Goal: Information Seeking & Learning: Learn about a topic

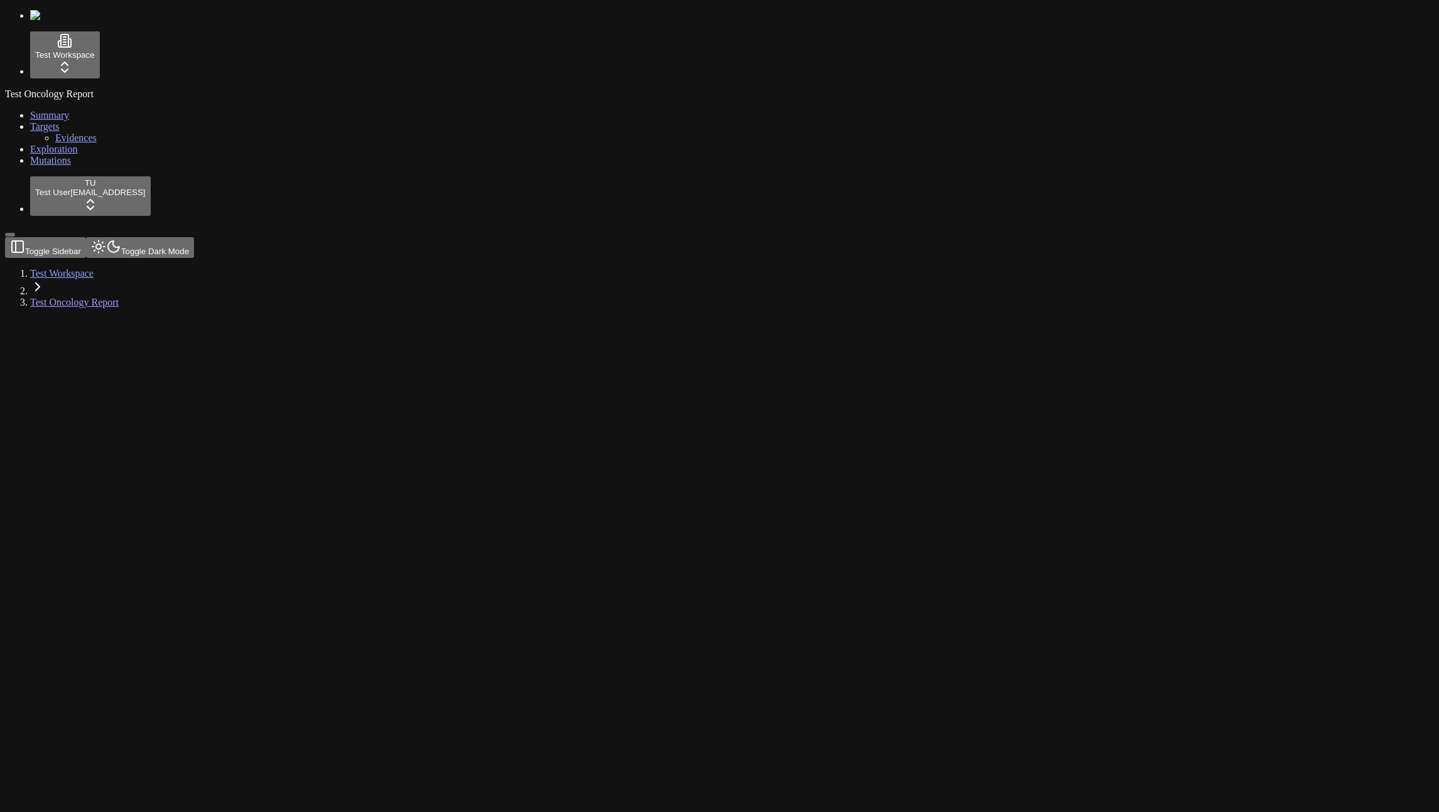
click at [92, 318] on html "Test Workspace Test Oncology Report Summary Targets Evidences Exploration Mutat…" at bounding box center [719, 159] width 1439 height 318
click at [151, 788] on div "Log out" at bounding box center [136, 779] width 46 height 18
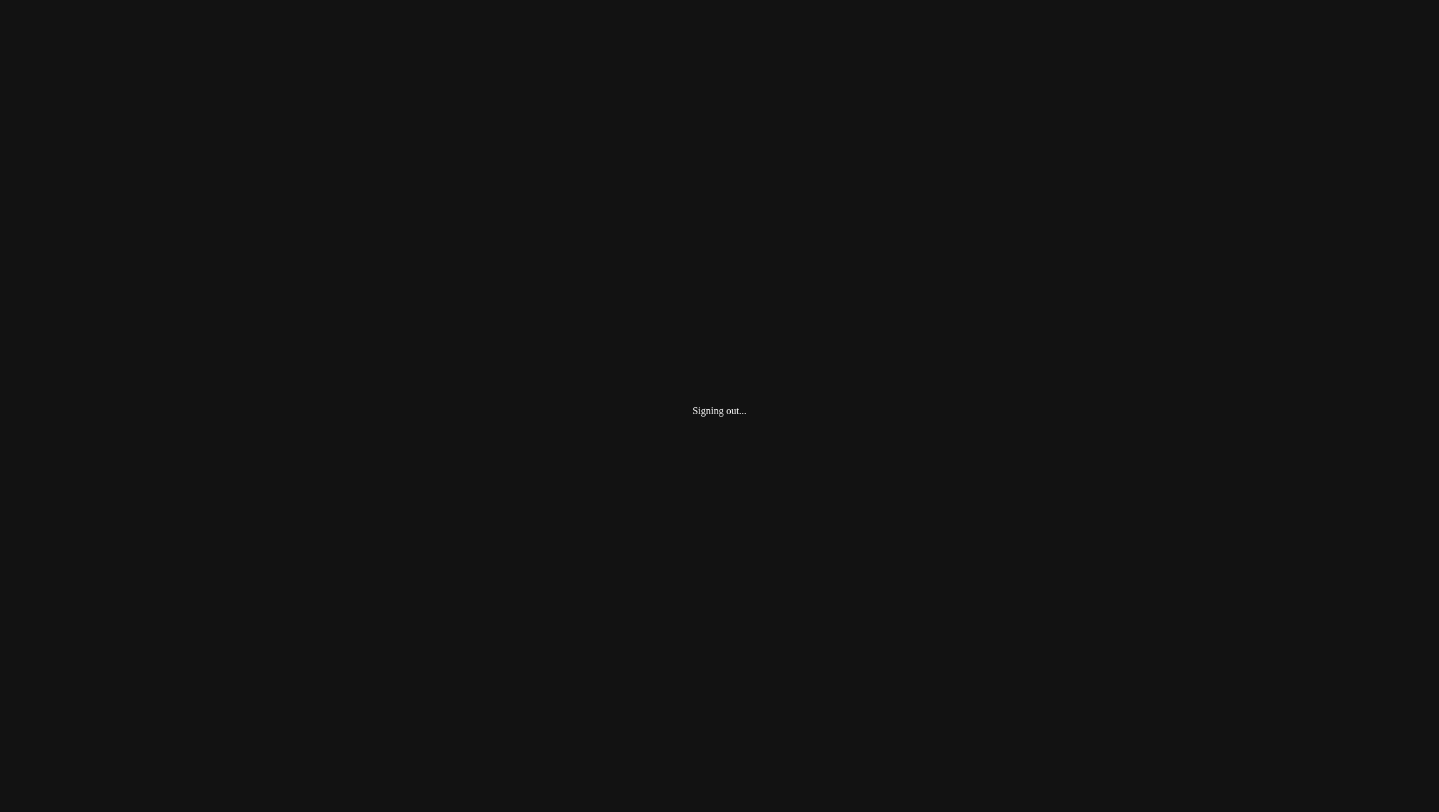
click at [97, 532] on div "Signing out..." at bounding box center [719, 411] width 1429 height 812
type input "*"
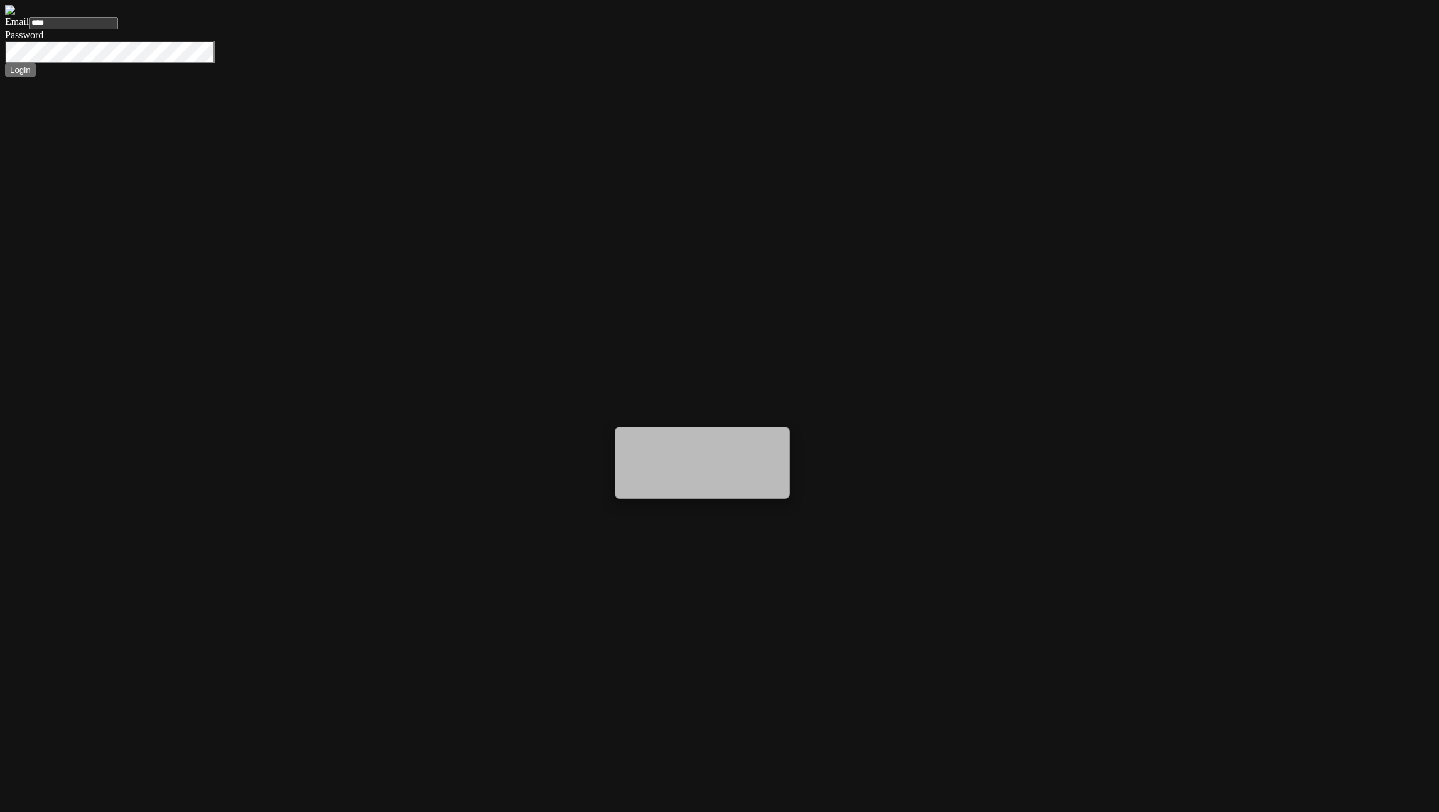
type input "*****"
type input "**********"
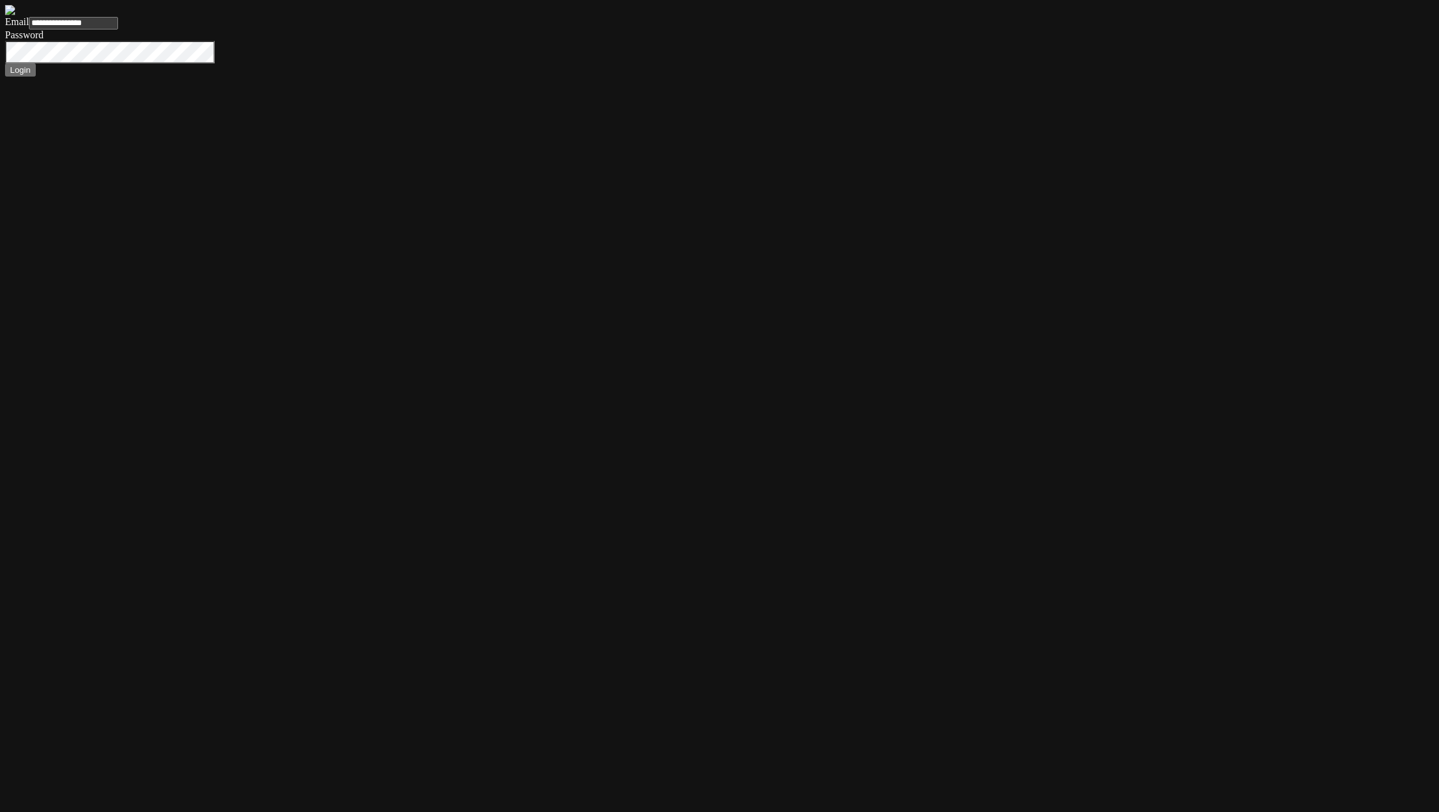
click at [5, 63] on button "Login" at bounding box center [20, 69] width 31 height 13
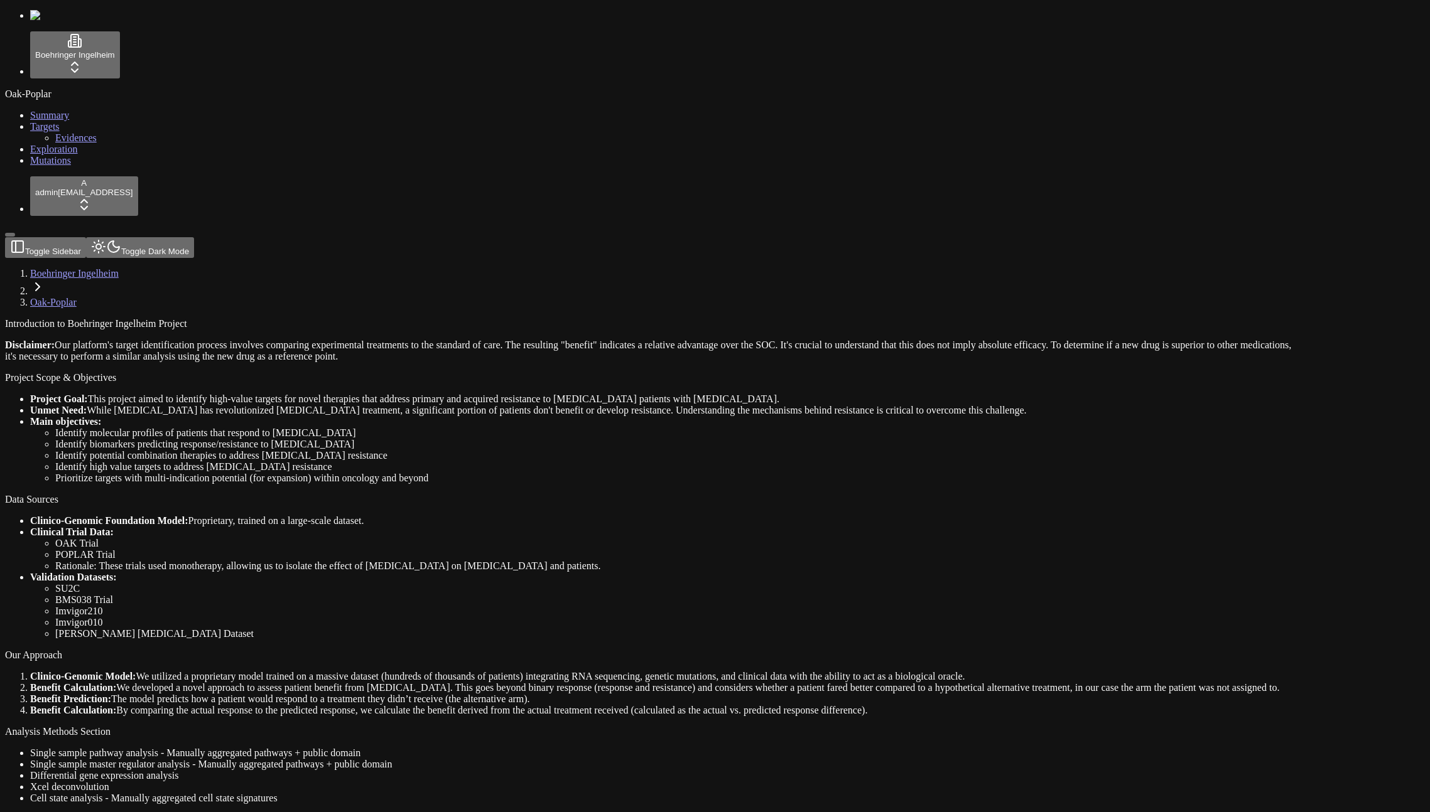
click at [45, 166] on div "Oak-Poplar Summary Targets Evidences Exploration Mutations" at bounding box center [715, 128] width 1420 height 78
click at [57, 166] on link "Mutations" at bounding box center [50, 160] width 41 height 11
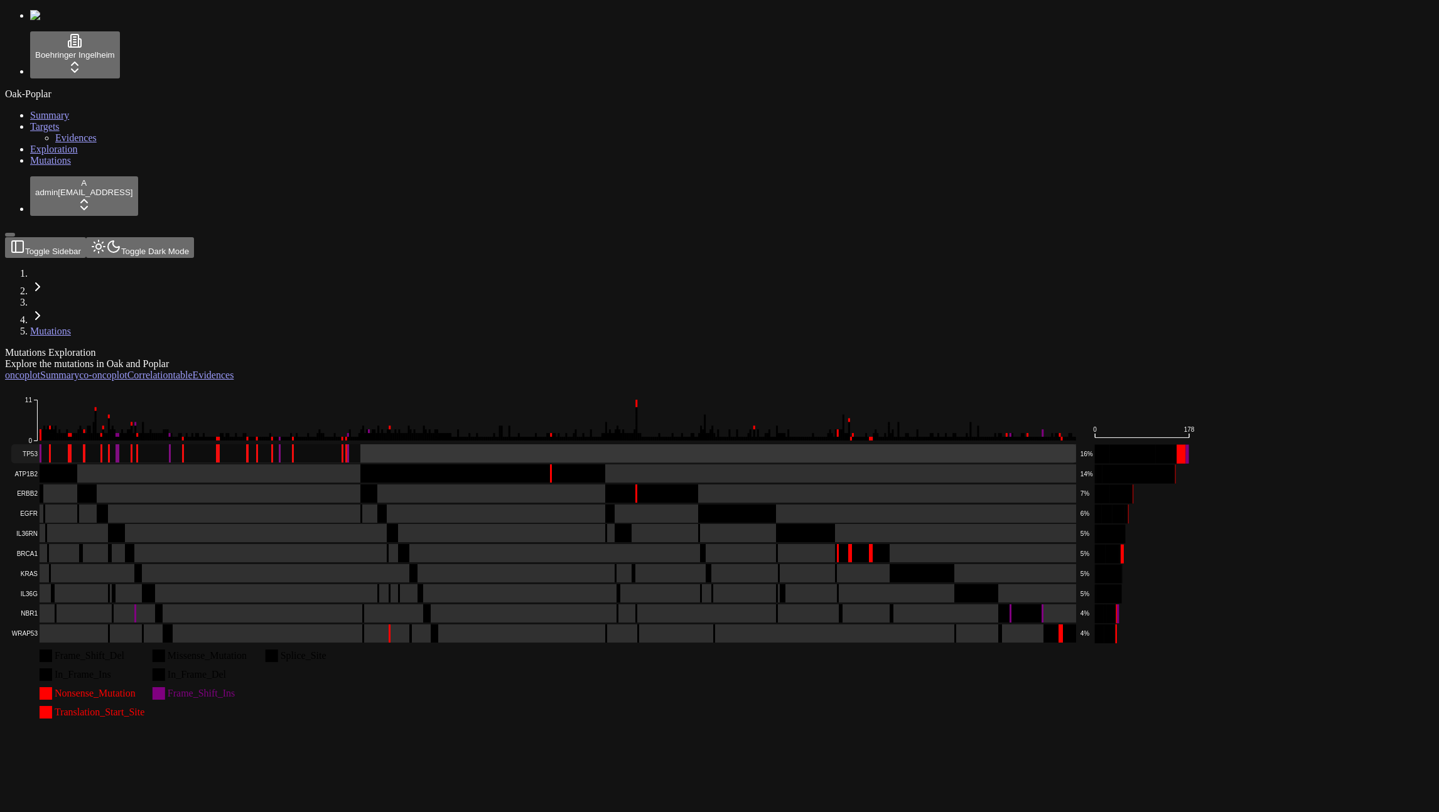
click at [364, 445] on rect at bounding box center [543, 454] width 1065 height 19
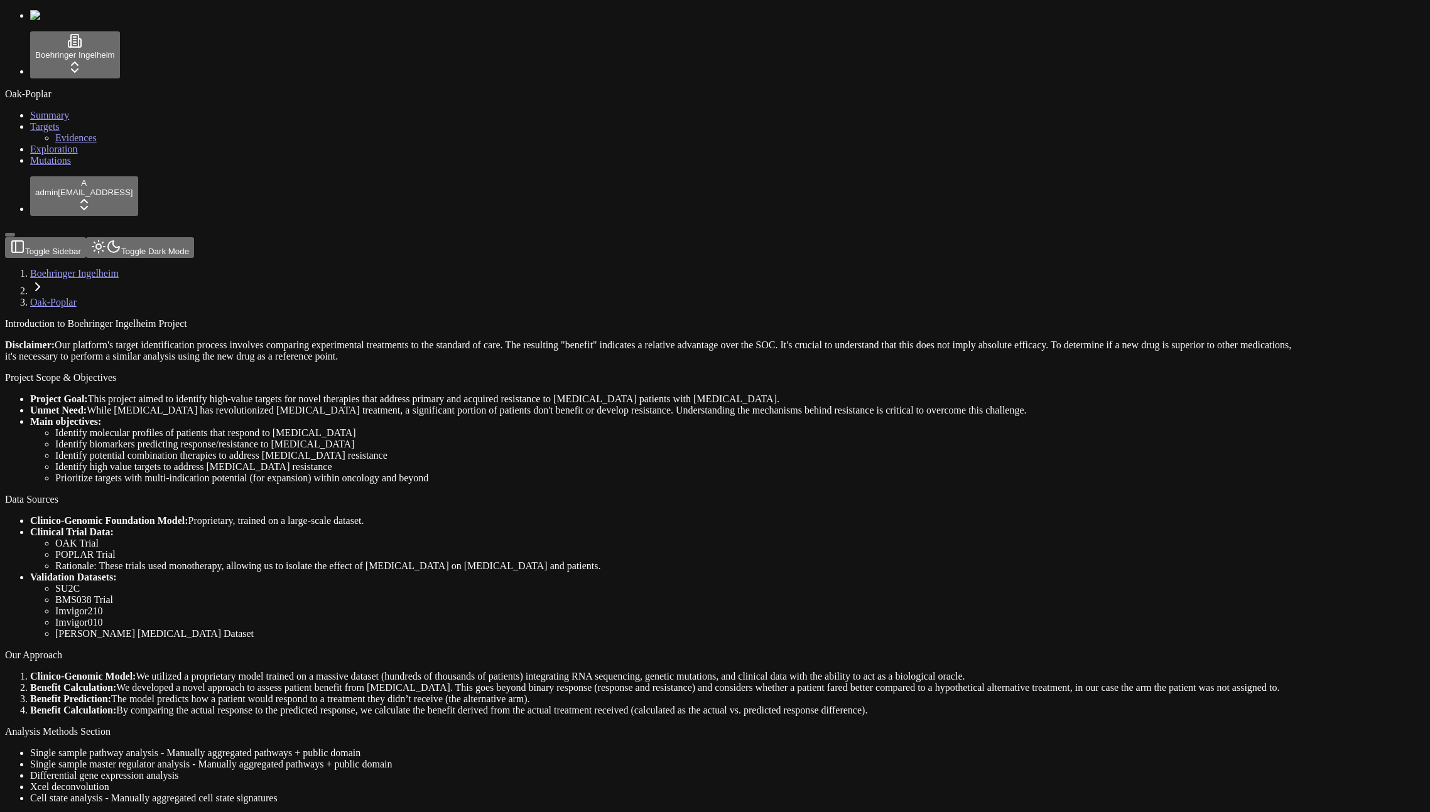
click at [43, 166] on link "Mutations" at bounding box center [50, 160] width 41 height 11
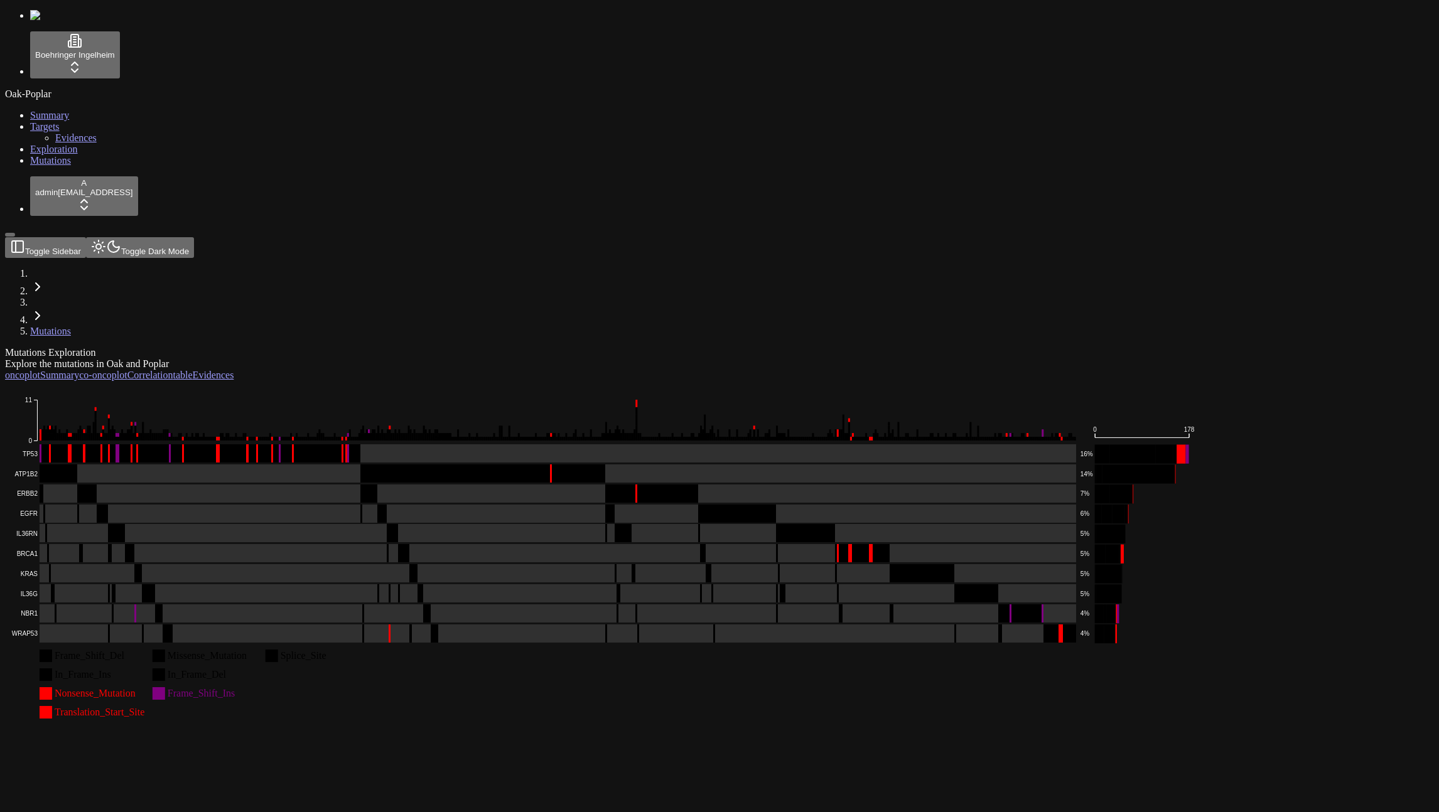
click at [374, 381] on icon "Frame_Shift_Del Missense_Mutation Splice_Site In_Frame_Ins In_Frame_Del Nonsens…" at bounding box center [602, 551] width 1194 height 341
click at [379, 445] on rect at bounding box center [543, 454] width 1065 height 19
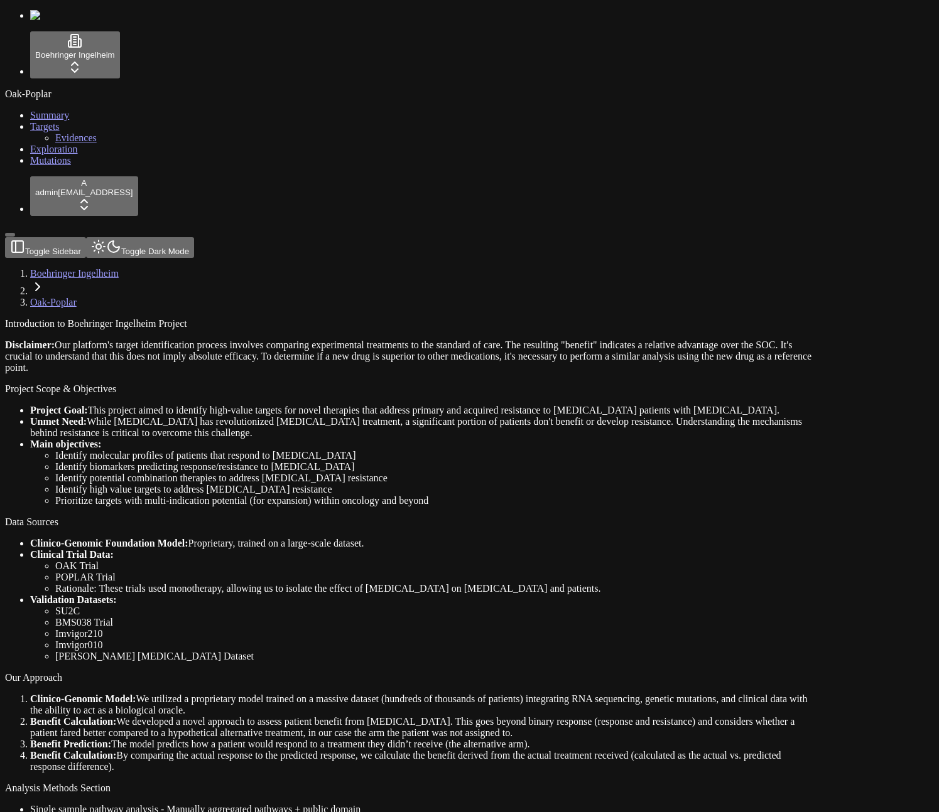
click at [48, 166] on span "Mutations" at bounding box center [50, 160] width 41 height 11
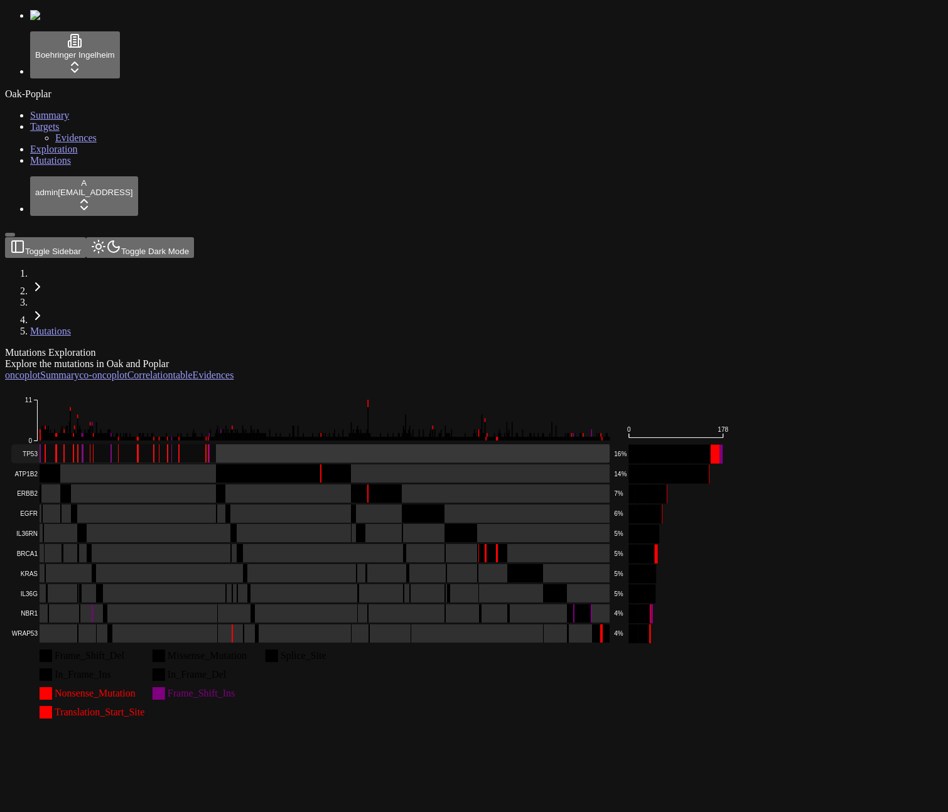
click at [396, 445] on rect at bounding box center [310, 454] width 599 height 19
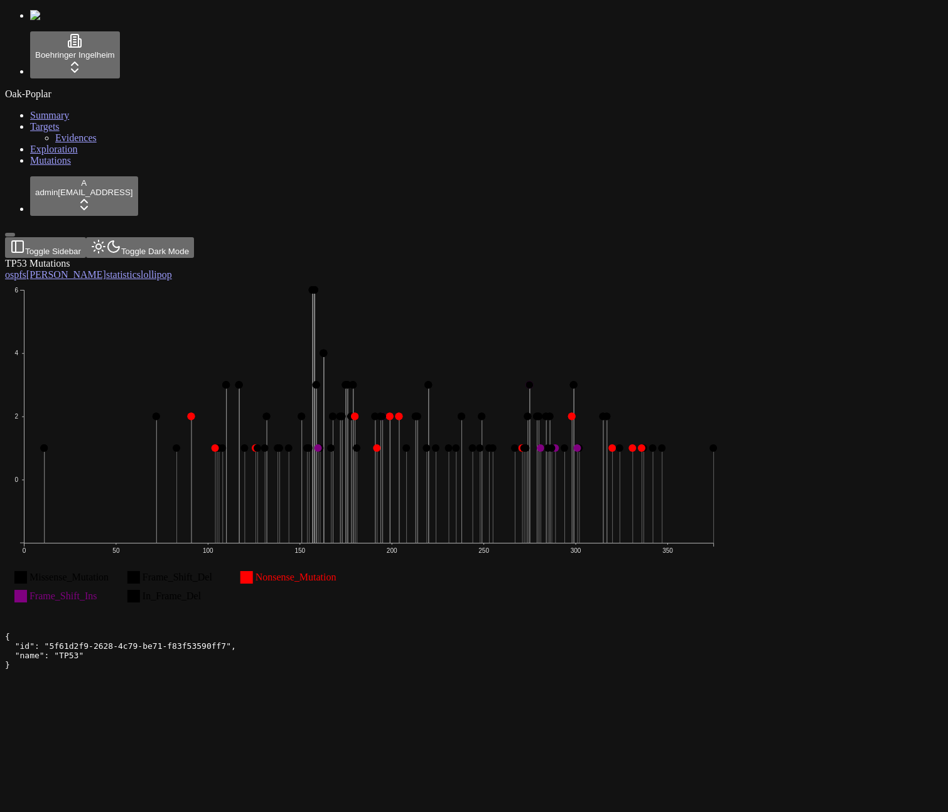
click at [823, 269] on div "os pfs [PERSON_NAME] statistics lollipop" at bounding box center [413, 274] width 817 height 11
click at [405, 281] on icon "Missense_Mutation Frame_Shift_Del Nonsense_Mutation Frame_Shift_Ins In_Frame_De…" at bounding box center [369, 451] width 728 height 341
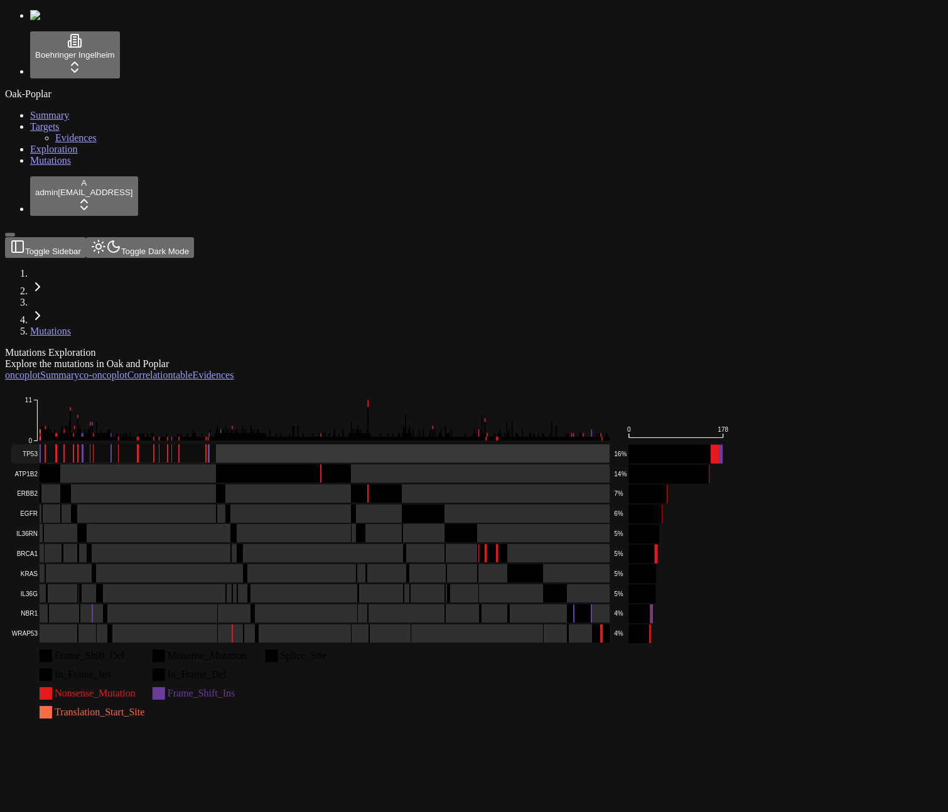
click at [407, 445] on rect at bounding box center [310, 454] width 599 height 19
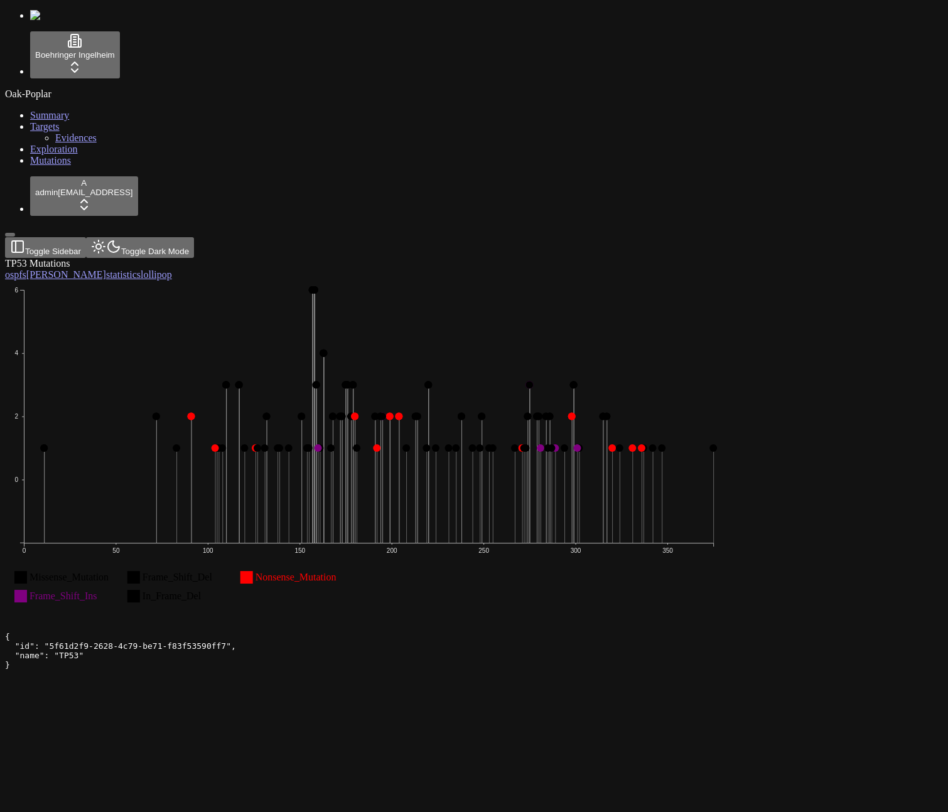
click at [474, 258] on div "TP53 Mutations" at bounding box center [413, 263] width 817 height 11
click at [252, 512] on div "TP53 Mutations os pfs [PERSON_NAME] statistics lollipop Missense_Mutation Frame…" at bounding box center [413, 441] width 817 height 366
click at [629, 281] on icon "Missense_Mutation Frame_Shift_Del Nonsense_Mutation Frame_Shift_Ins In_Frame_De…" at bounding box center [369, 451] width 728 height 341
click at [563, 281] on icon "Missense_Mutation Frame_Shift_Del Nonsense_Mutation Frame_Shift_Ins In_Frame_De…" at bounding box center [369, 451] width 728 height 341
click at [523, 281] on icon "Missense_Mutation Frame_Shift_Del Nonsense_Mutation Frame_Shift_Ins In_Frame_De…" at bounding box center [369, 451] width 728 height 341
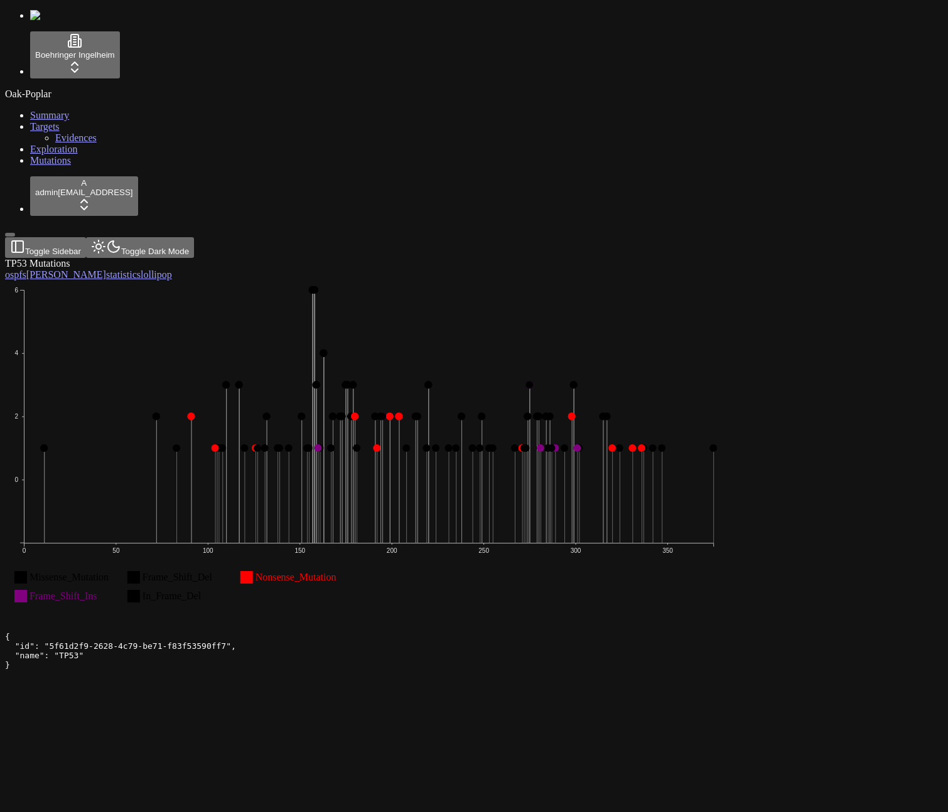
click at [394, 413] on circle at bounding box center [390, 417] width 8 height 8
click at [298, 409] on icon "Missense_Mutation Frame_Shift_Del Nonsense_Mutation Frame_Shift_Ins In_Frame_De…" at bounding box center [369, 451] width 728 height 341
click at [213, 572] on text "Frame_Shift_Del" at bounding box center [178, 577] width 70 height 11
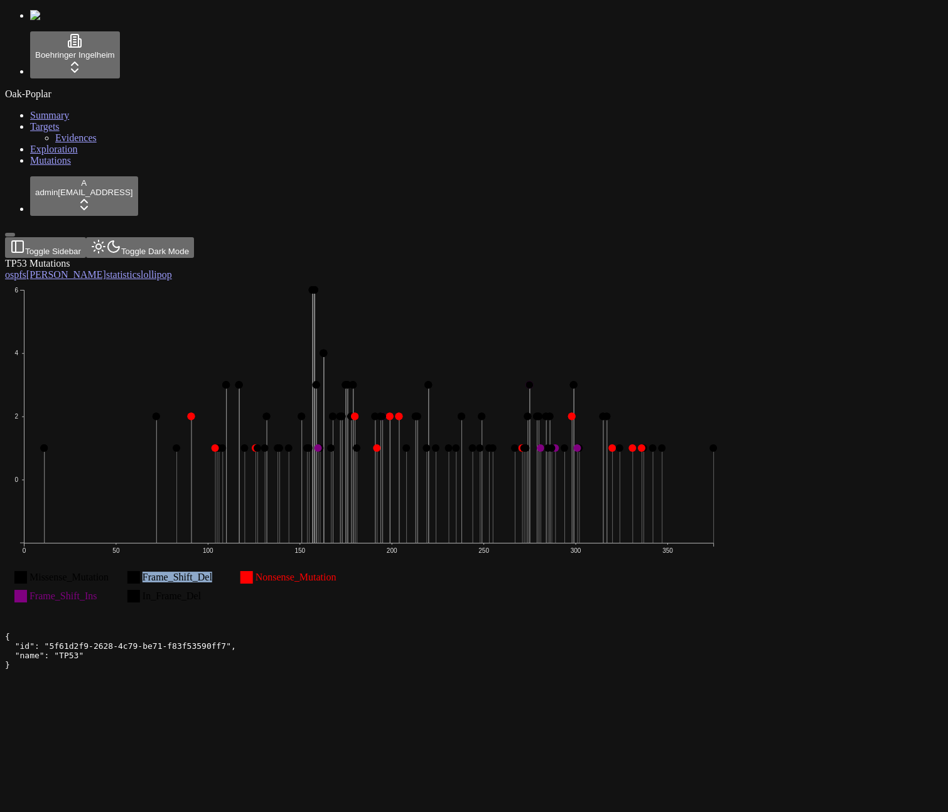
click at [213, 572] on text "Frame_Shift_Del" at bounding box center [178, 577] width 70 height 11
click at [27, 571] on rect at bounding box center [20, 577] width 13 height 13
click at [109, 572] on text "Missense_Mutation" at bounding box center [69, 577] width 79 height 11
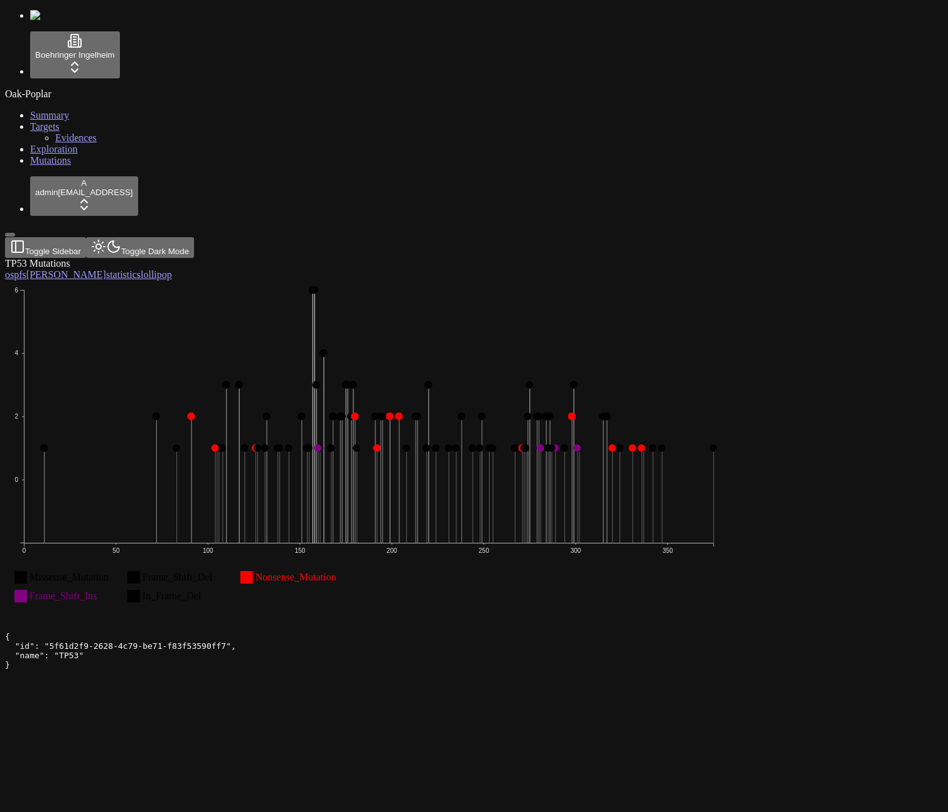
drag, startPoint x: 377, startPoint y: 328, endPoint x: 391, endPoint y: 324, distance: 14.3
click at [391, 324] on icon "Missense_Mutation Frame_Shift_Del Nonsense_Mutation Frame_Shift_Ins In_Frame_De…" at bounding box center [369, 451] width 728 height 341
click at [315, 574] on div "TP53 Mutations os pfs orr statistics lollipop Missense_Mutation Frame_Shift_Del…" at bounding box center [413, 441] width 817 height 366
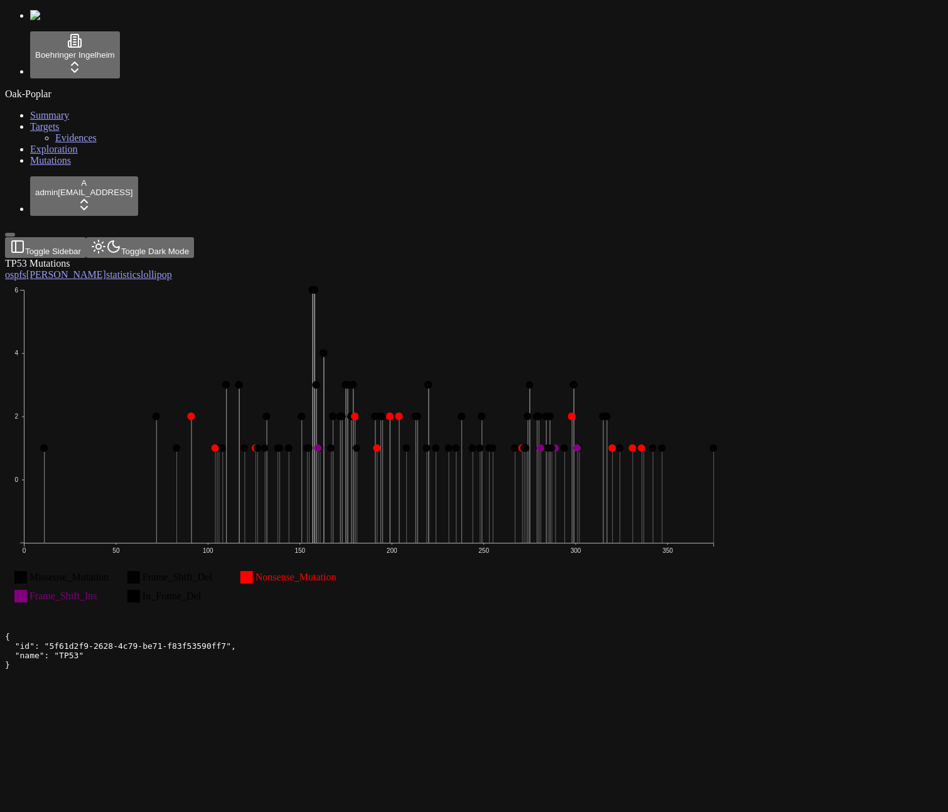
click at [269, 258] on div "TP53 Mutations os pfs orr statistics lollipop Missense_Mutation Frame_Shift_Del…" at bounding box center [413, 441] width 817 height 366
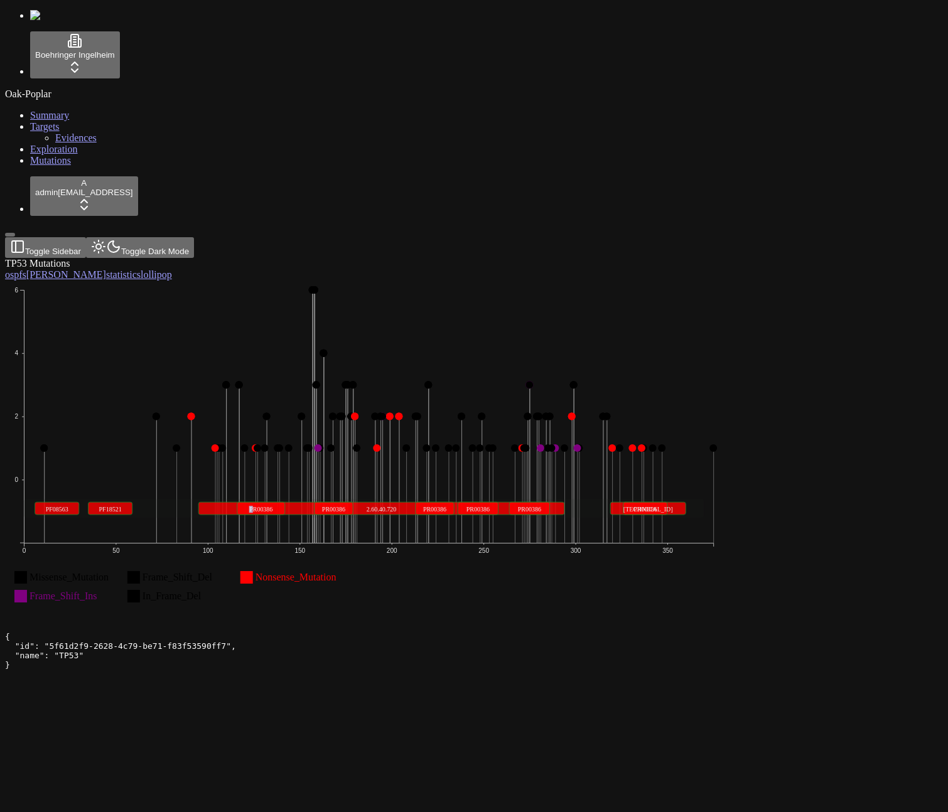
click at [272, 506] on text "PR00386" at bounding box center [260, 509] width 23 height 7
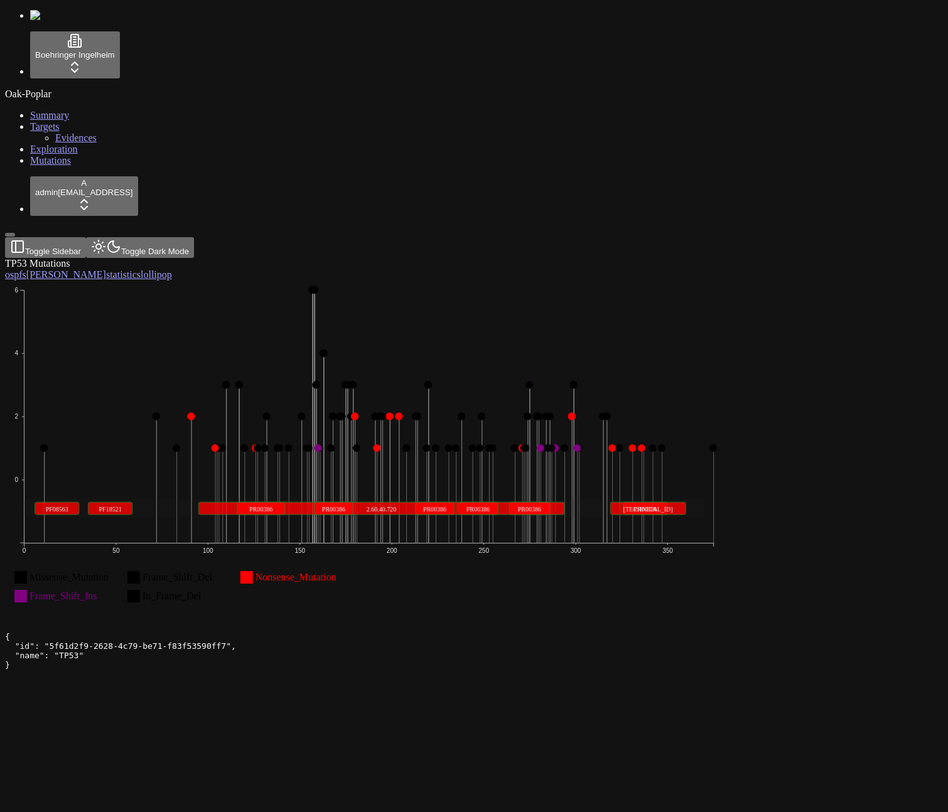
click at [272, 506] on text "PR00386" at bounding box center [260, 509] width 23 height 7
copy text "PR00386"
click at [610, 281] on icon "Missense_Mutation Frame_Shift_Del Nonsense_Mutation Frame_Shift_Ins In_Frame_De…" at bounding box center [369, 451] width 728 height 341
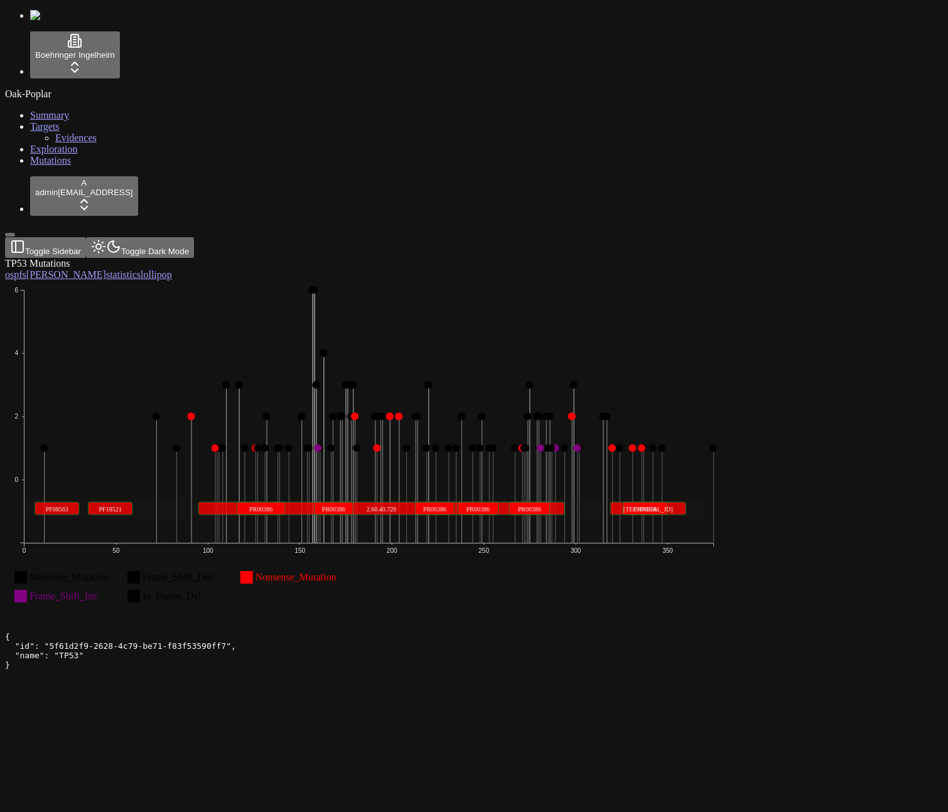
drag, startPoint x: 239, startPoint y: 215, endPoint x: 234, endPoint y: 197, distance: 19.5
click at [240, 281] on icon "Missense_Mutation Frame_Shift_Del Nonsense_Mutation Frame_Shift_Ins In_Frame_De…" at bounding box center [369, 451] width 728 height 341
click at [254, 281] on icon "Missense_Mutation Frame_Shift_Del Nonsense_Mutation Frame_Shift_Ins In_Frame_De…" at bounding box center [369, 451] width 728 height 341
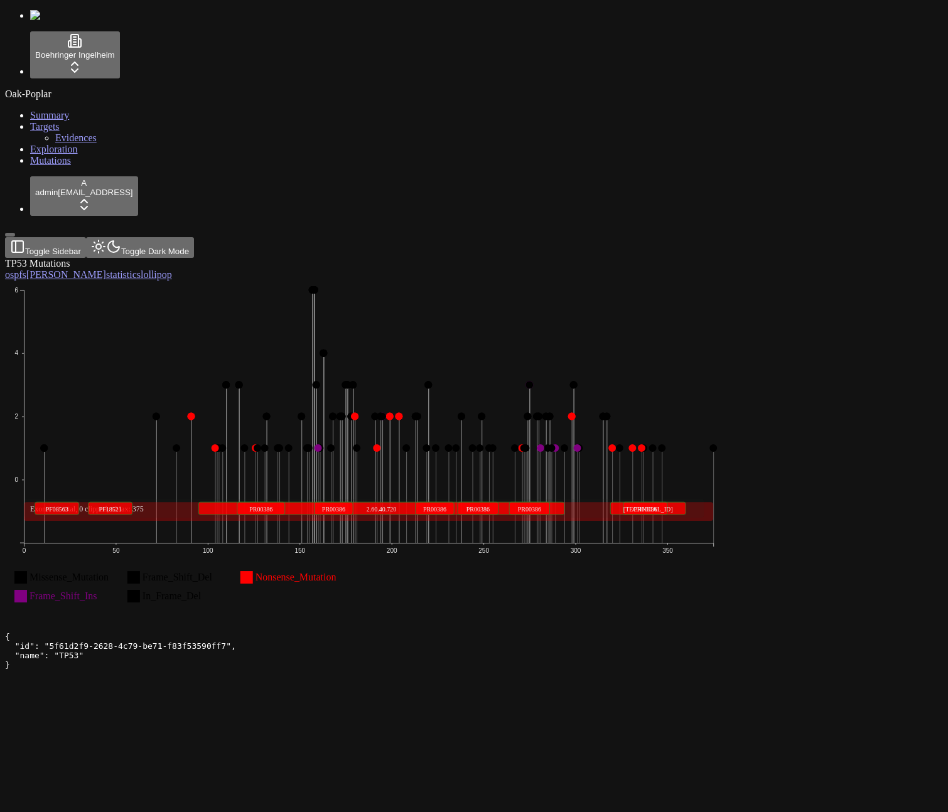
click at [622, 510] on div "TP53 Mutations os pfs [PERSON_NAME] statistics lollipop Missense_Mutation Frame…" at bounding box center [413, 441] width 817 height 366
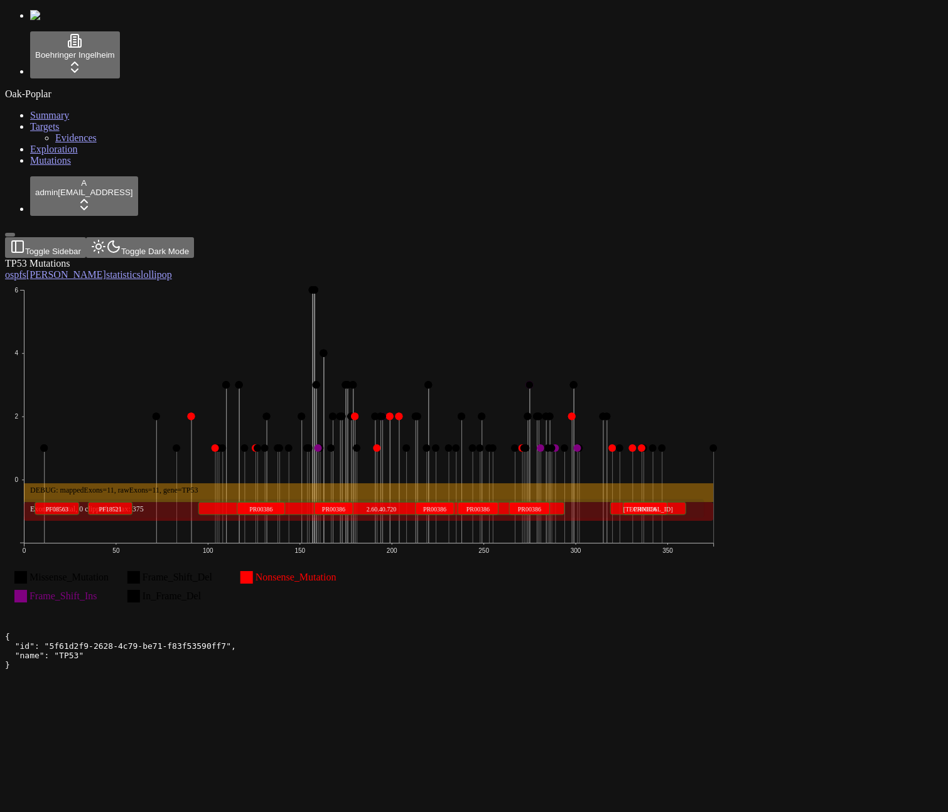
click at [442, 380] on icon "Missense_Mutation Frame_Shift_Del Nonsense_Mutation Frame_Shift_Ins In_Frame_De…" at bounding box center [369, 451] width 728 height 341
drag, startPoint x: 294, startPoint y: 338, endPoint x: 310, endPoint y: 366, distance: 31.8
click at [310, 366] on icon "Missense_Mutation Frame_Shift_Del Nonsense_Mutation Frame_Shift_Ins In_Frame_De…" at bounding box center [369, 451] width 728 height 341
click at [310, 499] on rect at bounding box center [364, 508] width 681 height 19
click at [709, 597] on div "TP53 Mutations os pfs [PERSON_NAME] statistics lollipop Missense_Mutation Frame…" at bounding box center [413, 441] width 817 height 366
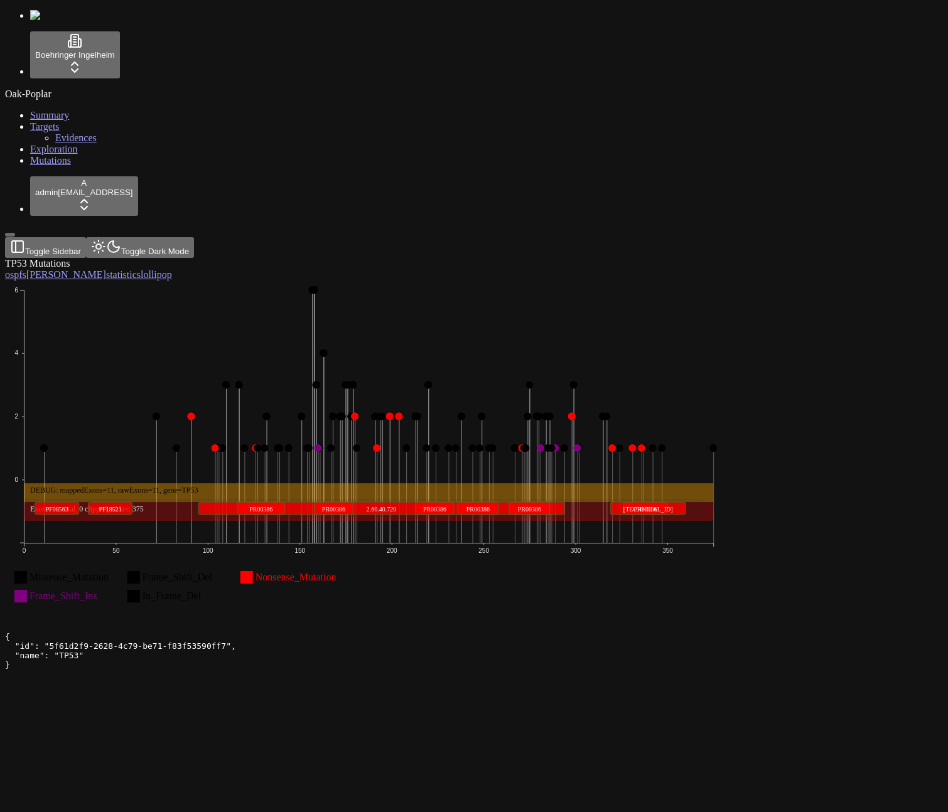
click at [403, 315] on icon "Missense_Mutation Frame_Shift_Del Nonsense_Mutation Frame_Shift_Ins In_Frame_De…" at bounding box center [369, 451] width 728 height 341
click at [402, 483] on rect at bounding box center [369, 492] width 690 height 19
click at [550, 413] on circle at bounding box center [546, 417] width 8 height 8
click at [666, 281] on icon "Missense_Mutation Frame_Shift_Del Nonsense_Mutation Frame_Shift_Ins In_Frame_De…" at bounding box center [369, 451] width 728 height 341
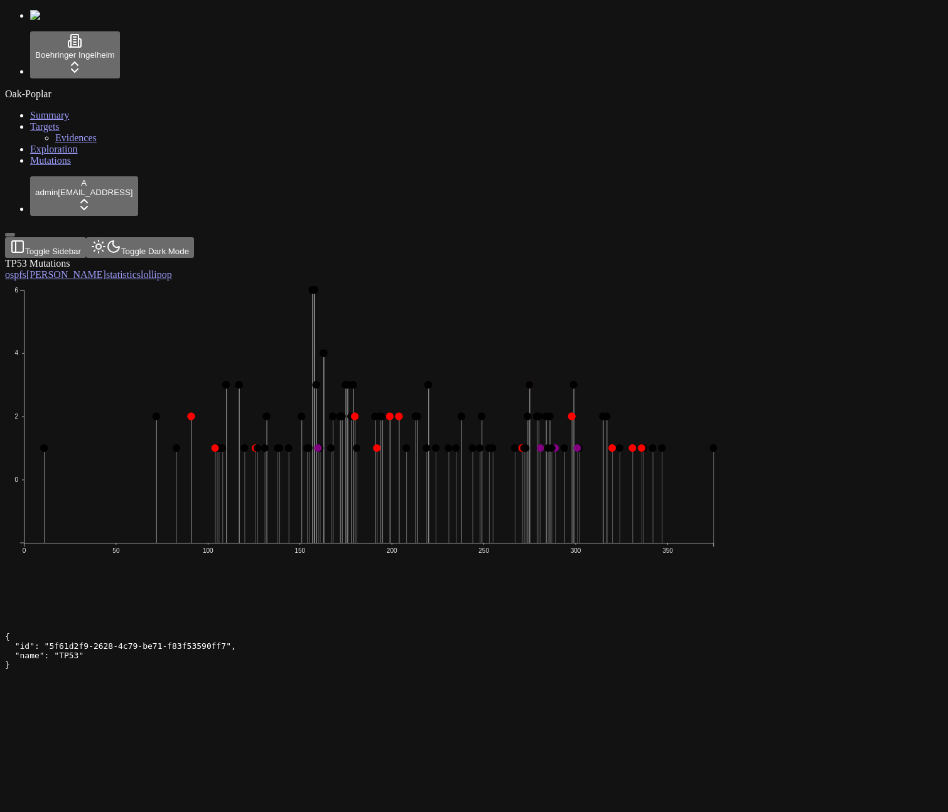
click at [618, 293] on icon "0 2 4 6 0 50 100 150 200 250 300 350" at bounding box center [369, 451] width 728 height 341
click at [682, 409] on icon "0 2 4 6 0 50 100 150 200 250 300 350" at bounding box center [369, 451] width 728 height 341
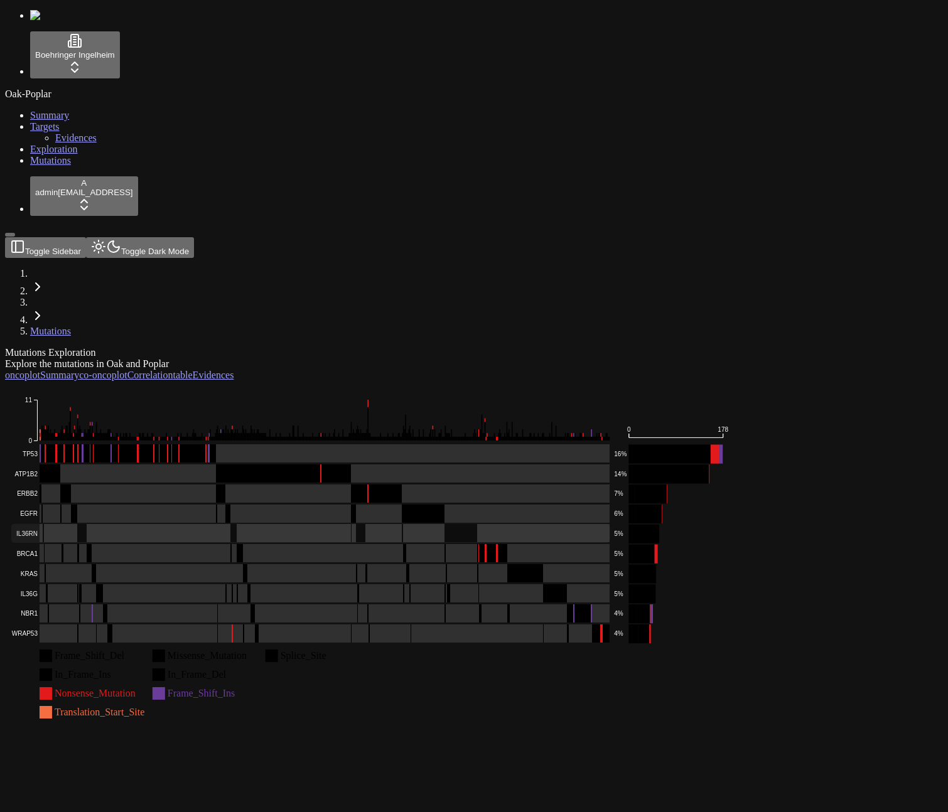
click at [610, 524] on rect at bounding box center [310, 533] width 599 height 19
click at [15, 237] on button "Toggle Sidebar" at bounding box center [10, 235] width 10 height 4
click at [294, 477] on icon "Frame_Shift_Del Missense_Mutation Splice_Site In_Frame_Ins In_Frame_Del Nonsens…" at bounding box center [369, 551] width 728 height 341
click at [287, 465] on rect at bounding box center [310, 474] width 599 height 19
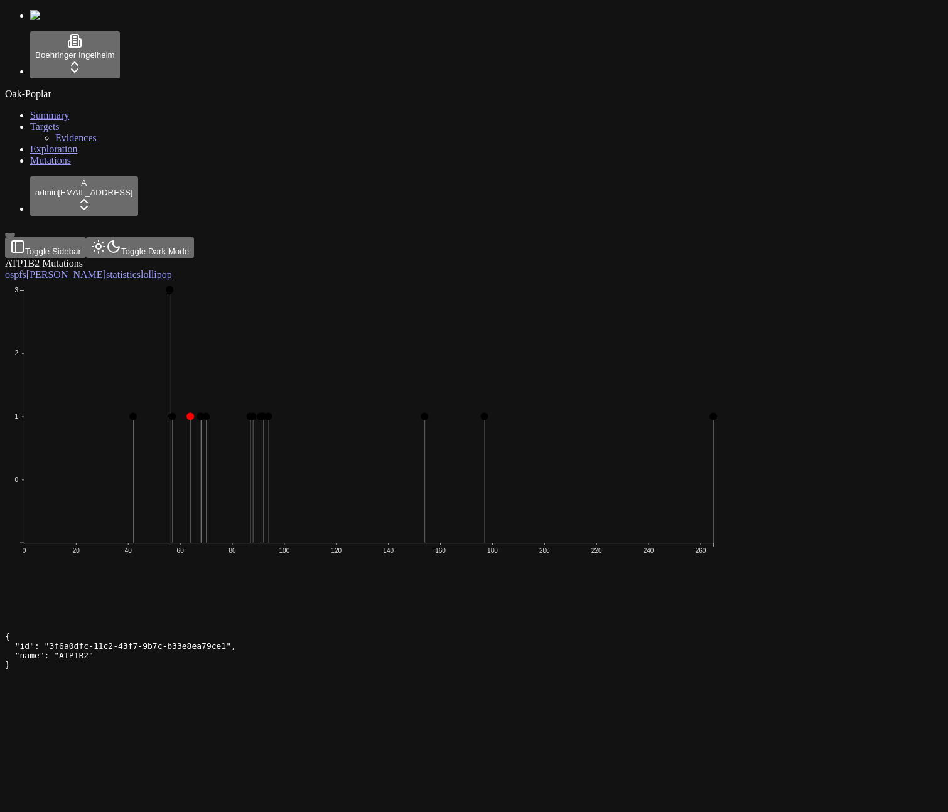
click at [287, 281] on icon "0 1 2 3 0 20 40 60 80 100 120 140 160 180 200 220 240 260" at bounding box center [369, 451] width 728 height 341
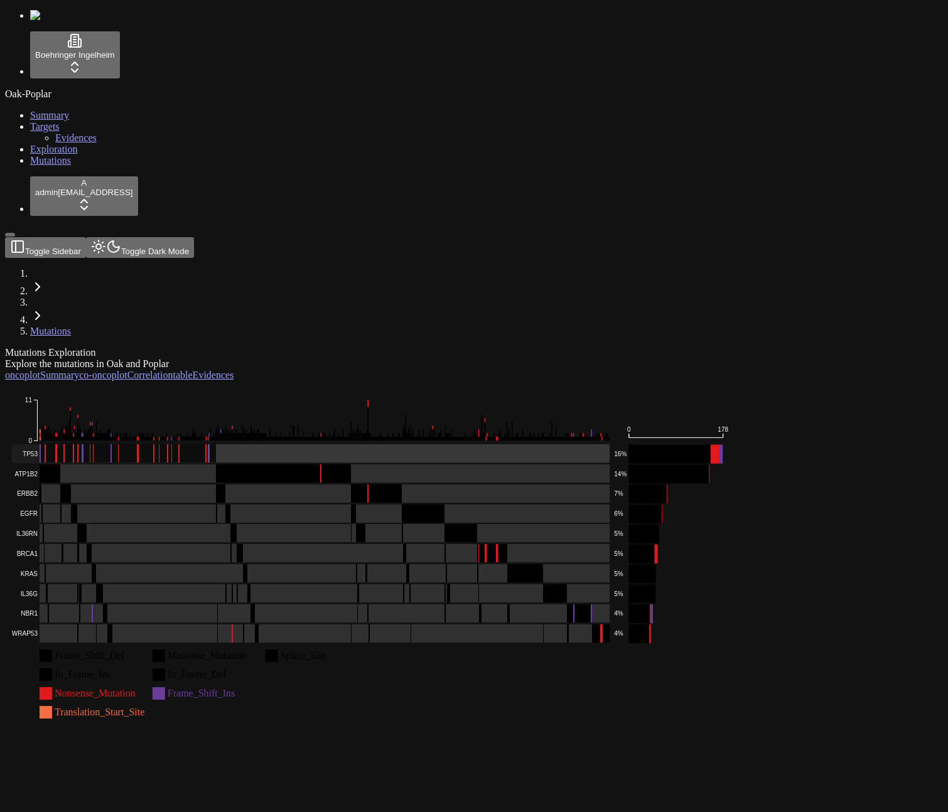
click at [286, 445] on rect at bounding box center [310, 454] width 599 height 19
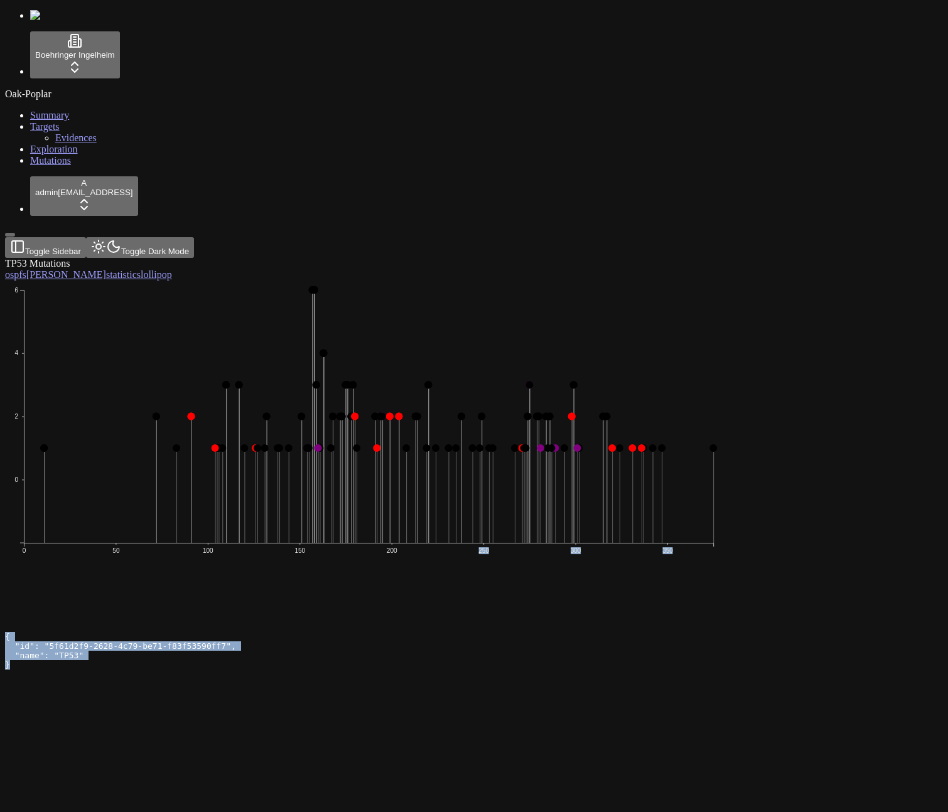
click at [577, 377] on icon "0 2 4 6 0 50 100 150 200 250 300 350" at bounding box center [369, 451] width 728 height 341
click at [726, 281] on icon "0 2 4 6 0 50 100 150 200 250 300 350" at bounding box center [369, 451] width 728 height 341
click at [199, 281] on icon "0 2 4 6 0 50 100 150 200 250 300 350" at bounding box center [369, 451] width 728 height 341
click at [71, 166] on link "Mutations" at bounding box center [50, 160] width 41 height 11
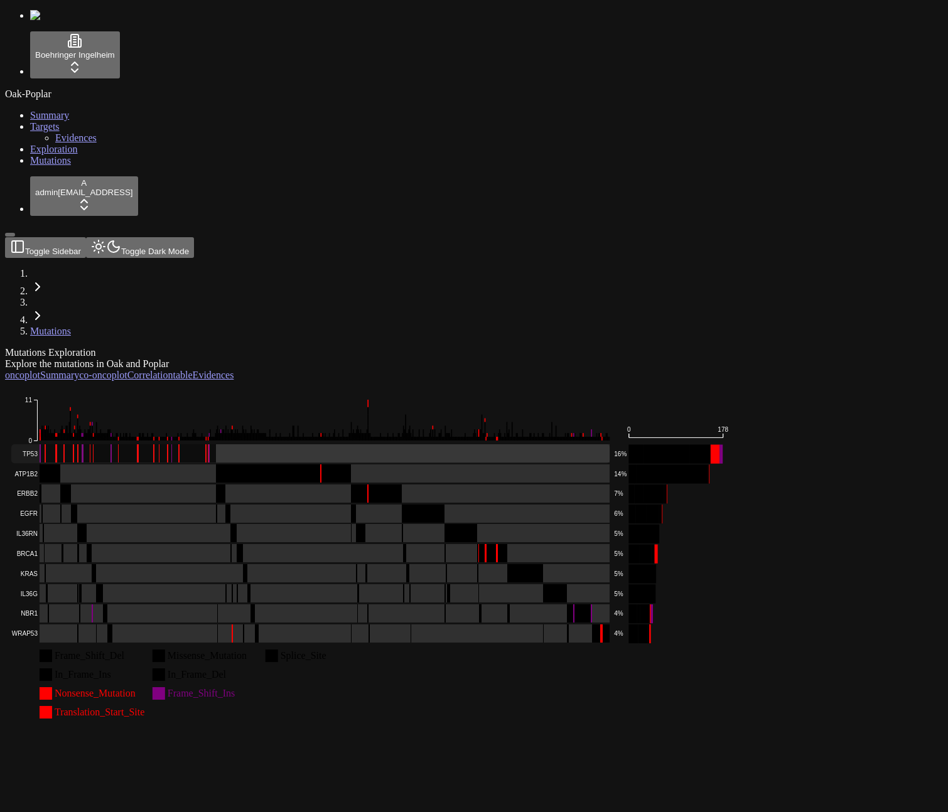
click at [452, 445] on rect at bounding box center [310, 454] width 599 height 19
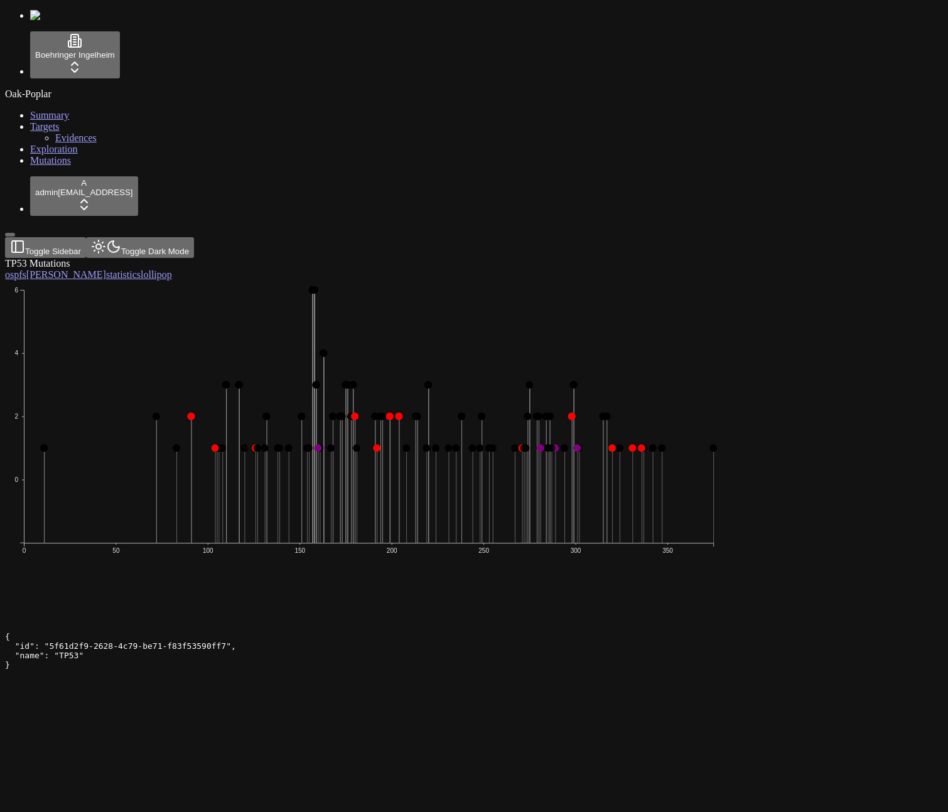
click at [823, 624] on div "TP53 Mutations os pfs [PERSON_NAME] statistics lollipop 0 2 4 6 0 50 100 150 20…" at bounding box center [413, 441] width 817 height 366
click at [249, 445] on circle at bounding box center [245, 449] width 8 height 8
click at [180, 445] on circle at bounding box center [177, 449] width 8 height 8
click at [568, 281] on icon "0 2 4 6 0 50 100 150 200 250 300 350" at bounding box center [369, 451] width 728 height 341
click at [599, 546] on div "TP53 Mutations os pfs [PERSON_NAME] statistics lollipop 0 2 4 6 0 50 100 150 20…" at bounding box center [413, 441] width 817 height 366
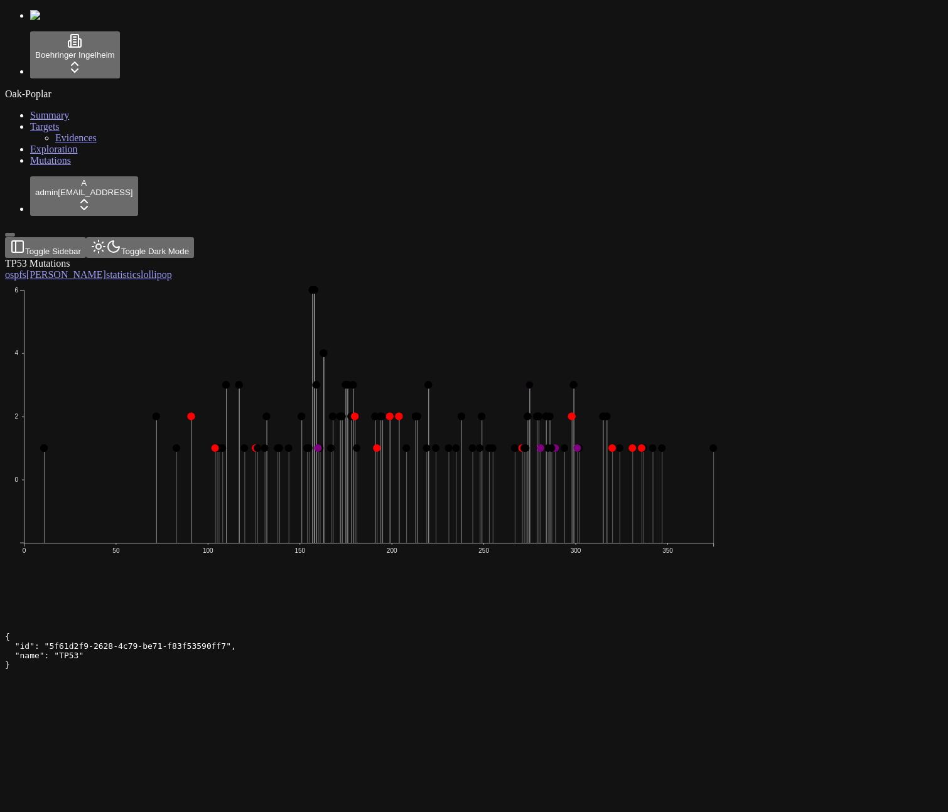
click at [109, 166] on div "Oak-Poplar Summary Targets Evidences Exploration Mutations" at bounding box center [474, 128] width 938 height 78
click at [413, 281] on icon "0 2 4 6 0 50 100 150 200 250 300 350" at bounding box center [369, 451] width 728 height 341
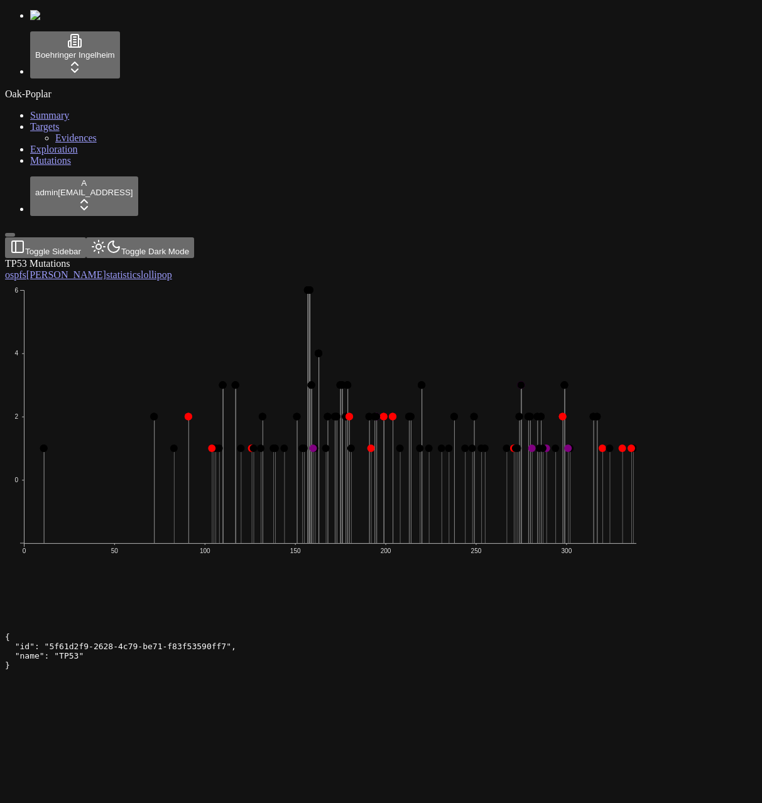
click at [417, 281] on icon "0 2 4 6 0 50 100 150 200 250 300 350" at bounding box center [363, 451] width 716 height 341
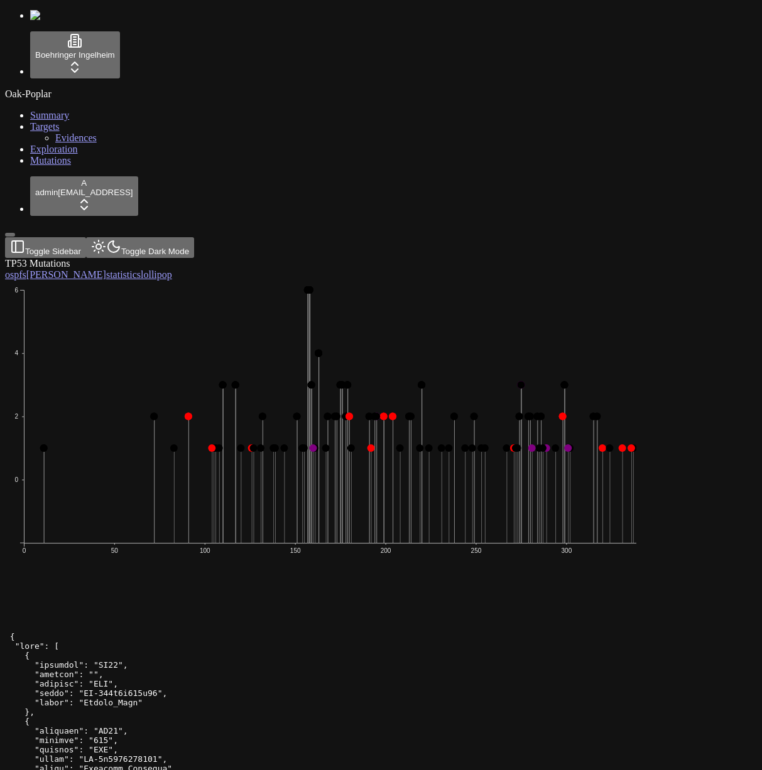
click at [557, 404] on icon "0 2 4 6 0 50 100 150 200 250 300 350" at bounding box center [363, 451] width 716 height 341
click at [301, 548] on text "150" at bounding box center [295, 551] width 11 height 7
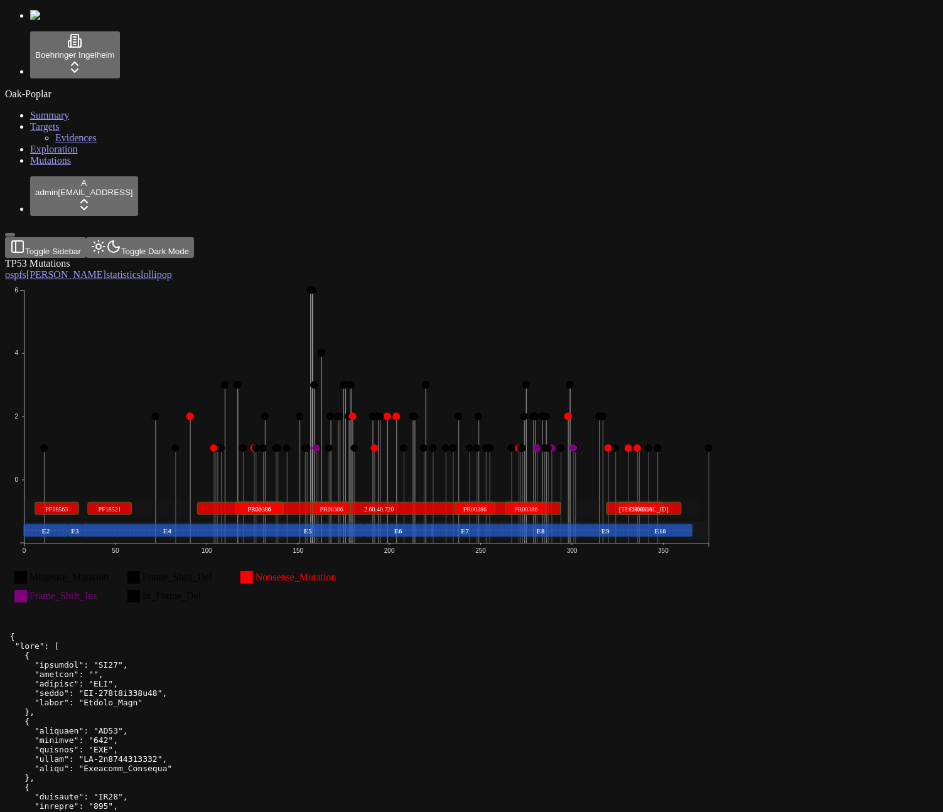
click at [544, 417] on rect at bounding box center [543, 480] width 1 height 127
click at [728, 281] on icon "Missense_Mutation Frame_Shift_Del Nonsense_Mutation Frame_Shift_Ins In_Frame_De…" at bounding box center [366, 451] width 723 height 341
drag, startPoint x: 698, startPoint y: 377, endPoint x: 721, endPoint y: 348, distance: 36.7
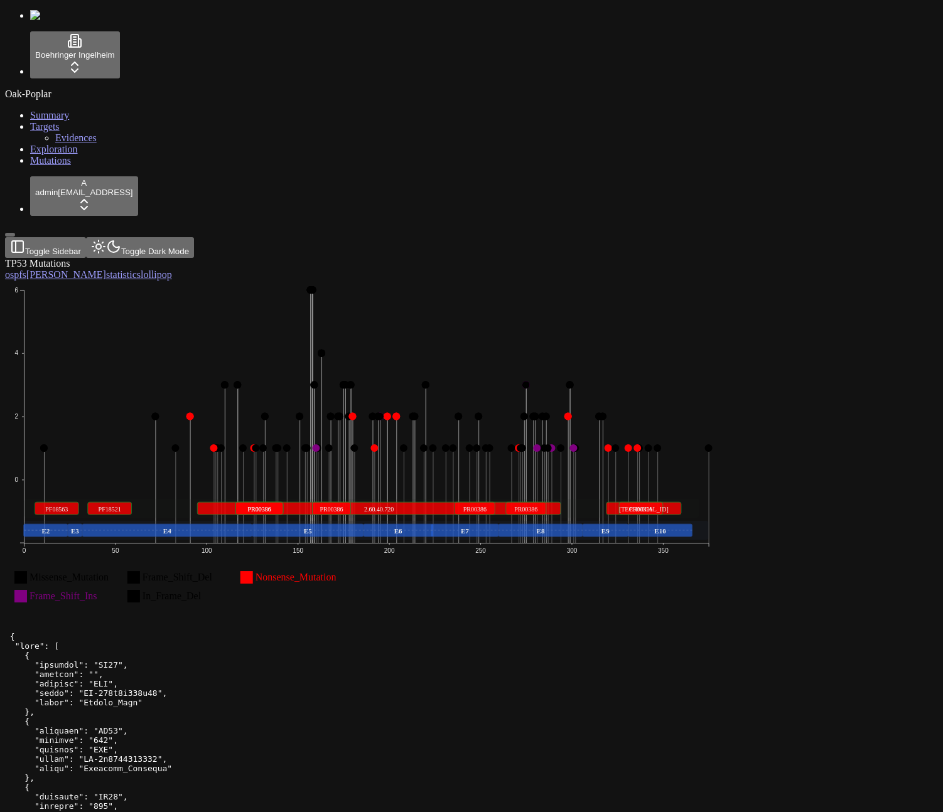
click at [698, 521] on rect at bounding box center [366, 530] width 685 height 19
click at [728, 281] on icon "Missense_Mutation Frame_Shift_Del Nonsense_Mutation Frame_Shift_Ins In_Frame_De…" at bounding box center [366, 451] width 723 height 341
click at [527, 339] on icon "Missense_Mutation Frame_Shift_Del Nonsense_Mutation Frame_Shift_Ins In_Frame_De…" at bounding box center [366, 451] width 723 height 341
click at [328, 360] on icon "Missense_Mutation Frame_Shift_Del Nonsense_Mutation Frame_Shift_Ins In_Frame_De…" at bounding box center [366, 451] width 723 height 341
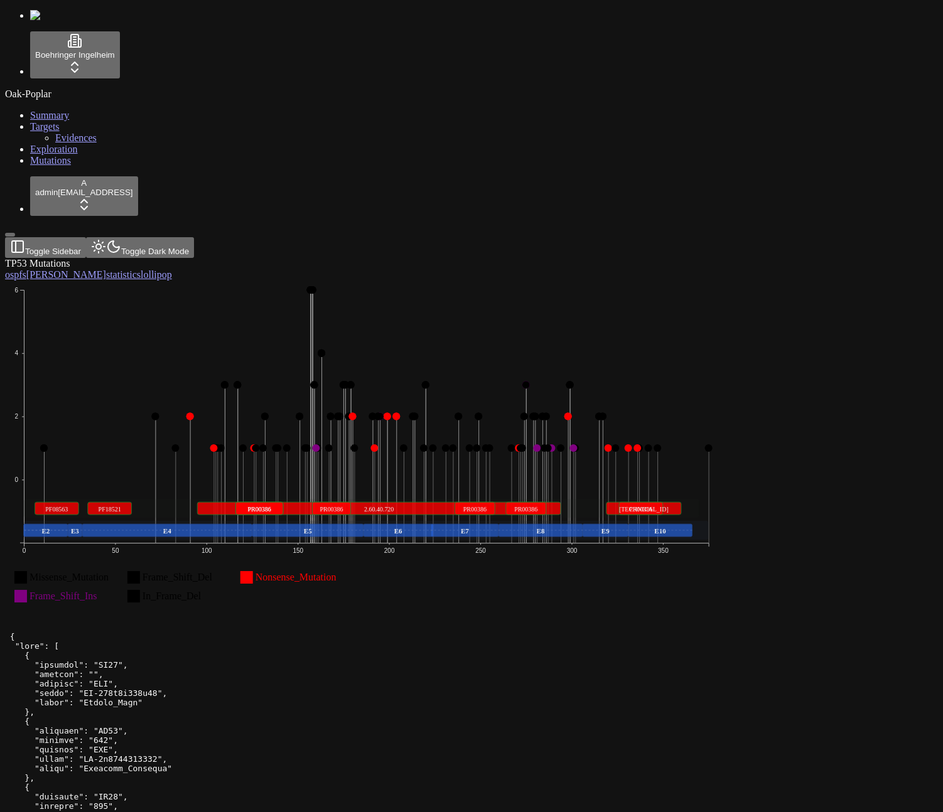
click at [517, 502] on rect at bounding box center [379, 508] width 364 height 13
click at [394, 506] on text "2.60.40.720" at bounding box center [379, 509] width 30 height 7
copy text "2.60.40.720"
click at [549, 306] on icon "Missense_Mutation Frame_Shift_Del Nonsense_Mutation Frame_Shift_Ins In_Frame_De…" at bounding box center [366, 451] width 723 height 341
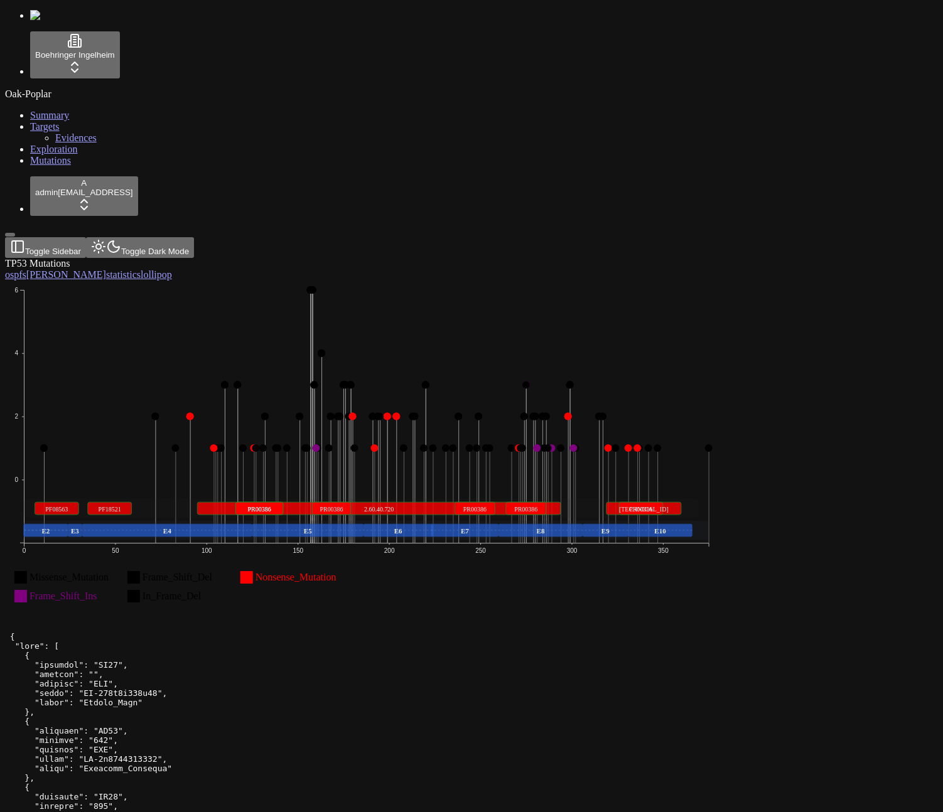
drag, startPoint x: 184, startPoint y: 360, endPoint x: 192, endPoint y: 352, distance: 11.6
click at [184, 360] on icon "Missense_Mutation Frame_Shift_Del Nonsense_Mutation Frame_Shift_Ins In_Frame_De…" at bounding box center [366, 451] width 723 height 341
click at [211, 381] on icon "Missense_Mutation Frame_Shift_Del Nonsense_Mutation Frame_Shift_Ins In_Frame_De…" at bounding box center [366, 451] width 723 height 341
click at [435, 367] on g "0 2 4 6 0 50 100 150 200 250 300 350 E3 E4 E5 E6 E7 E8 E9 E10 E2 2.60.40.720 4.…" at bounding box center [363, 420] width 698 height 268
click at [394, 506] on text "2.60.40.720" at bounding box center [379, 509] width 30 height 7
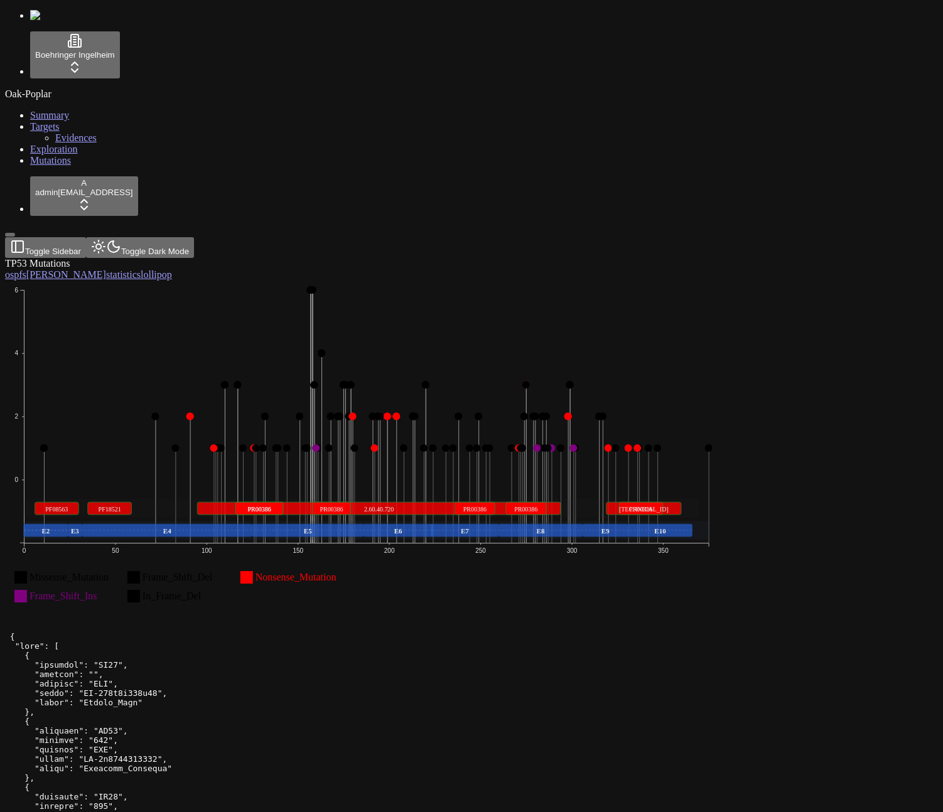
click at [394, 506] on text "2.60.40.720" at bounding box center [379, 509] width 30 height 7
click at [761, 237] on header "Toggle Sidebar Toggle Dark Mode" at bounding box center [411, 247] width 812 height 21
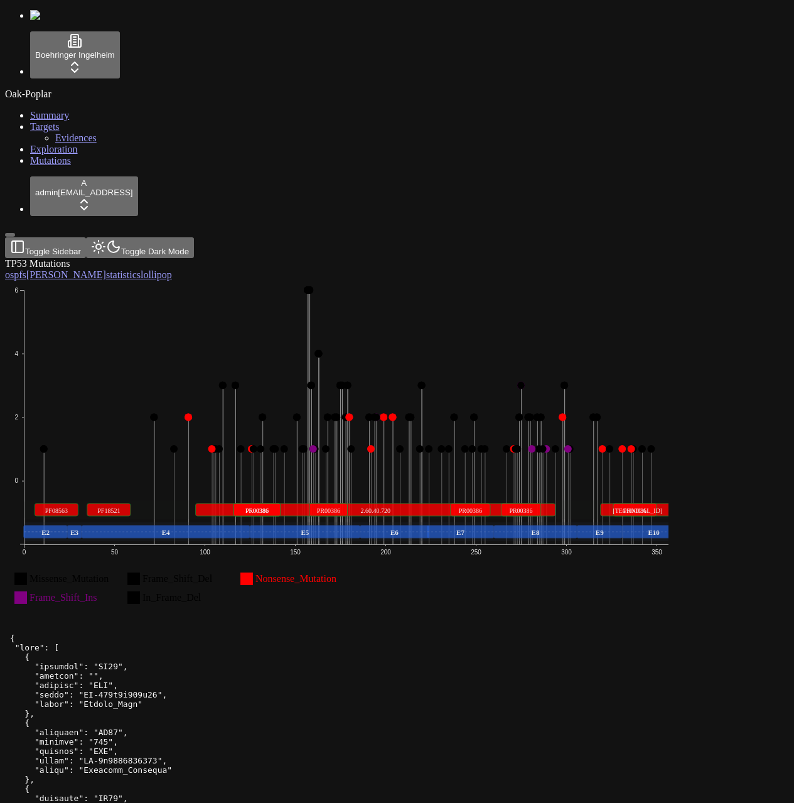
click at [605, 281] on icon "Missense_Mutation Frame_Shift_Del Nonsense_Mutation Frame_Shift_Ins In_Frame_De…" at bounding box center [363, 452] width 716 height 342
click at [557, 281] on icon "Missense_Mutation Frame_Shift_Del Nonsense_Mutation Frame_Shift_Ins In_Frame_De…" at bounding box center [363, 452] width 716 height 342
click at [432, 281] on icon "Missense_Mutation Frame_Shift_Del Nonsense_Mutation Frame_Shift_Ins In_Frame_De…" at bounding box center [363, 452] width 716 height 342
click at [456, 281] on icon "Missense_Mutation Frame_Shift_Del Nonsense_Mutation Frame_Shift_Ins In_Frame_De…" at bounding box center [363, 452] width 716 height 342
click at [483, 281] on icon "Missense_Mutation Frame_Shift_Del Nonsense_Mutation Frame_Shift_Ins In_Frame_De…" at bounding box center [363, 452] width 716 height 342
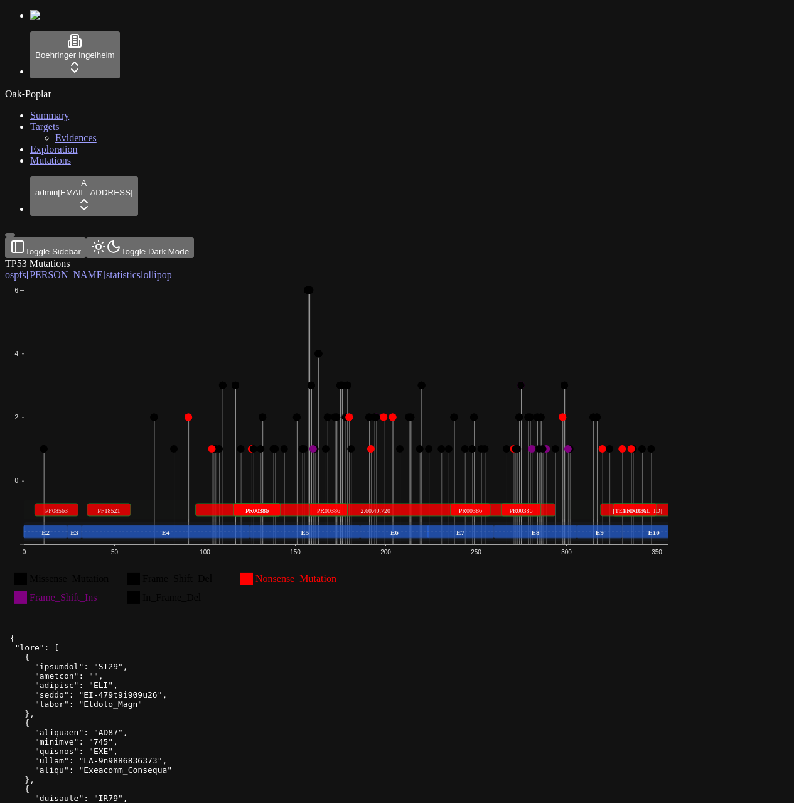
click at [484, 281] on icon "Missense_Mutation Frame_Shift_Del Nonsense_Mutation Frame_Shift_Ins In_Frame_De…" at bounding box center [363, 452] width 716 height 342
click at [163, 237] on button "Toggle Dark Mode" at bounding box center [140, 247] width 108 height 21
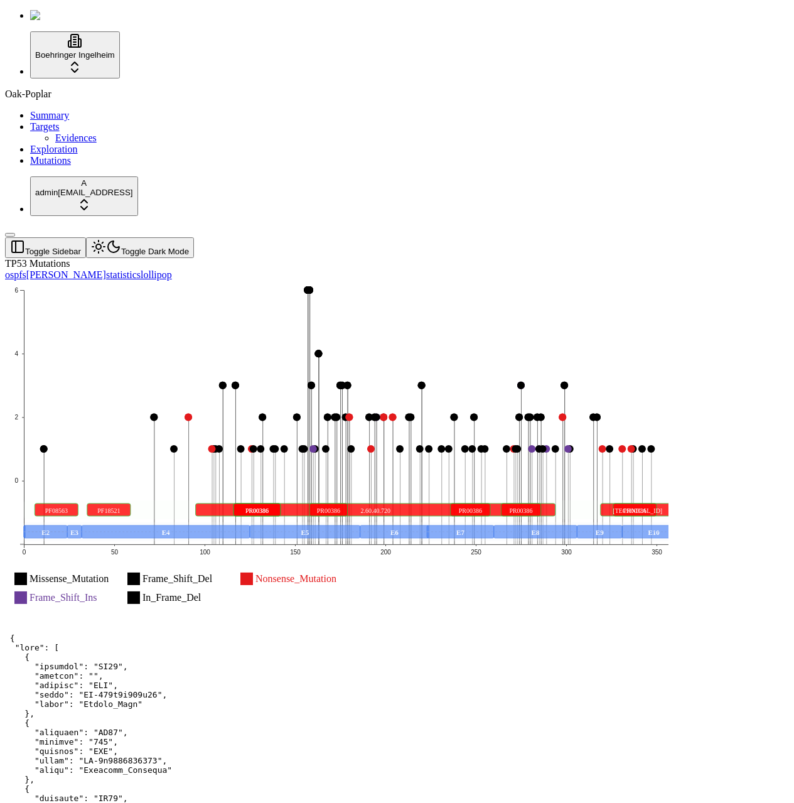
click at [227, 382] on circle at bounding box center [223, 386] width 8 height 8
click at [231, 281] on icon "Missense_Mutation Frame_Shift_Del Nonsense_Mutation Frame_Shift_Ins In_Frame_De…" at bounding box center [363, 452] width 716 height 342
click at [360, 526] on rect at bounding box center [305, 532] width 111 height 13
click at [269, 507] on text "PR00386" at bounding box center [256, 510] width 23 height 7
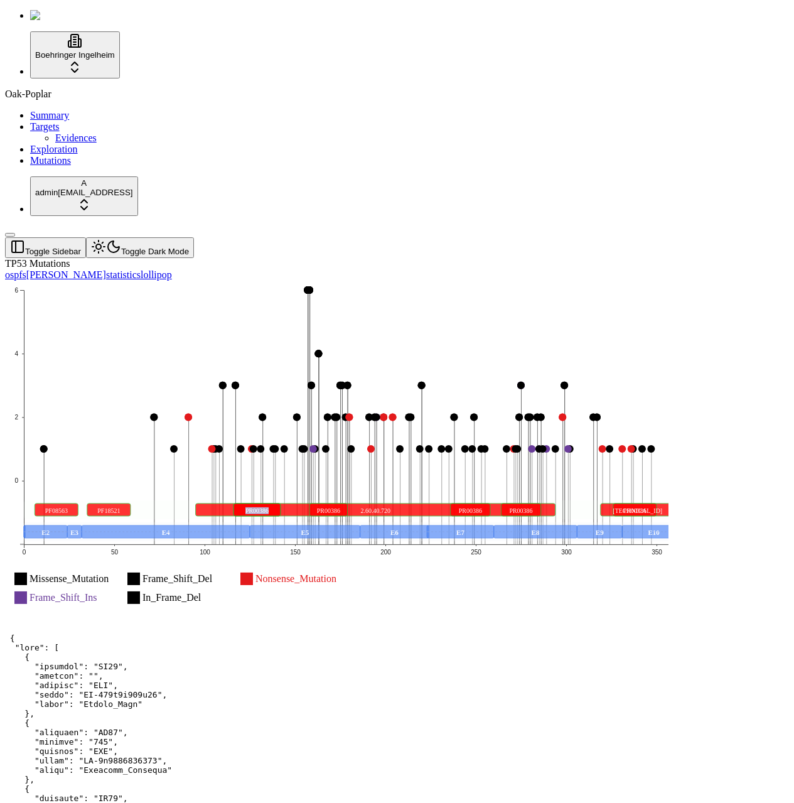
click at [269, 507] on text "PR00386" at bounding box center [256, 510] width 23 height 7
click at [578, 311] on icon "Missense_Mutation Frame_Shift_Del Nonsense_Mutation Frame_Shift_Ins In_Frame_De…" at bounding box center [363, 452] width 716 height 342
click at [391, 507] on text "2.60.40.720" at bounding box center [375, 510] width 30 height 7
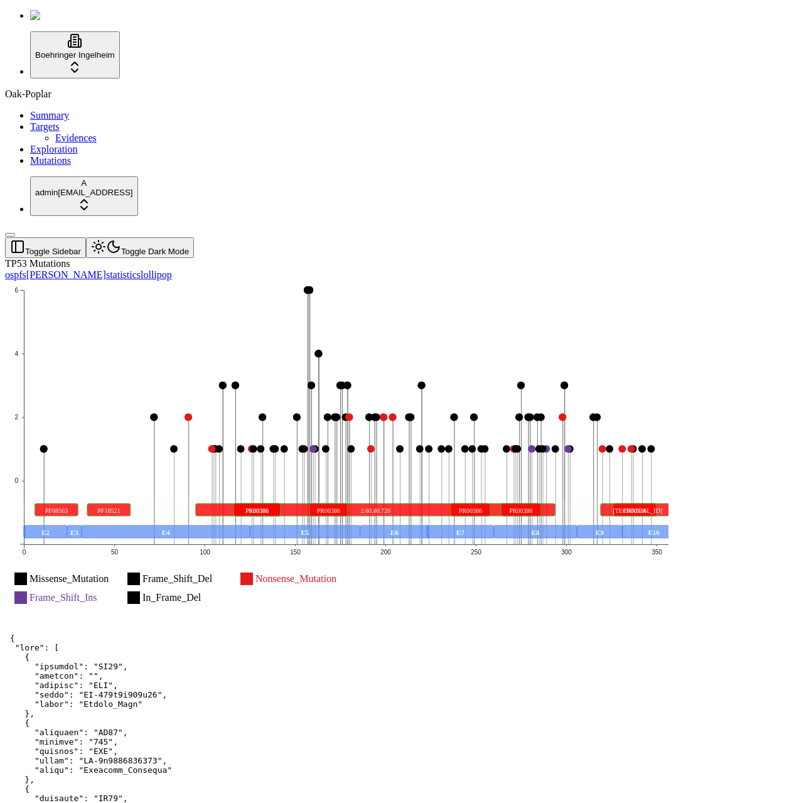
click at [423, 386] on rect at bounding box center [422, 465] width 1 height 159
click at [387, 413] on circle at bounding box center [384, 417] width 8 height 8
click at [380, 413] on circle at bounding box center [377, 417] width 8 height 8
click at [573, 427] on icon "Missense_Mutation Frame_Shift_Del Nonsense_Mutation Frame_Shift_Ins In_Frame_De…" at bounding box center [363, 452] width 716 height 342
click at [253, 573] on rect at bounding box center [246, 579] width 13 height 13
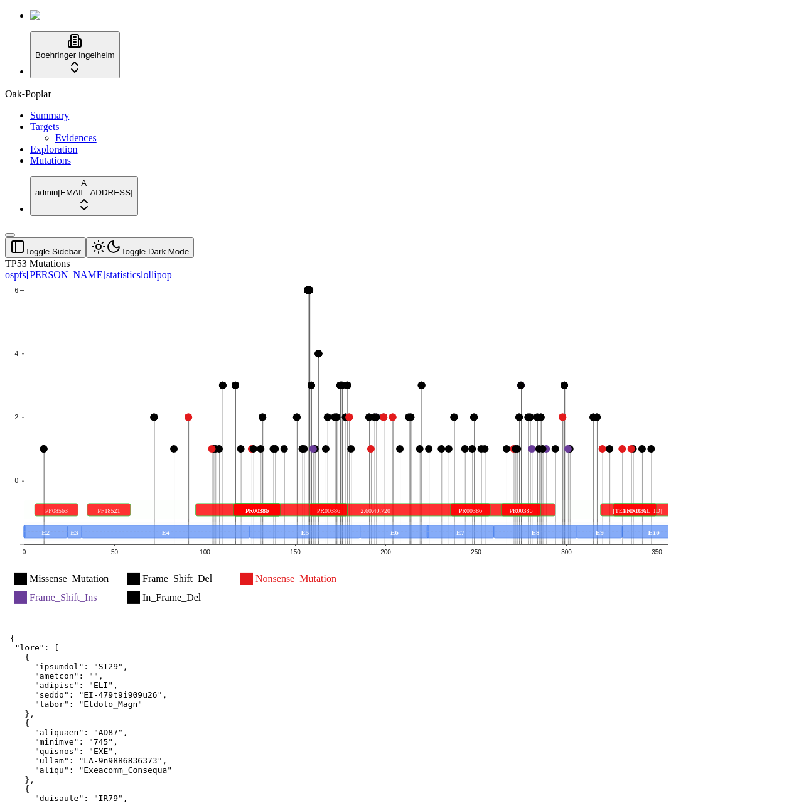
click at [337, 573] on text "Nonsense_Mutation" at bounding box center [296, 578] width 81 height 11
click at [253, 573] on rect at bounding box center [246, 579] width 13 height 13
click at [337, 573] on text "Nonsense_Mutation" at bounding box center [296, 578] width 81 height 11
click at [424, 392] on icon "Missense_Mutation Frame_Shift_Del Nonsense_Mutation Frame_Shift_Ins In_Frame_De…" at bounding box center [363, 452] width 716 height 342
click at [424, 394] on icon "Missense_Mutation Frame_Shift_Del Nonsense_Mutation Frame_Shift_Ins In_Frame_De…" at bounding box center [363, 452] width 716 height 342
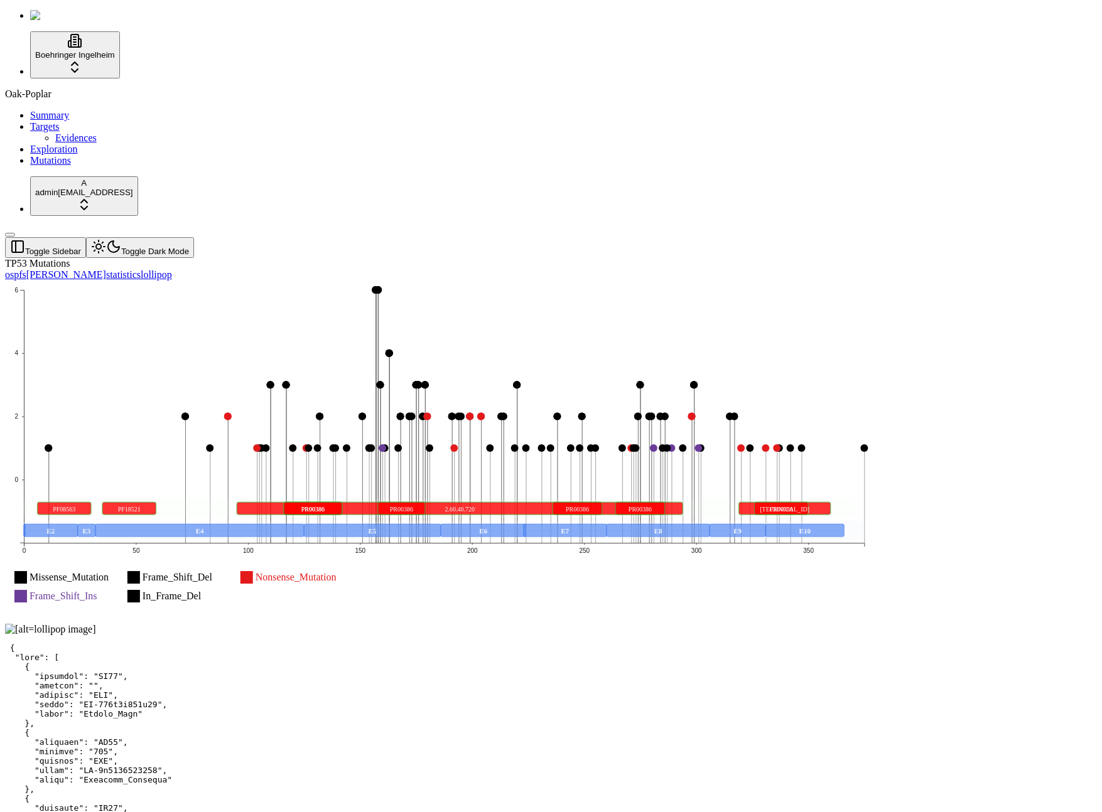
click at [266, 624] on div at bounding box center [490, 629] width 971 height 11
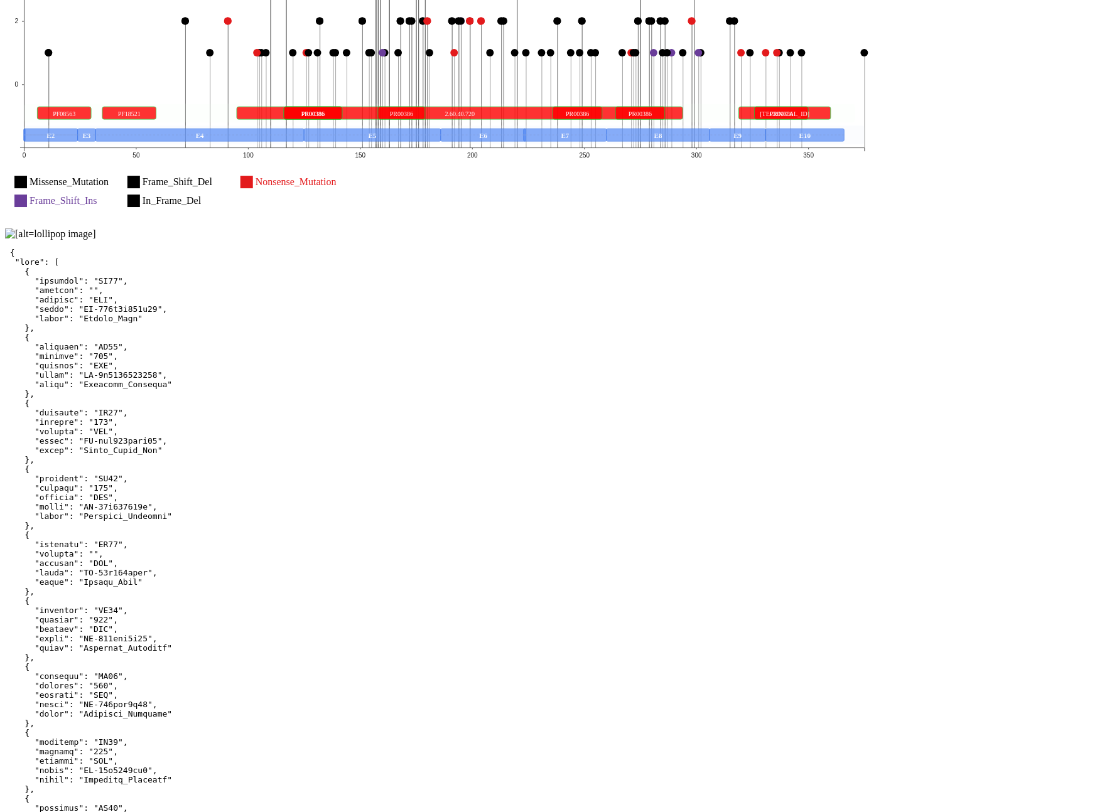
scroll to position [415, 0]
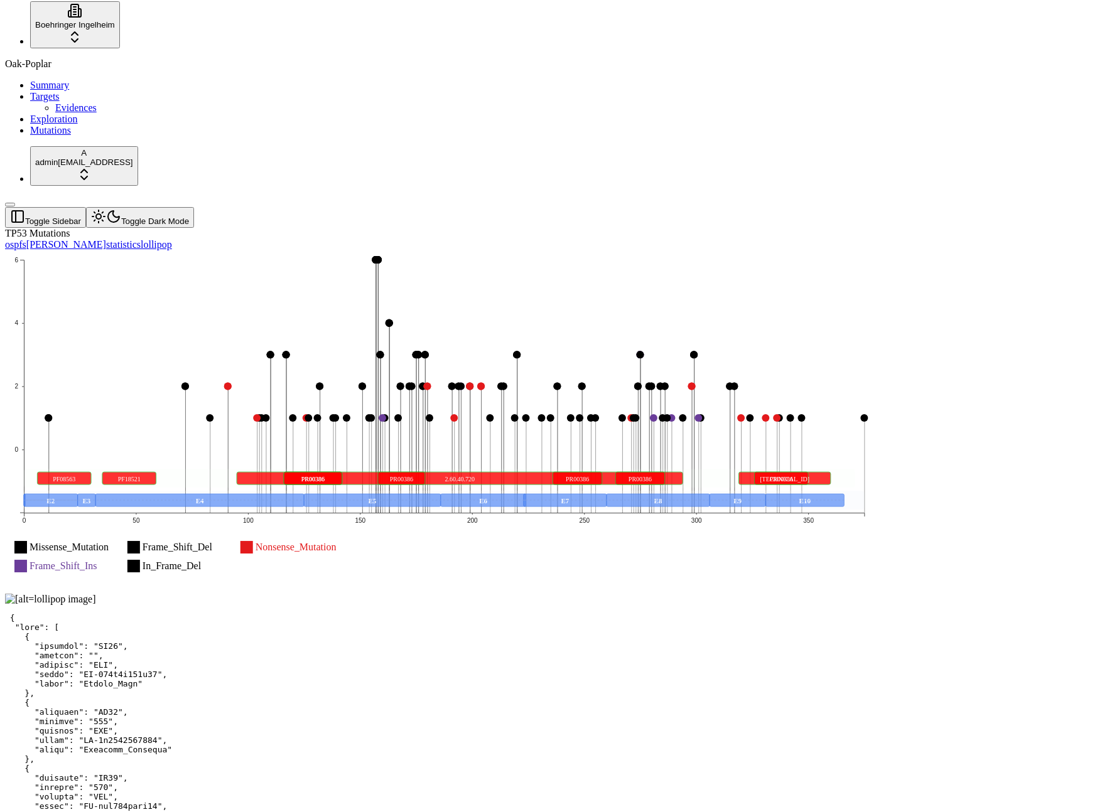
scroll to position [14, 0]
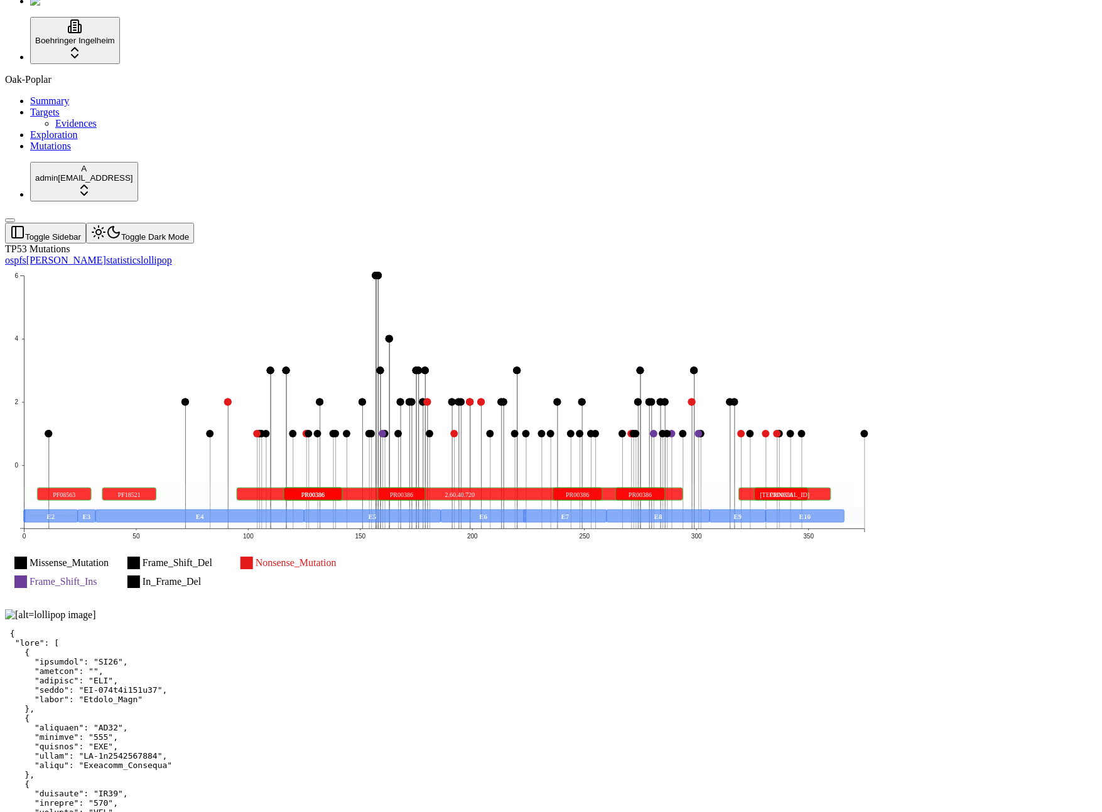
click at [386, 266] on icon "Missense_Mutation Frame_Shift_Del Nonsense_Mutation Frame_Shift_Ins In_Frame_De…" at bounding box center [444, 436] width 878 height 341
click at [156, 488] on rect at bounding box center [129, 494] width 54 height 13
click at [792, 266] on div "Missense_Mutation Frame_Shift_Del Nonsense_Mutation Frame_Shift_Ins In_Frame_De…" at bounding box center [490, 437] width 971 height 343
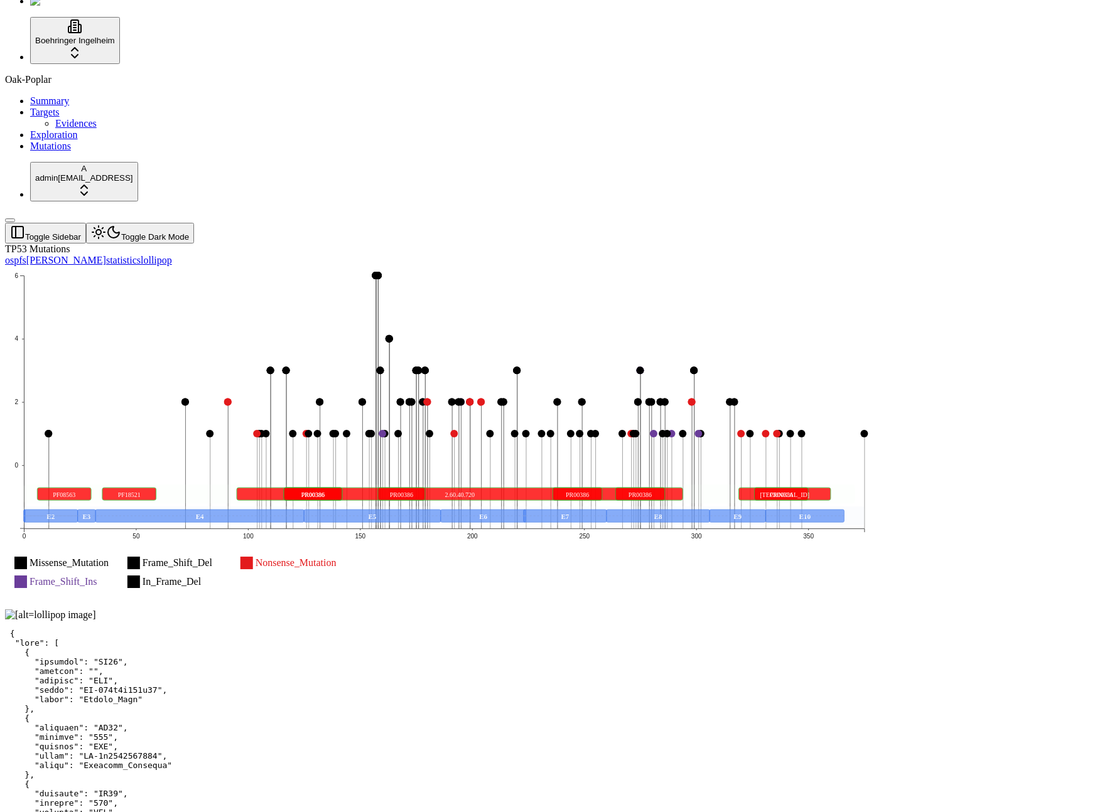
click at [80, 129] on link "Evidences" at bounding box center [75, 123] width 41 height 11
click at [63, 151] on link "Mutations" at bounding box center [50, 146] width 41 height 11
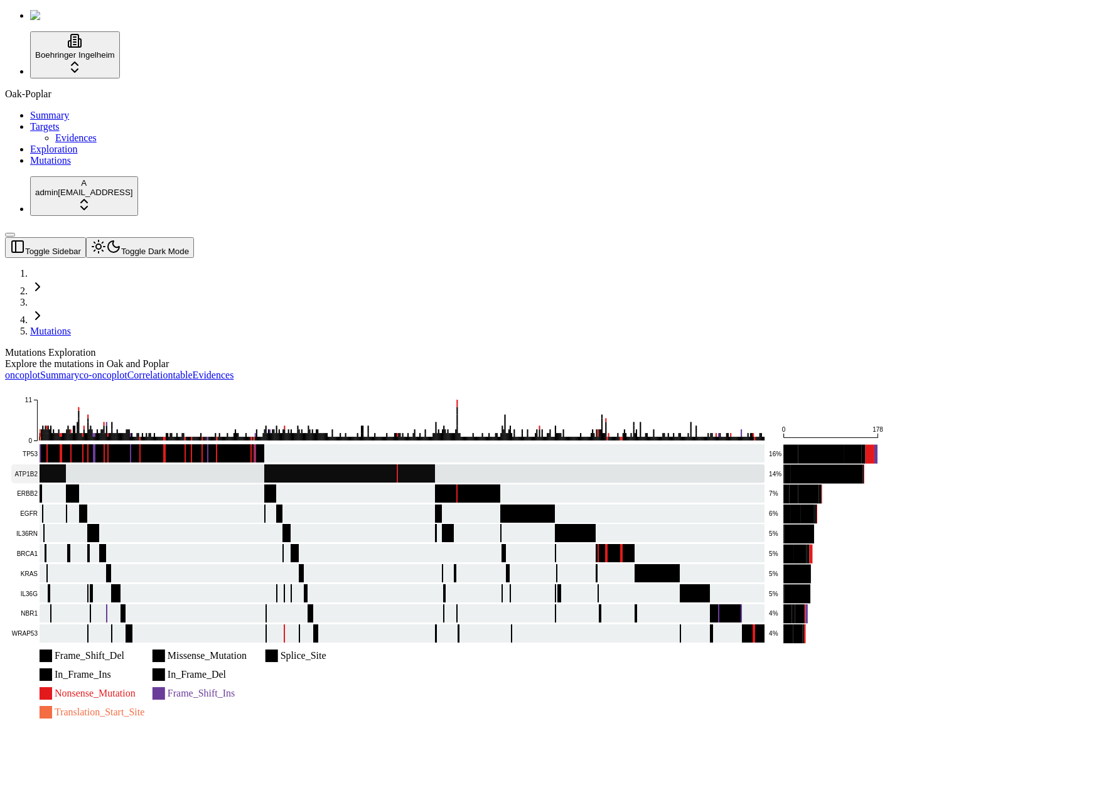
click at [569, 465] on rect at bounding box center [388, 474] width 754 height 19
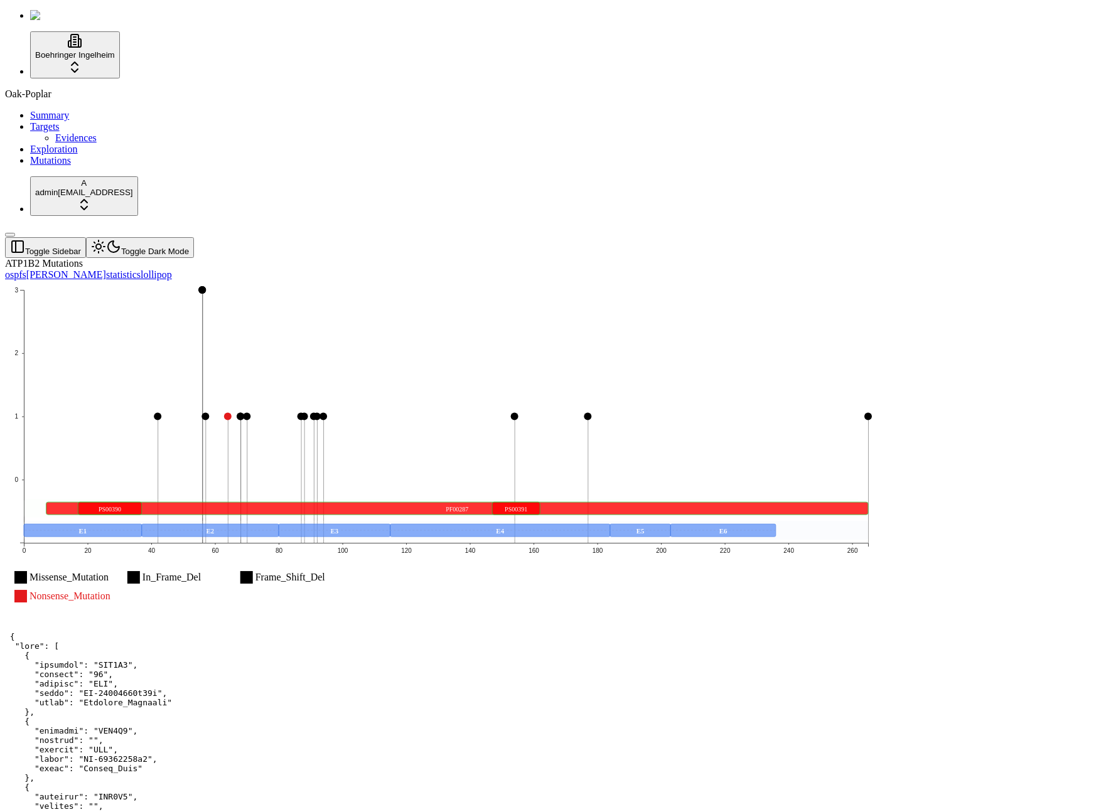
click at [469, 506] on text "PF00287" at bounding box center [457, 509] width 23 height 7
click at [218, 281] on icon "Missense_Mutation In_Frame_Del Frame_Shift_Del Nonsense_Mutation 0 1 2 3 0 20 4…" at bounding box center [446, 451] width 883 height 341
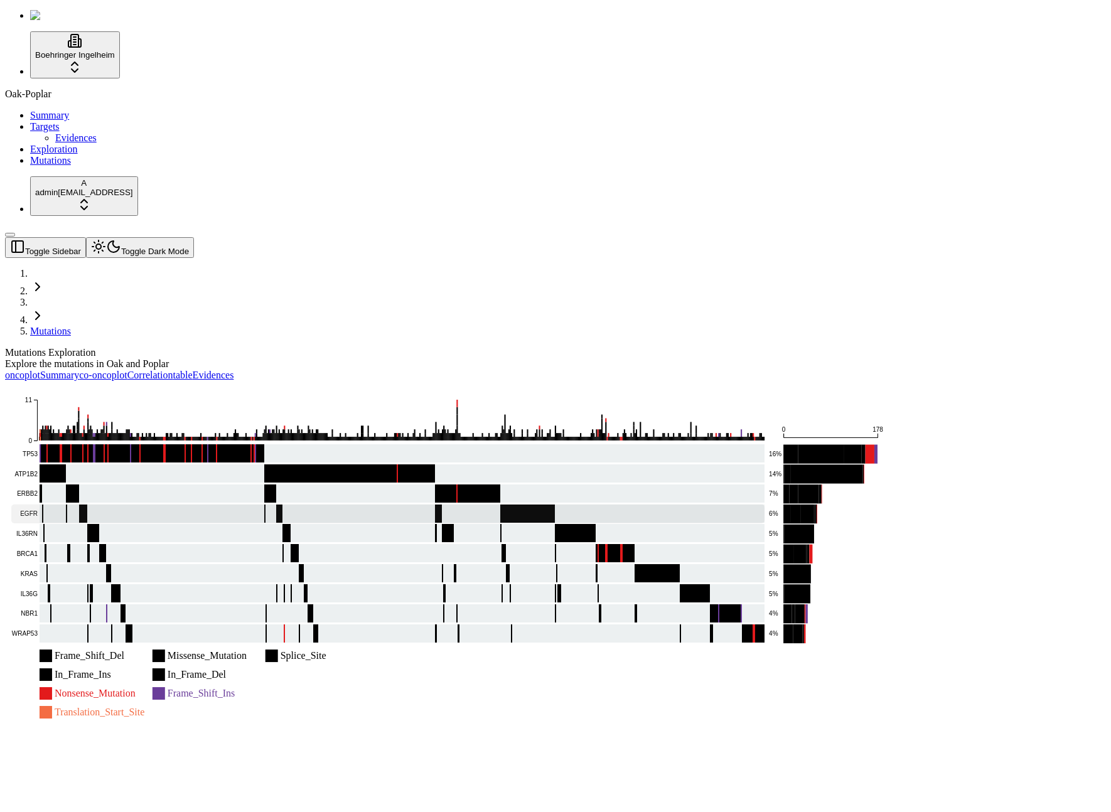
click at [240, 505] on rect at bounding box center [388, 514] width 754 height 19
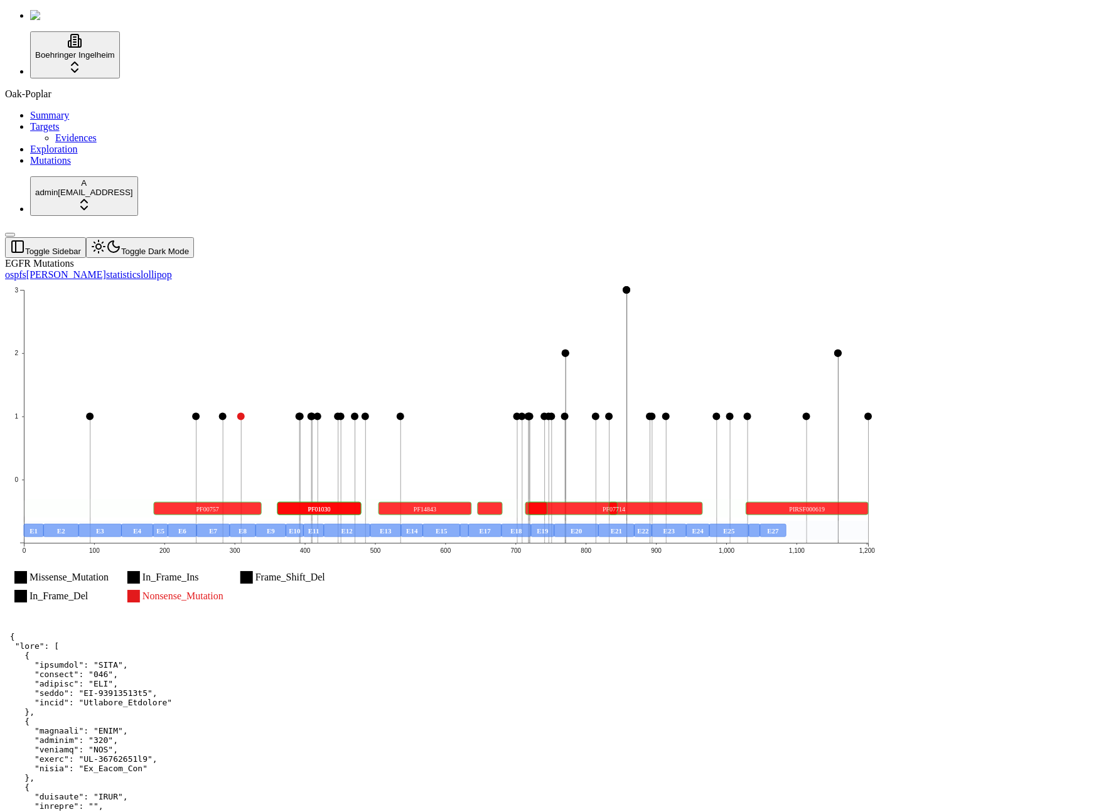
click at [548, 502] on rect at bounding box center [538, 508] width 19 height 13
drag, startPoint x: 718, startPoint y: 346, endPoint x: 731, endPoint y: 347, distance: 12.6
click at [703, 502] on rect at bounding box center [614, 508] width 177 height 13
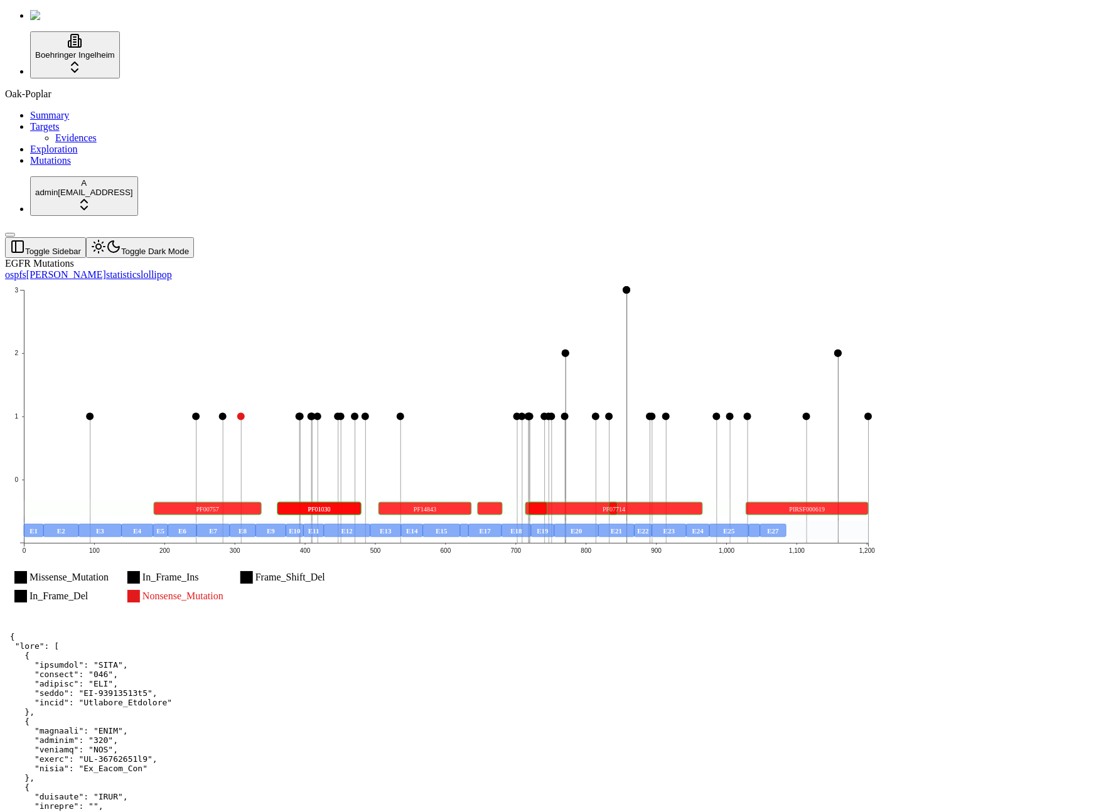
click at [703, 502] on rect at bounding box center [614, 508] width 177 height 13
drag, startPoint x: 758, startPoint y: 345, endPoint x: 769, endPoint y: 347, distance: 10.8
click at [626, 506] on text "PF07714" at bounding box center [614, 509] width 23 height 7
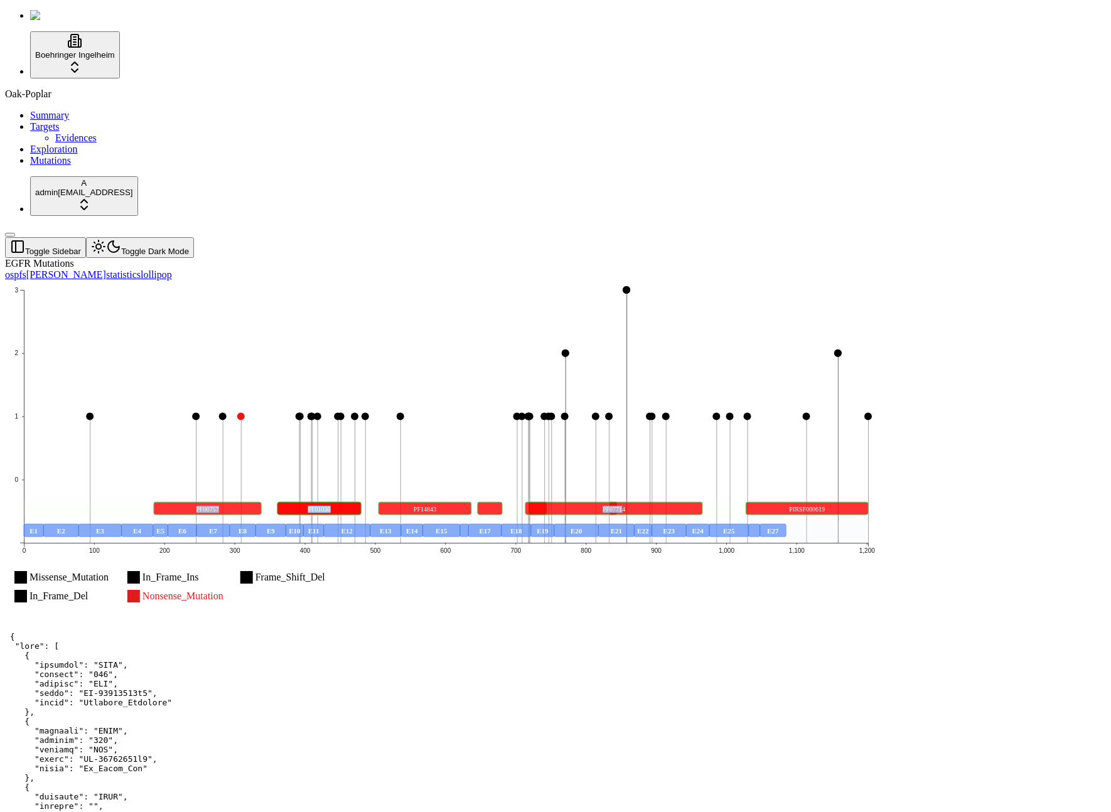
drag, startPoint x: 766, startPoint y: 348, endPoint x: 728, endPoint y: 348, distance: 37.7
click at [728, 499] on g "PF00757 PF01030 PF01030 PF07714 PF14843 PIRSF000619" at bounding box center [446, 508] width 845 height 19
click at [626, 506] on text "PF07714" at bounding box center [614, 509] width 23 height 7
drag, startPoint x: 778, startPoint y: 348, endPoint x: 824, endPoint y: 350, distance: 46.5
click at [703, 502] on rect at bounding box center [614, 508] width 177 height 13
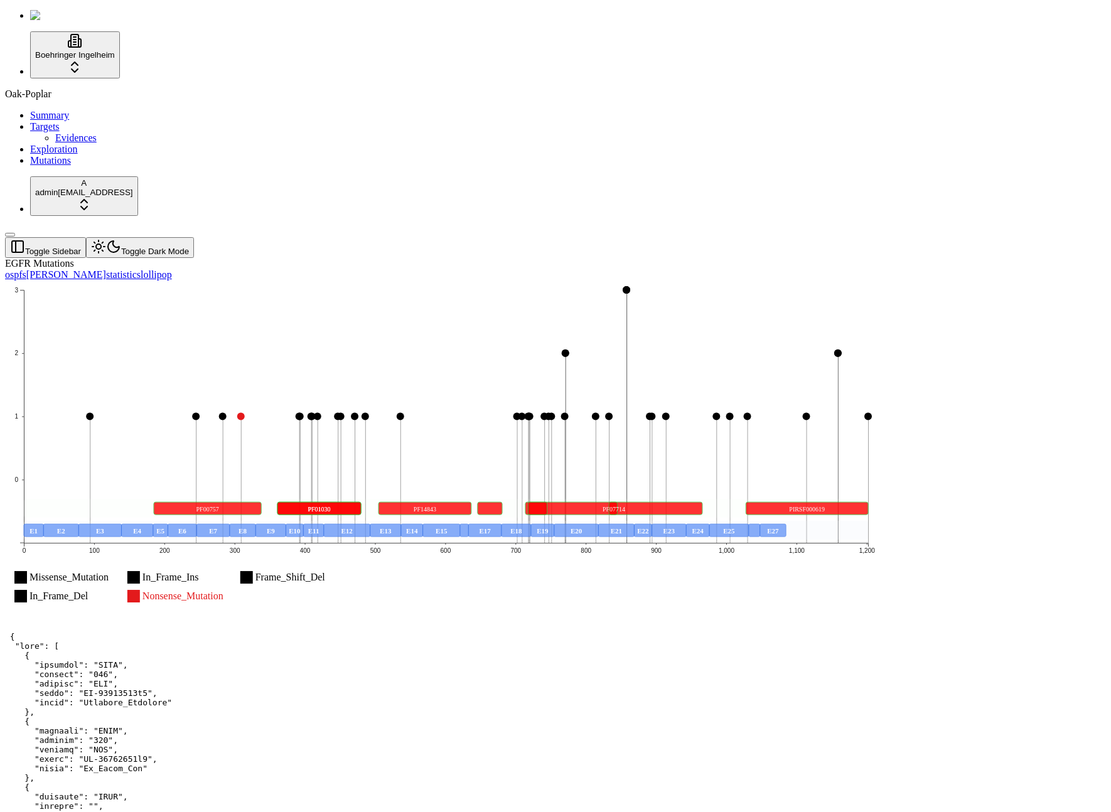
drag, startPoint x: 828, startPoint y: 350, endPoint x: 735, endPoint y: 347, distance: 93.0
click at [703, 502] on rect at bounding box center [614, 508] width 177 height 13
click at [626, 506] on text "PF07714" at bounding box center [614, 509] width 23 height 7
click at [703, 502] on rect at bounding box center [614, 508] width 177 height 13
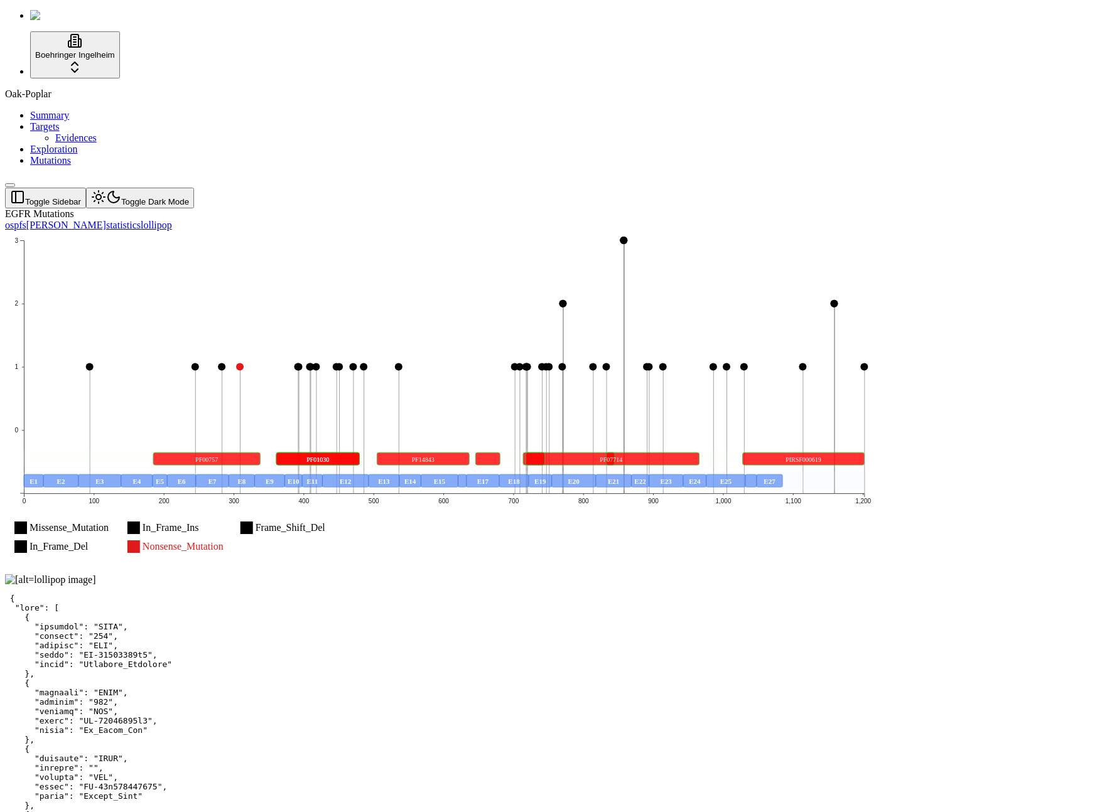
click at [606, 246] on icon "Missense_Mutation In_Frame_Ins Frame_Shift_Del In_Frame_Del Nonsense_Mutation 0…" at bounding box center [444, 401] width 878 height 341
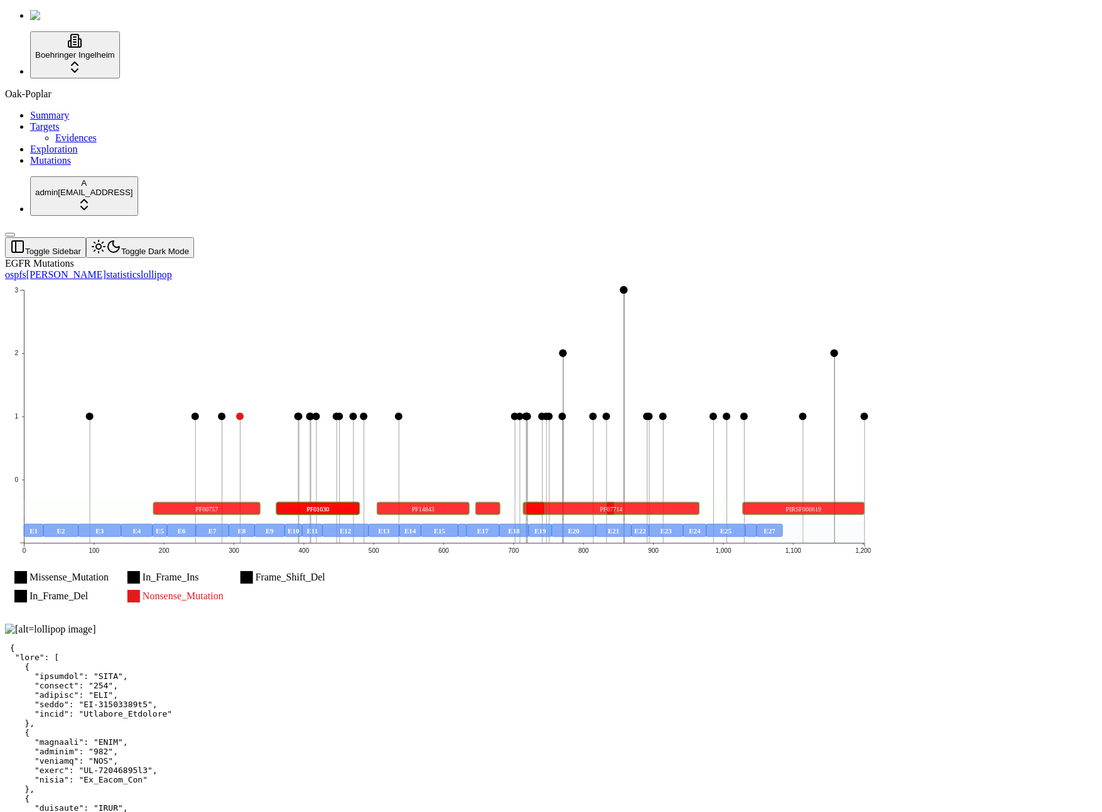
click at [883, 281] on icon "Missense_Mutation In_Frame_Ins Frame_Shift_Del In_Frame_Del Nonsense_Mutation 0…" at bounding box center [444, 451] width 878 height 341
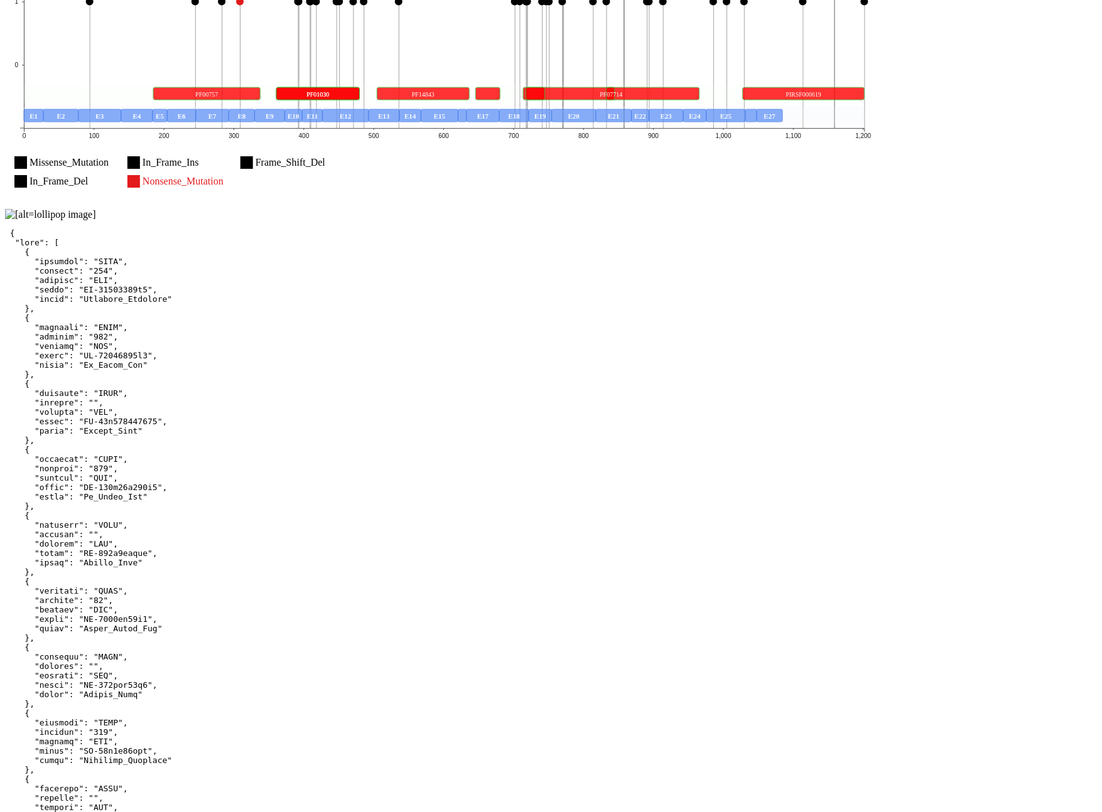
click at [96, 220] on img at bounding box center [50, 214] width 91 height 11
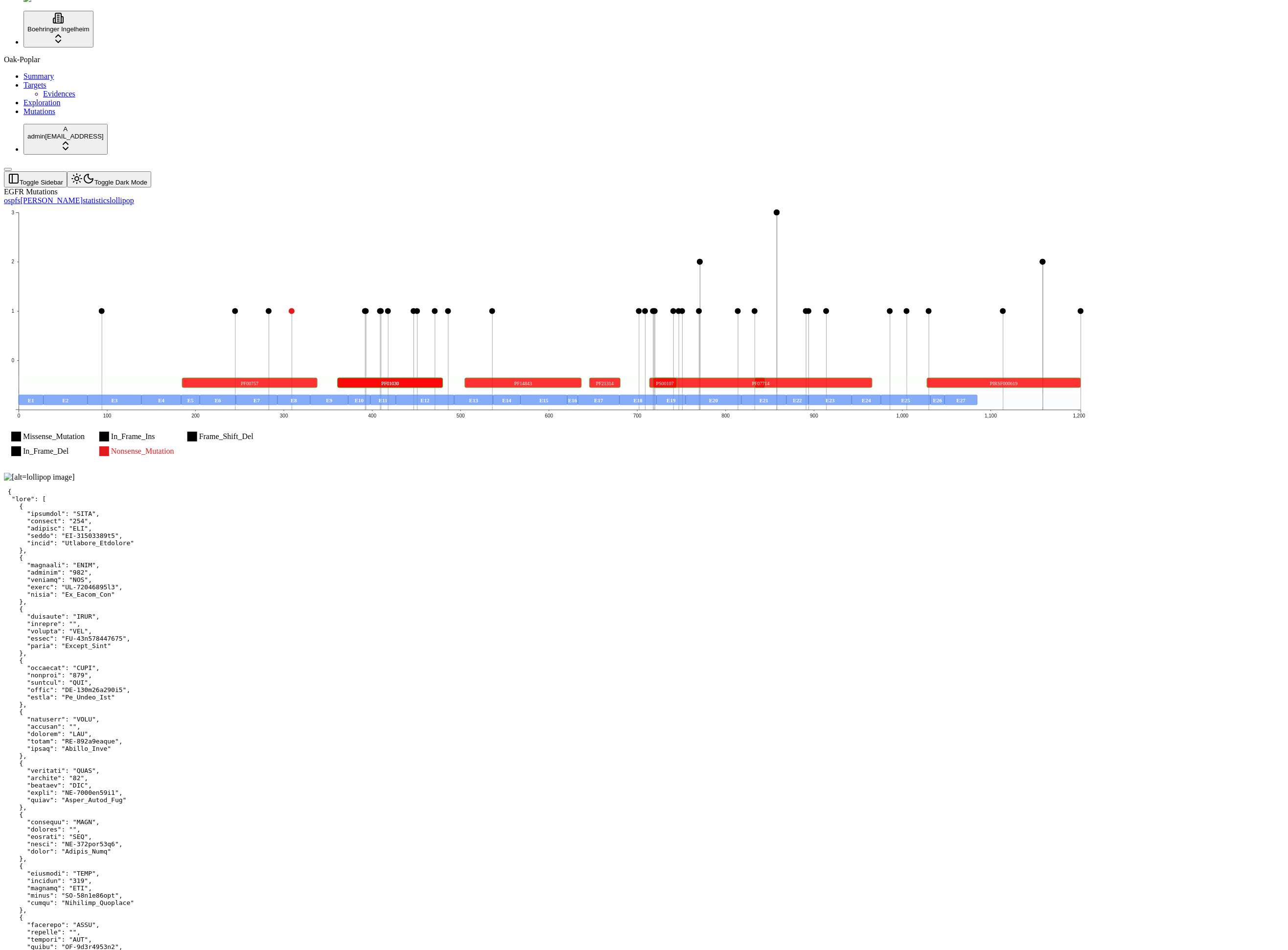
scroll to position [0, 0]
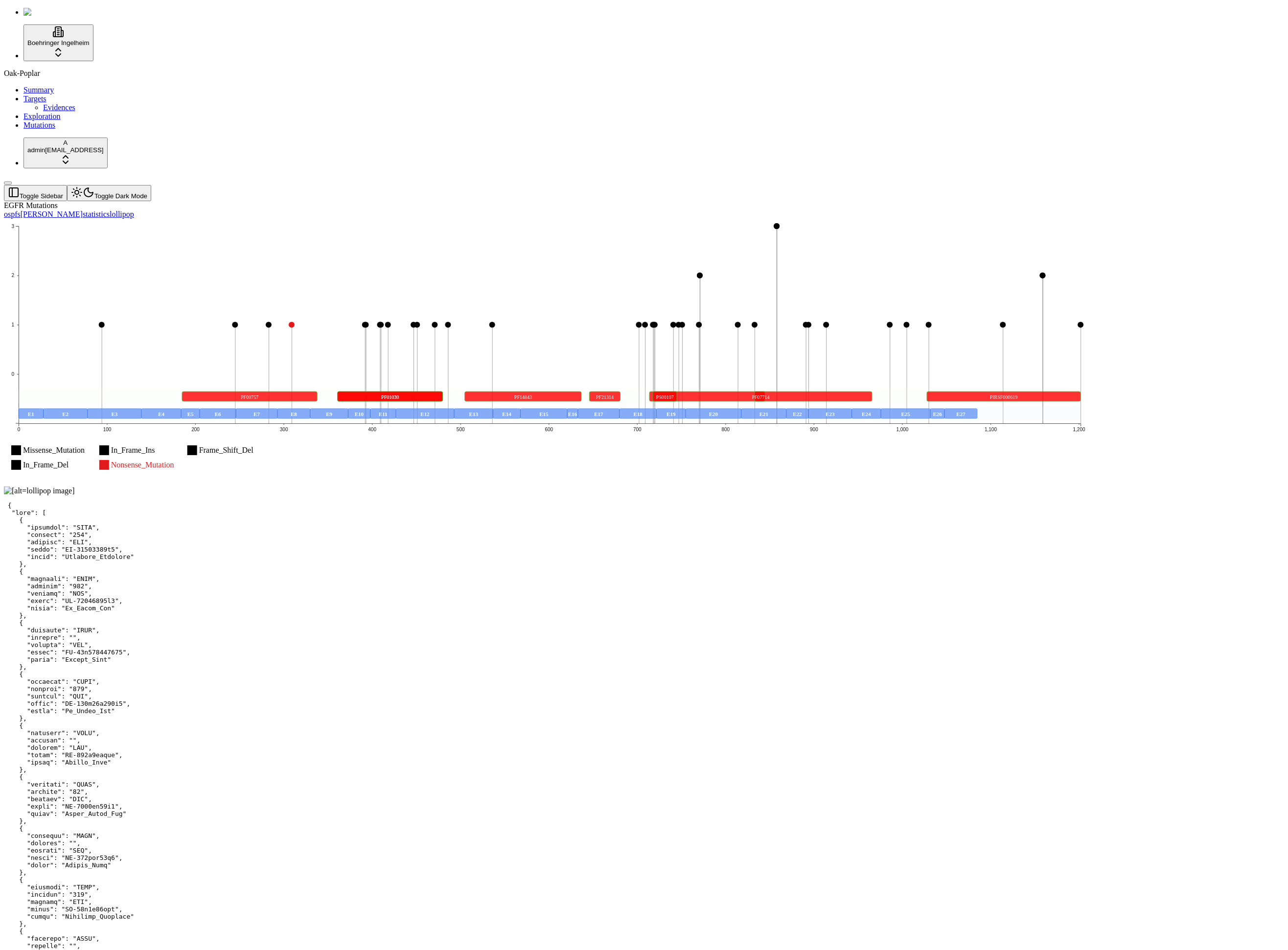
click at [817, 381] on div "Missense_Mutation In_Frame_Ins Frame_Shift_Del In_Frame_Del Nonsense_Mutation 0…" at bounding box center [597, 352] width 1186 height 267
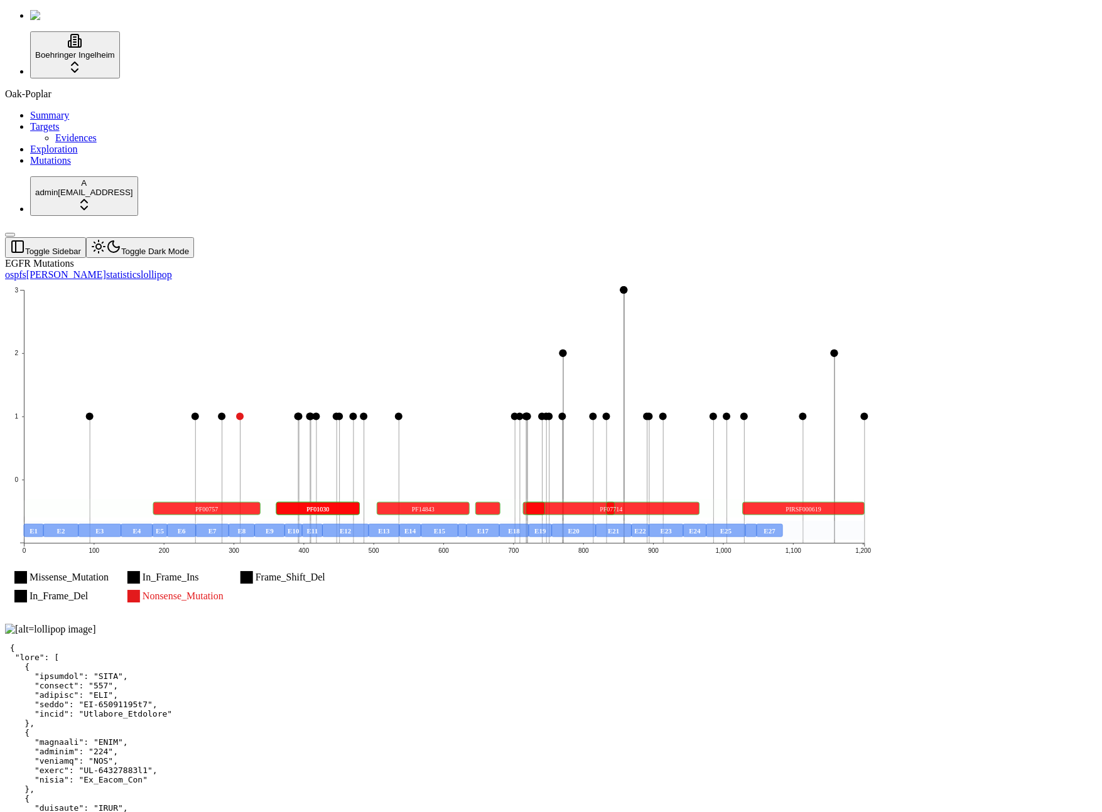
scroll to position [452, 0]
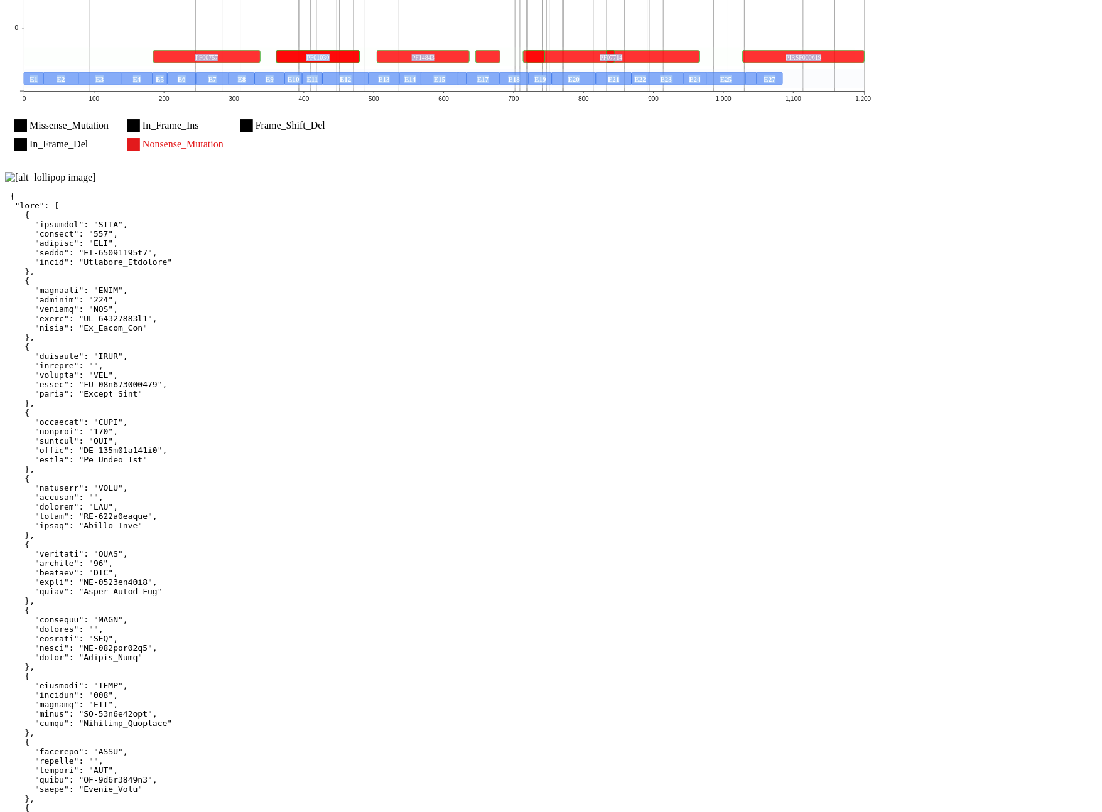
click at [96, 183] on img at bounding box center [50, 177] width 91 height 11
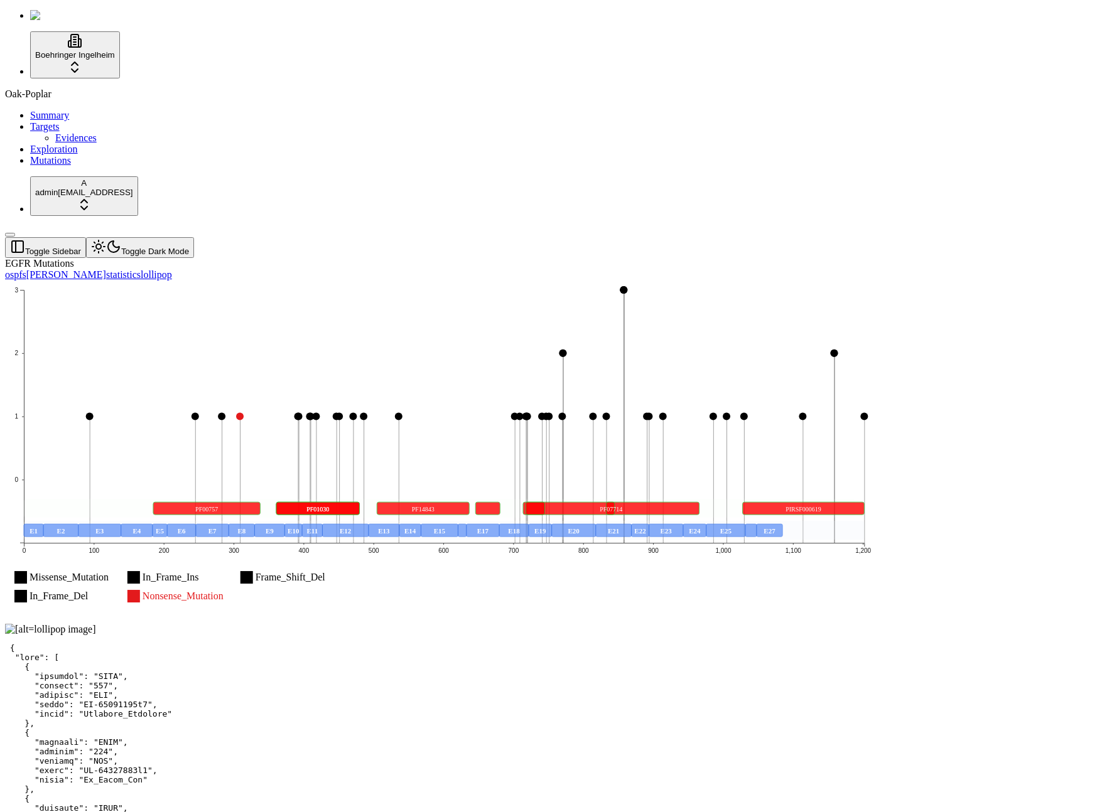
click at [731, 281] on icon "Missense_Mutation In_Frame_Ins Frame_Shift_Del In_Frame_Del Nonsense_Mutation 0…" at bounding box center [444, 451] width 878 height 341
drag, startPoint x: 742, startPoint y: 516, endPoint x: 748, endPoint y: 521, distance: 7.7
click at [743, 624] on div at bounding box center [490, 629] width 971 height 11
drag, startPoint x: 674, startPoint y: 468, endPoint x: 939, endPoint y: 497, distance: 266.5
click at [675, 468] on div "Missense_Mutation In_Frame_Ins Frame_Shift_Del In_Frame_Del Nonsense_Mutation 0…" at bounding box center [490, 452] width 971 height 343
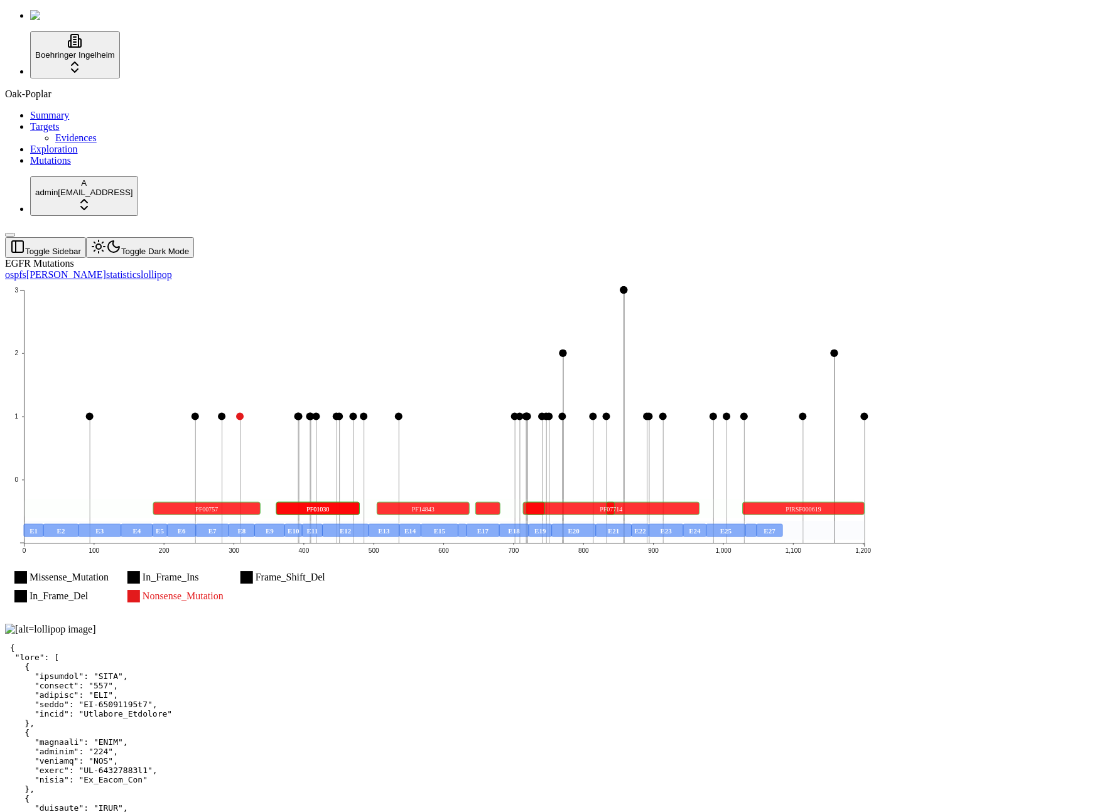
click at [598, 281] on icon "Missense_Mutation In_Frame_Ins Frame_Shift_Del In_Frame_Del Nonsense_Mutation 0…" at bounding box center [444, 451] width 878 height 341
click at [748, 281] on icon "Missense_Mutation In_Frame_Ins Frame_Shift_Del In_Frame_Del Nonsense_Mutation 0…" at bounding box center [444, 451] width 878 height 341
click at [569, 237] on header "Toggle Sidebar Toggle Dark Mode" at bounding box center [490, 247] width 971 height 21
click at [561, 281] on div "Missense_Mutation In_Frame_Ins Frame_Shift_Del In_Frame_Del Nonsense_Mutation 0…" at bounding box center [490, 452] width 971 height 343
click at [604, 258] on div "EGFR Mutations" at bounding box center [490, 263] width 971 height 11
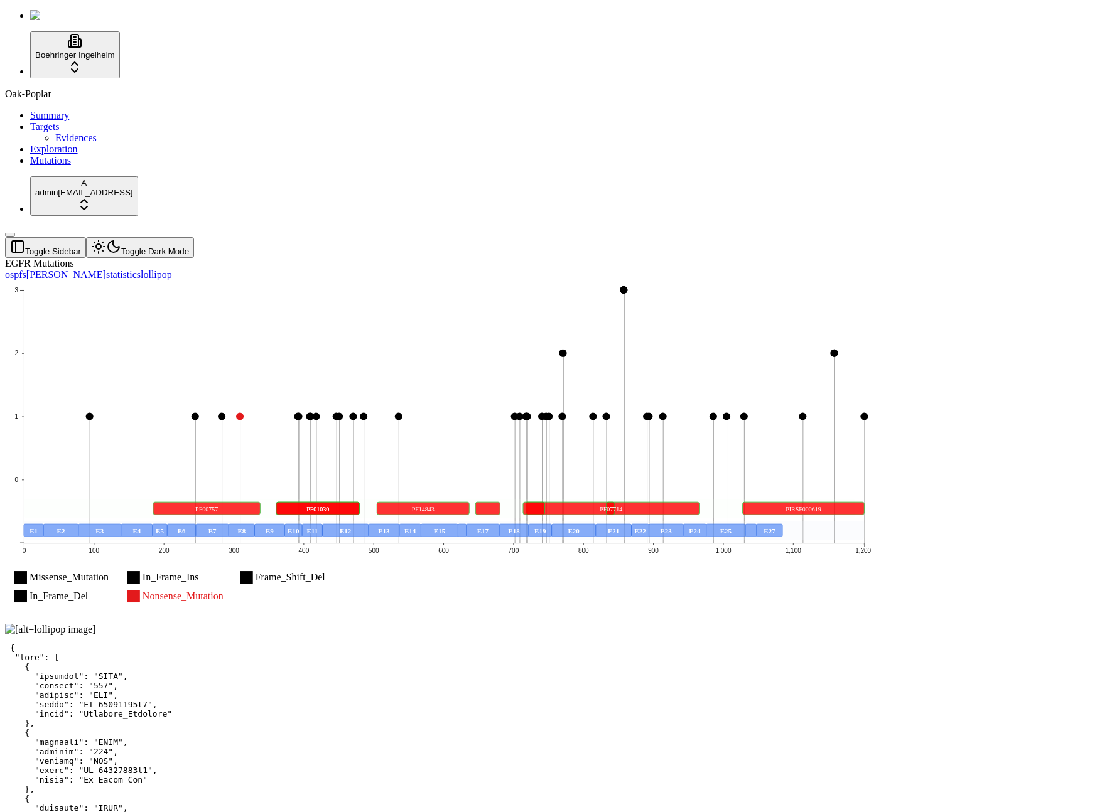
click at [612, 258] on div "EGFR Mutations" at bounding box center [490, 263] width 971 height 11
click at [611, 258] on div "EGFR Mutations" at bounding box center [490, 263] width 971 height 11
click at [218, 506] on text "PF00757" at bounding box center [206, 509] width 23 height 7
copy text "PF00757"
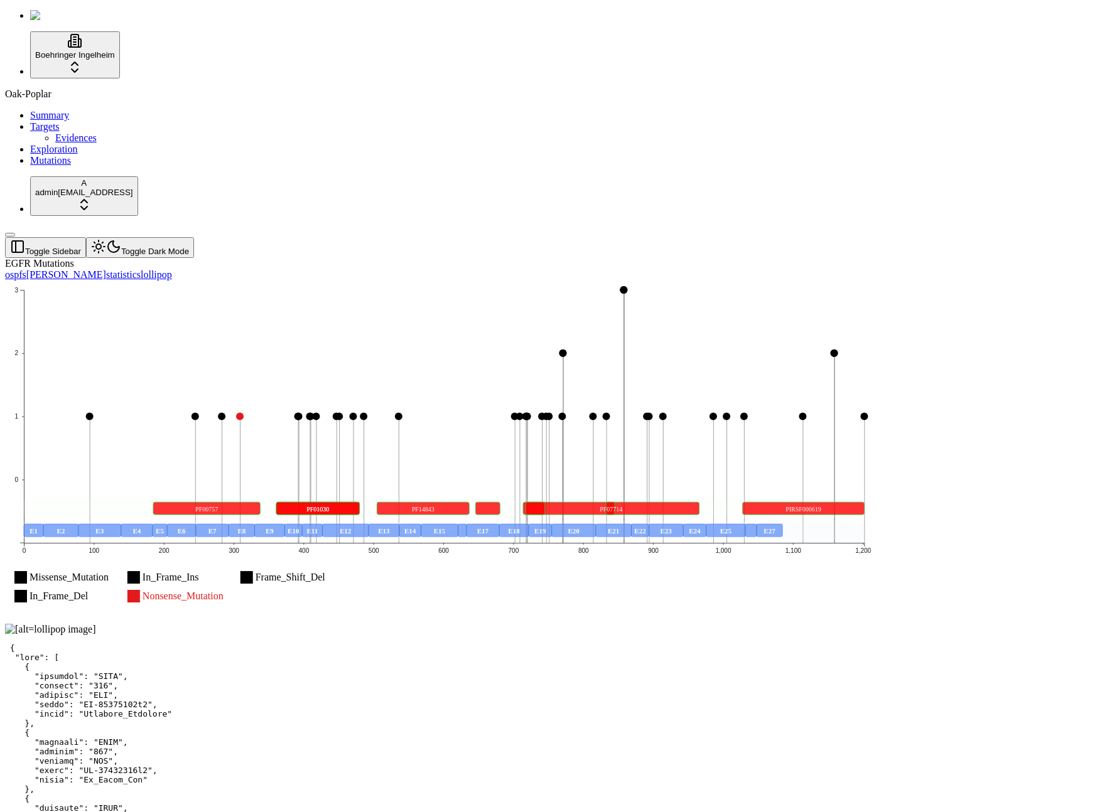
click at [492, 258] on div "EGFR Mutations" at bounding box center [490, 263] width 971 height 11
click at [883, 281] on icon "Missense_Mutation In_Frame_Ins Frame_Shift_Del In_Frame_Del Nonsense_Mutation 0…" at bounding box center [444, 451] width 878 height 341
click at [644, 281] on icon "Missense_Mutation In_Frame_Ins Frame_Shift_Del In_Frame_Del Nonsense_Mutation 0…" at bounding box center [444, 451] width 878 height 341
click at [529, 281] on icon "Missense_Mutation In_Frame_Ins Frame_Shift_Del In_Frame_Del Nonsense_Mutation 0…" at bounding box center [444, 451] width 878 height 341
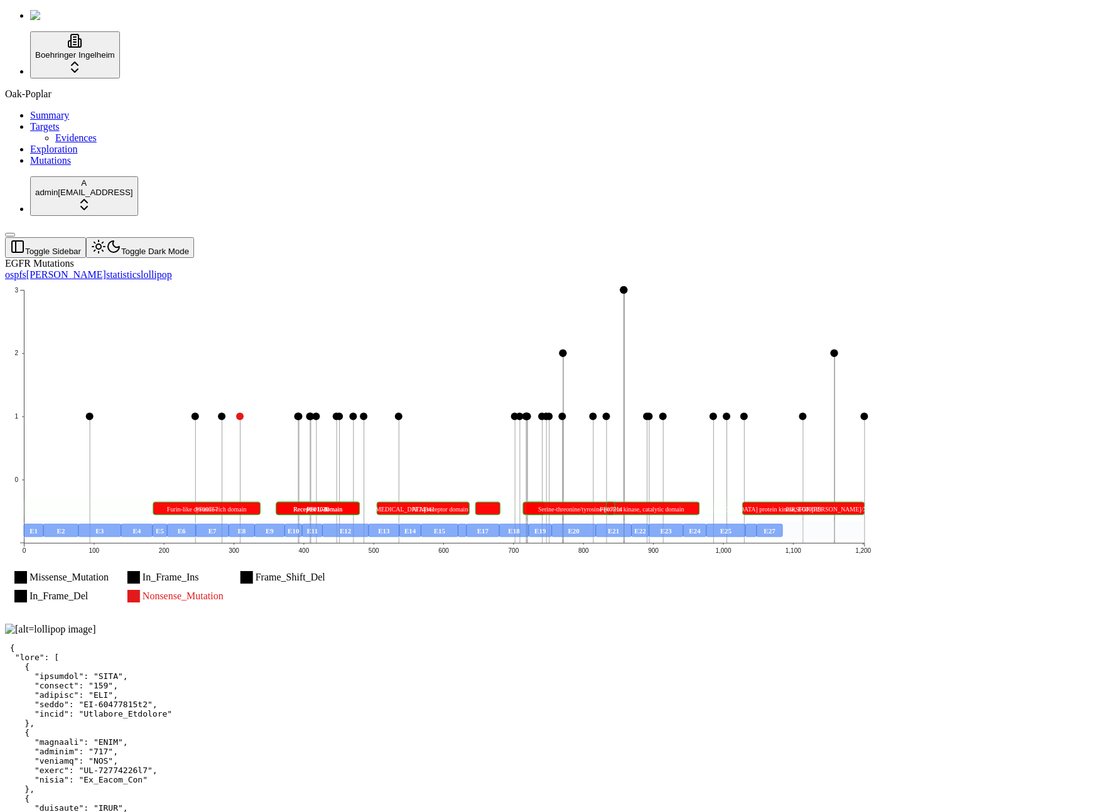
click at [685, 506] on text "Serine-threonine/tyrosine-protein kinase, catalytic domain" at bounding box center [612, 509] width 146 height 7
click at [883, 307] on icon "Missense_Mutation In_Frame_Ins Frame_Shift_Del In_Frame_Del Nonsense_Mutation 0…" at bounding box center [444, 451] width 878 height 341
click at [396, 281] on icon "Missense_Mutation In_Frame_Ins Frame_Shift_Del In_Frame_Del Nonsense_Mutation 0…" at bounding box center [444, 451] width 878 height 341
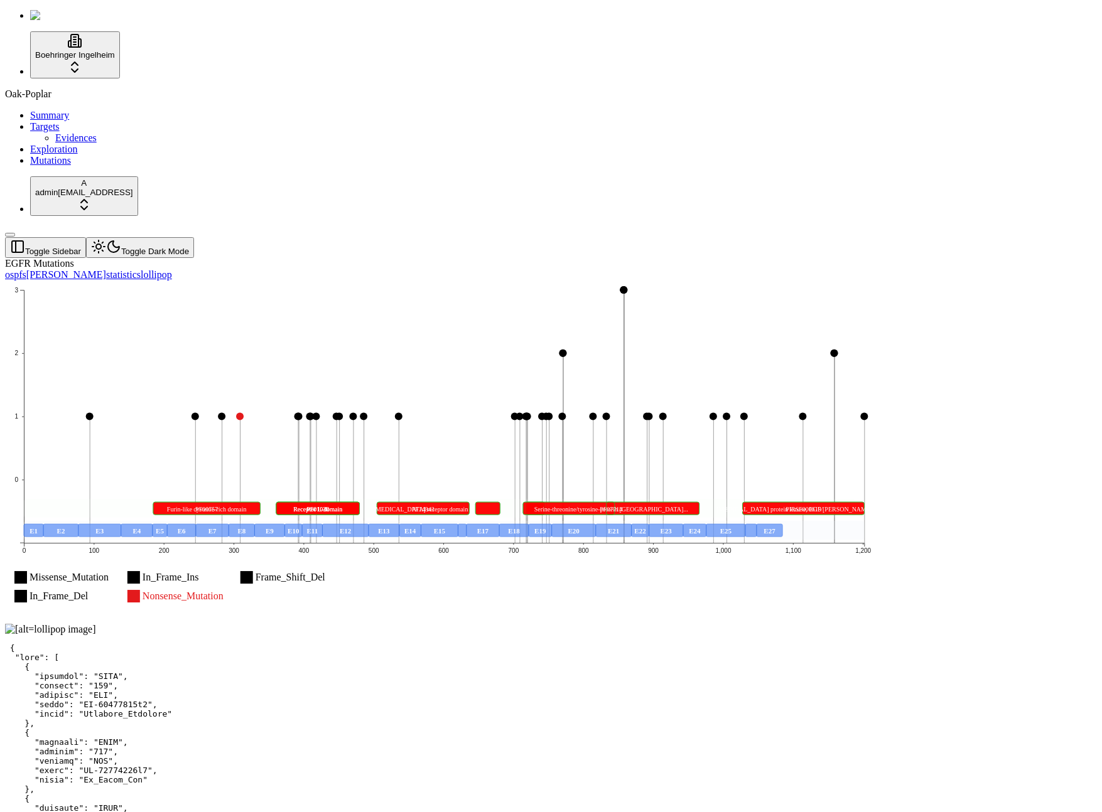
drag, startPoint x: 664, startPoint y: 242, endPoint x: 671, endPoint y: 235, distance: 9.8
click at [671, 281] on icon "Missense_Mutation In_Frame_Ins Frame_Shift_Del In_Frame_Del Nonsense_Mutation 0…" at bounding box center [444, 451] width 878 height 341
drag, startPoint x: 401, startPoint y: 339, endPoint x: 389, endPoint y: 347, distance: 14.5
click at [401, 499] on rect at bounding box center [439, 508] width 831 height 19
click at [517, 258] on div "EGFR Mutations" at bounding box center [490, 263] width 971 height 11
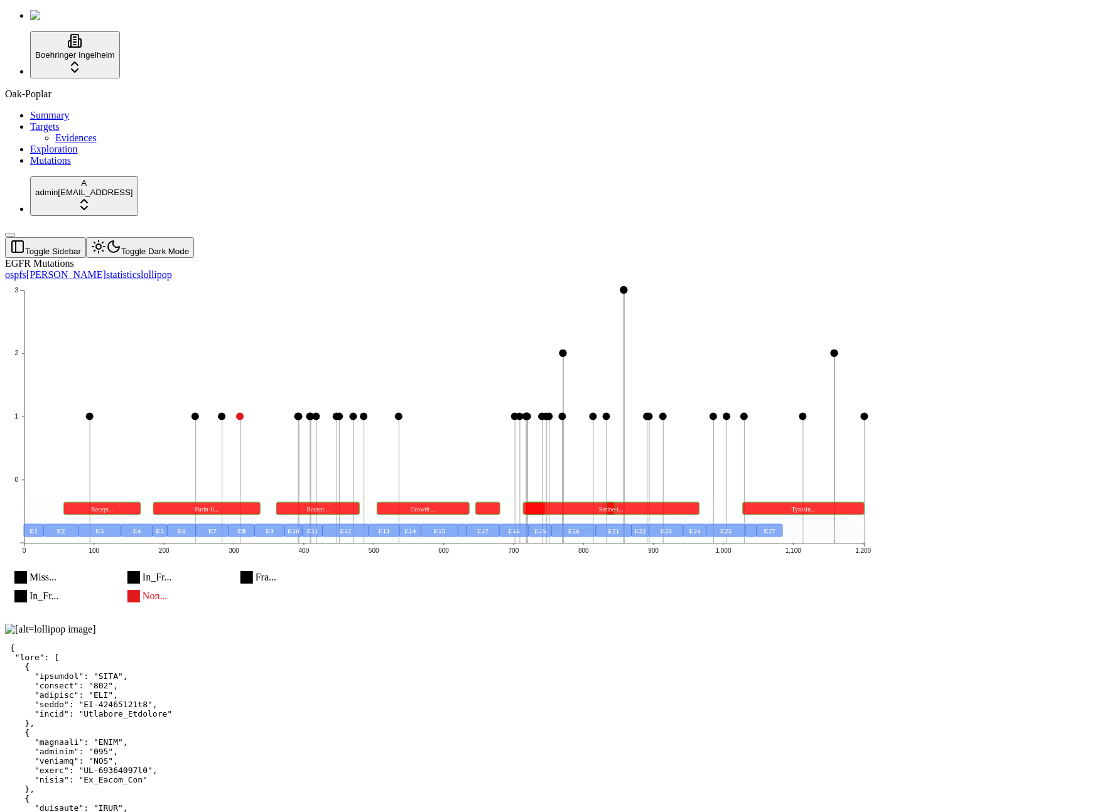
click at [202, 386] on icon "Miss... In_Fr... Fra... In_Fr... Non... 0 1 2 3 0 100 200 300 400 500 600 700 8…" at bounding box center [444, 451] width 878 height 341
drag, startPoint x: 273, startPoint y: 300, endPoint x: 274, endPoint y: 308, distance: 7.6
click at [273, 300] on icon "Miss... In_Fr... Fra... In_Fr... Non... 0 1 2 3 0 100 200 300 400 500 600 700 8…" at bounding box center [444, 451] width 878 height 341
click at [394, 299] on icon "Miss... In_Fr... Fra... In_Fr... Non... 0 1 2 3 0 100 200 300 400 500 600 700 8…" at bounding box center [444, 451] width 878 height 341
click at [229, 524] on rect at bounding box center [212, 530] width 33 height 13
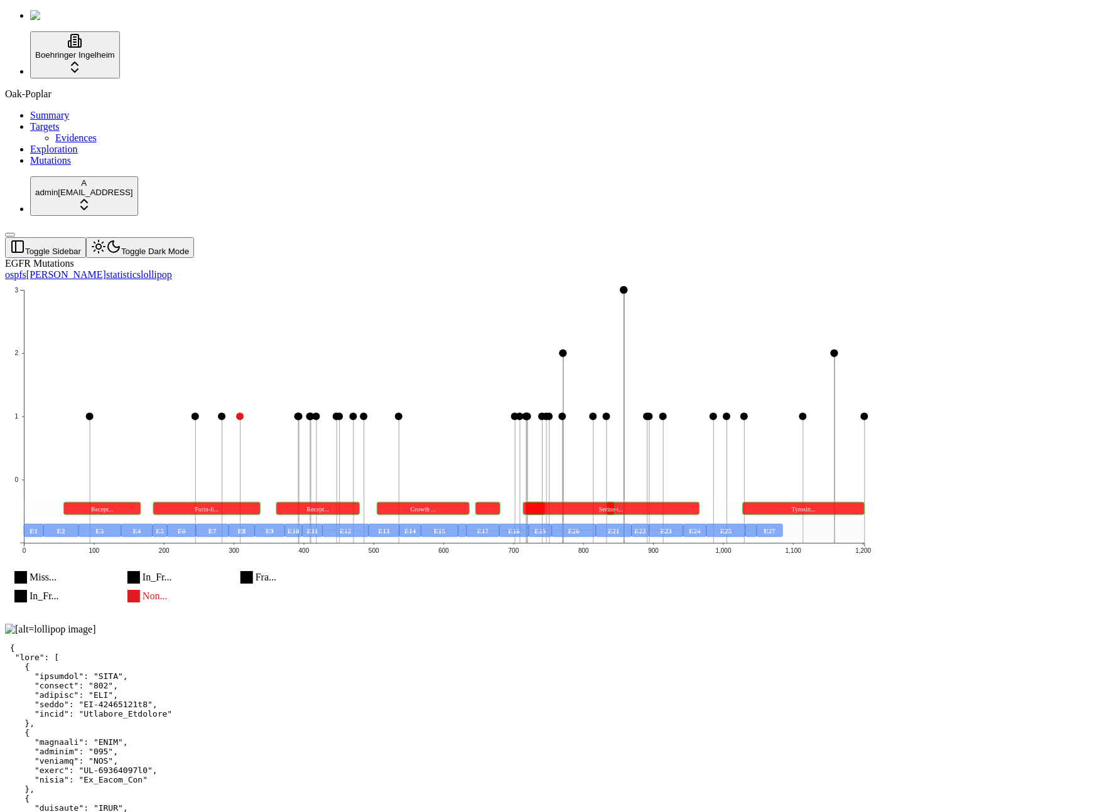
click at [883, 281] on icon "Miss... In_Fr... Fra... In_Fr... Non... 0 1 2 3 0 100 200 300 400 500 600 700 8…" at bounding box center [444, 451] width 878 height 341
drag, startPoint x: 608, startPoint y: 414, endPoint x: 626, endPoint y: 422, distance: 19.1
click at [608, 414] on icon "Miss... In_Fr... Fra... In_Fr... Non... 0 1 2 3 0 100 200 300 400 500 600 700 8…" at bounding box center [444, 451] width 878 height 341
click at [96, 624] on img at bounding box center [50, 629] width 91 height 11
click at [329, 506] on text "Recept..." at bounding box center [318, 509] width 22 height 7
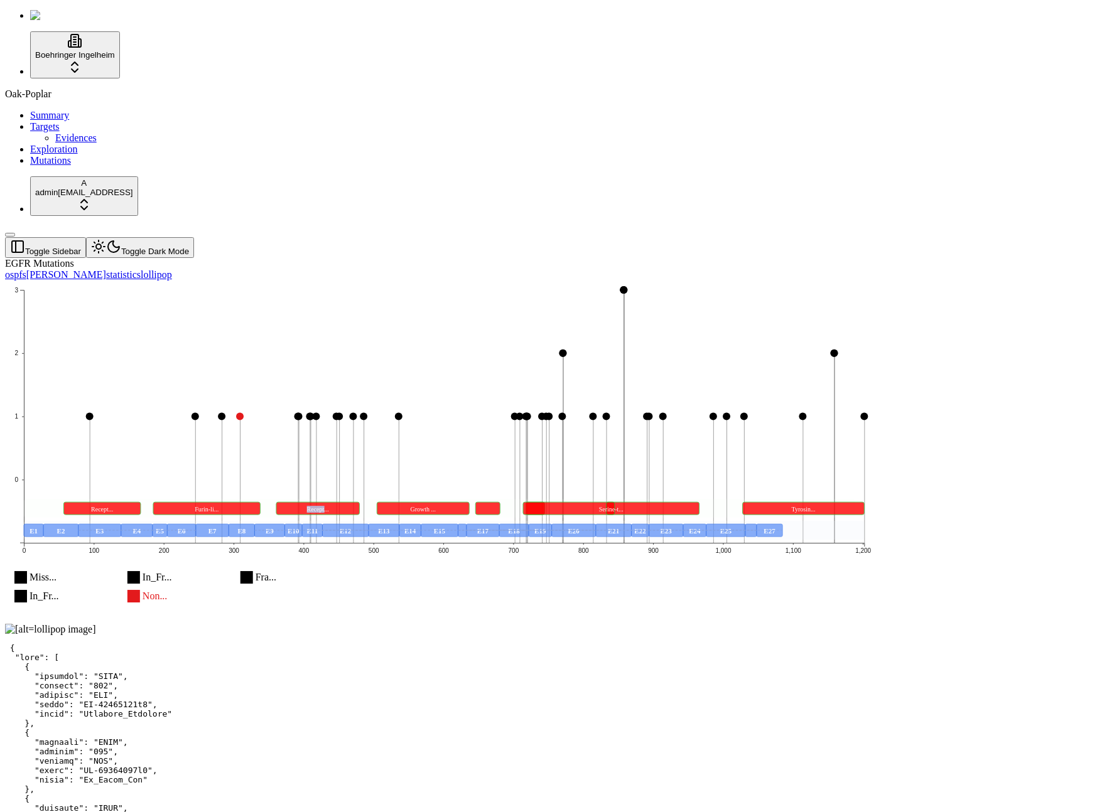
click at [329, 506] on text "Recept..." at bounding box center [318, 509] width 22 height 7
click at [700, 502] on rect at bounding box center [612, 508] width 176 height 13
click at [850, 499] on rect at bounding box center [439, 508] width 831 height 19
click at [585, 432] on icon "Miss... In_Fr... Fra... In_Fr... Non... 0 1 2 3 0 100 200 300 400 500 600 700 8…" at bounding box center [444, 451] width 878 height 341
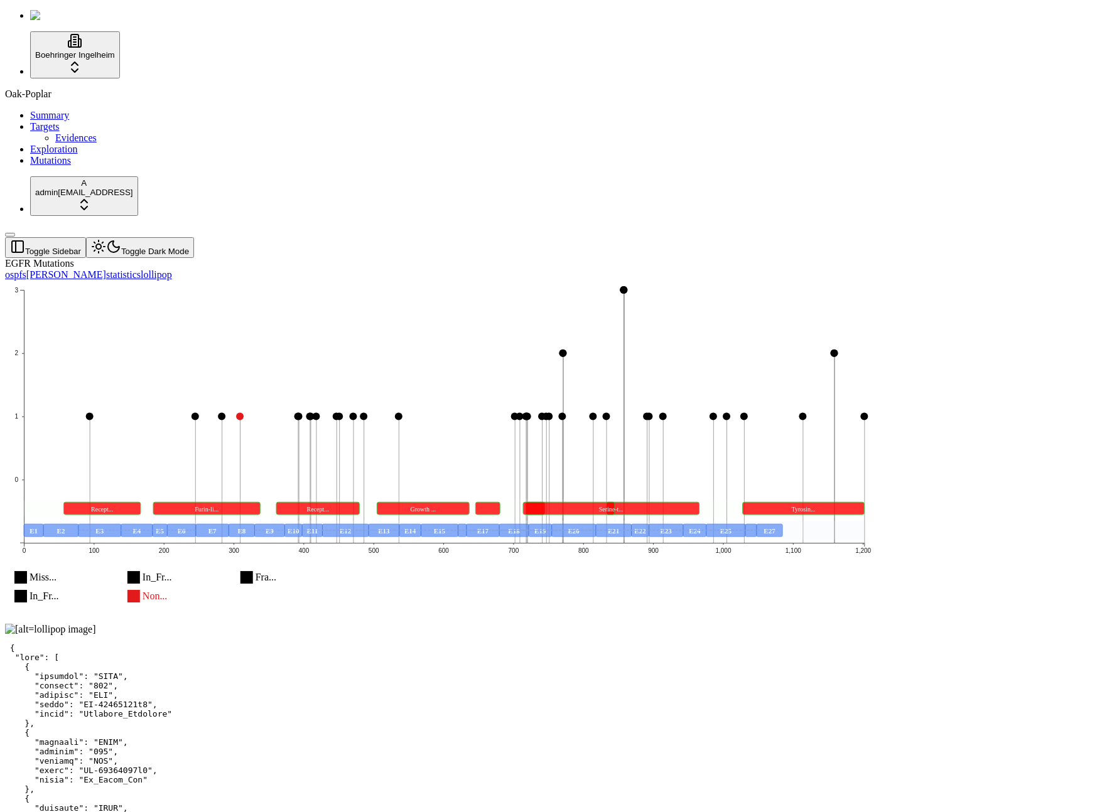
click at [113, 506] on text "Recept..." at bounding box center [102, 509] width 22 height 7
click at [218, 506] on text "Furin-li..." at bounding box center [207, 509] width 24 height 7
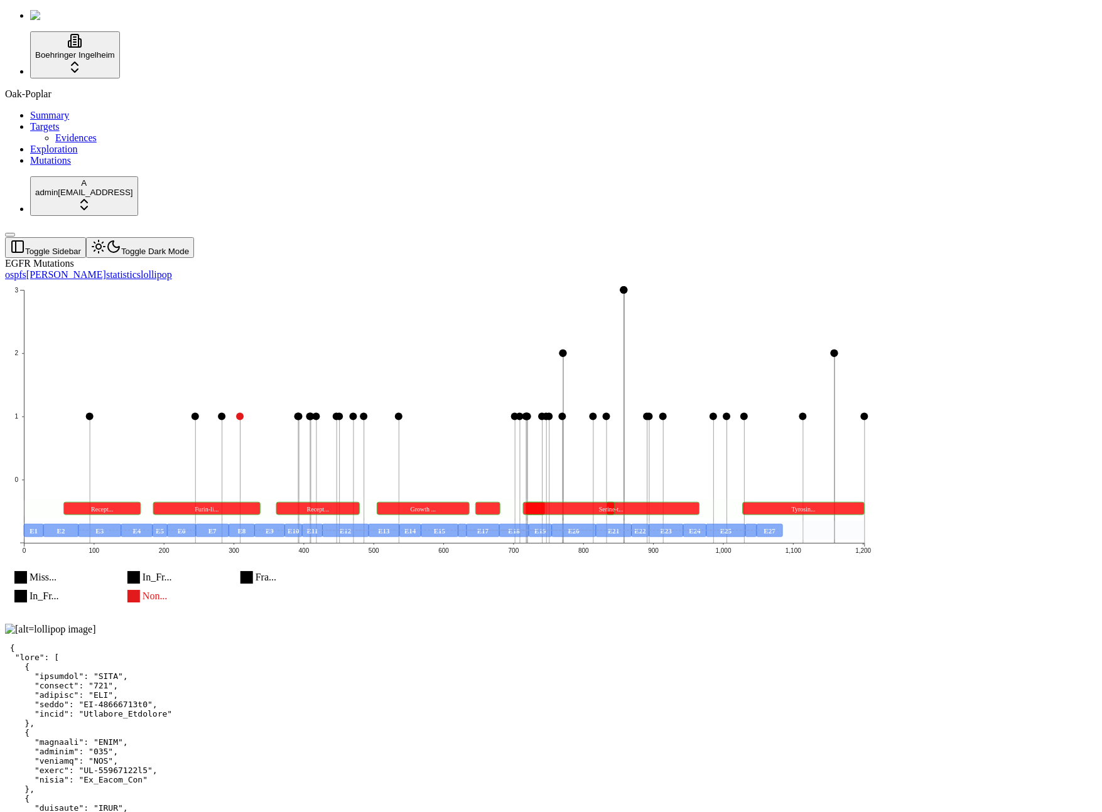
click at [622, 281] on icon "Miss... Missense_MutationMissense_Mutation In_Fr... In_Frame_InsIn_Frame_Ins Fr…" at bounding box center [444, 451] width 878 height 341
click at [384, 281] on icon "Miss... Missense_MutationMissense_Mutation In_Fr... In_Frame_InsIn_Frame_Ins Fr…" at bounding box center [444, 451] width 878 height 341
click at [865, 502] on rect at bounding box center [804, 508] width 122 height 13
click at [726, 304] on icon "Miss... Missense_MutationMissense_Mutation In_Fr... In_Frame_InsIn_Frame_Ins Fr…" at bounding box center [444, 451] width 878 height 341
click at [608, 281] on icon "Miss... Missense_MutationMissense_Mutation In_Fr... In_Frame_InsIn_Frame_Ins Fr…" at bounding box center [444, 451] width 878 height 341
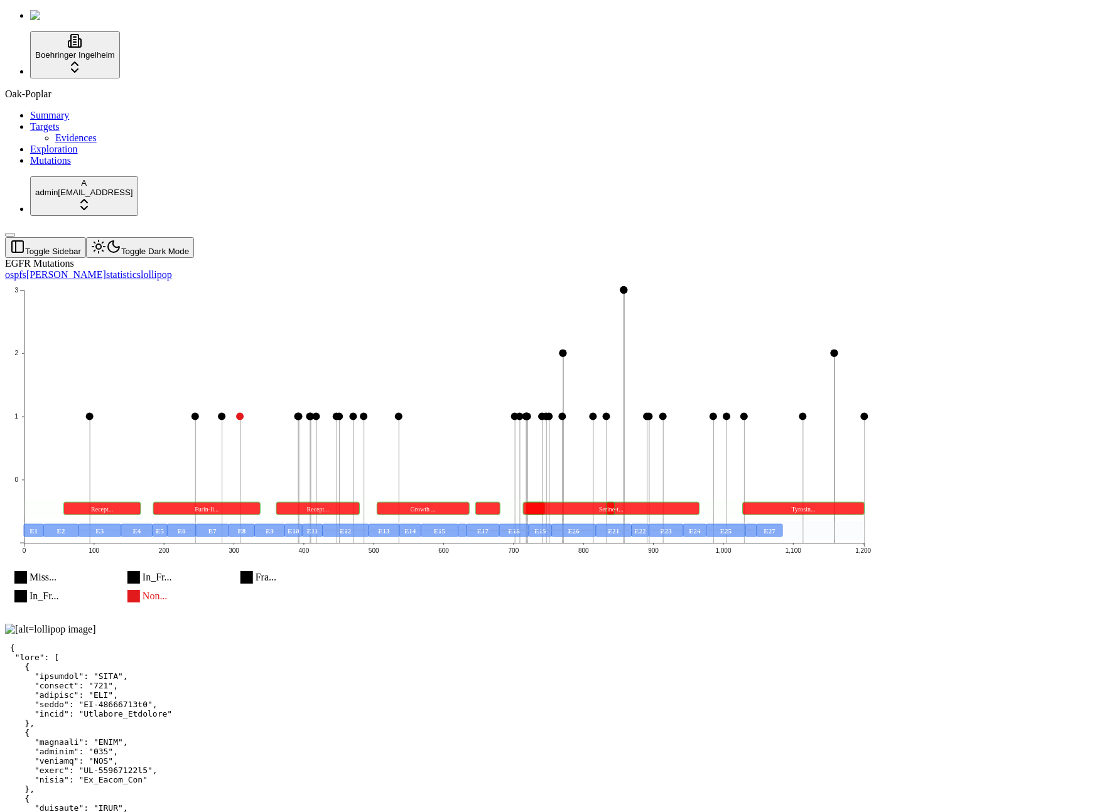
click at [450, 302] on icon "Missense_Mutation Missense_Mutation In_Frame_Ins In_Frame_Ins Frame_Shift_Del F…" at bounding box center [444, 451] width 878 height 341
click at [450, 303] on icon "Missense_Mutation Missense_Mutation In_Frame_Ins In_Frame_Ins Frame_Shift_Del F…" at bounding box center [444, 451] width 878 height 341
click at [500, 502] on rect at bounding box center [488, 508] width 24 height 13
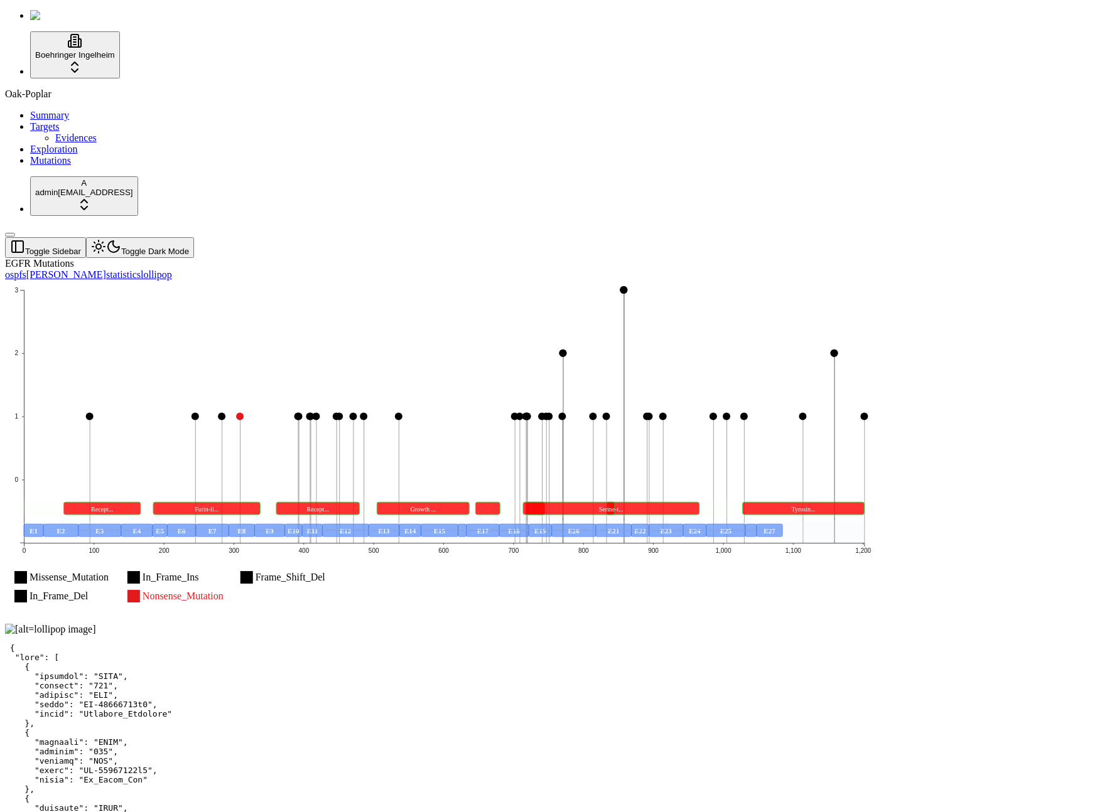
click at [632, 499] on rect at bounding box center [439, 508] width 831 height 19
click at [542, 281] on icon "Missense_Mutation Missense_Mutation In_Frame_Ins In_Frame_Ins Frame_Shift_Del F…" at bounding box center [444, 451] width 878 height 341
drag, startPoint x: 357, startPoint y: 321, endPoint x: 354, endPoint y: 345, distance: 24.7
click at [357, 321] on icon "Missense_Mutation Missense_Mutation In_Frame_Ins In_Frame_Ins Frame_Shift_Del F…" at bounding box center [444, 451] width 878 height 341
click at [649, 499] on rect at bounding box center [439, 508] width 831 height 19
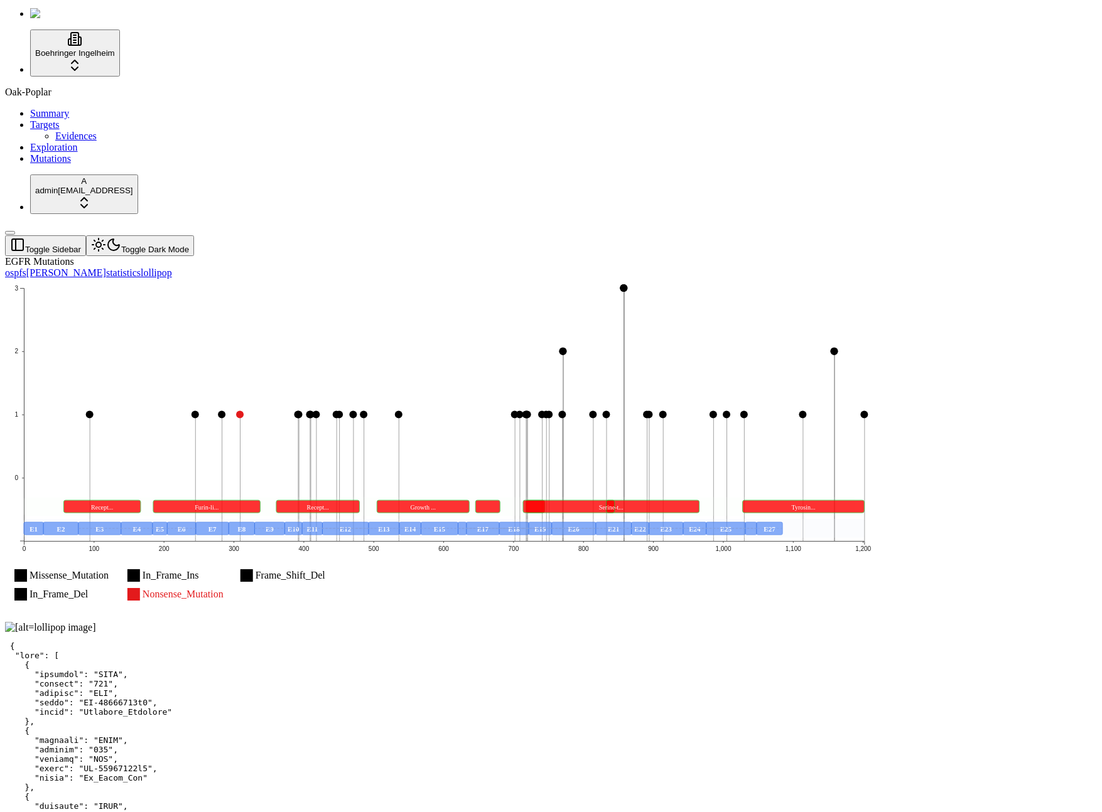
scroll to position [3, 0]
click at [700, 500] on rect "Serine-threonine/tyrosine-protein kinase, catalytic domain" at bounding box center [612, 506] width 176 height 13
click at [892, 475] on div "Missense_Mutation Missense_Mutation In_Frame_Ins In_Frame_Ins Frame_Shift_Del F…" at bounding box center [490, 449] width 971 height 343
click at [873, 455] on icon "Missense_Mutation Missense_Mutation In_Frame_Ins In_Frame_Ins Frame_Shift_Del F…" at bounding box center [444, 448] width 878 height 341
click at [871, 455] on icon "Missense_Mutation Missense_Mutation In_Frame_Ins In_Frame_Ins Frame_Shift_Del F…" at bounding box center [444, 448] width 878 height 341
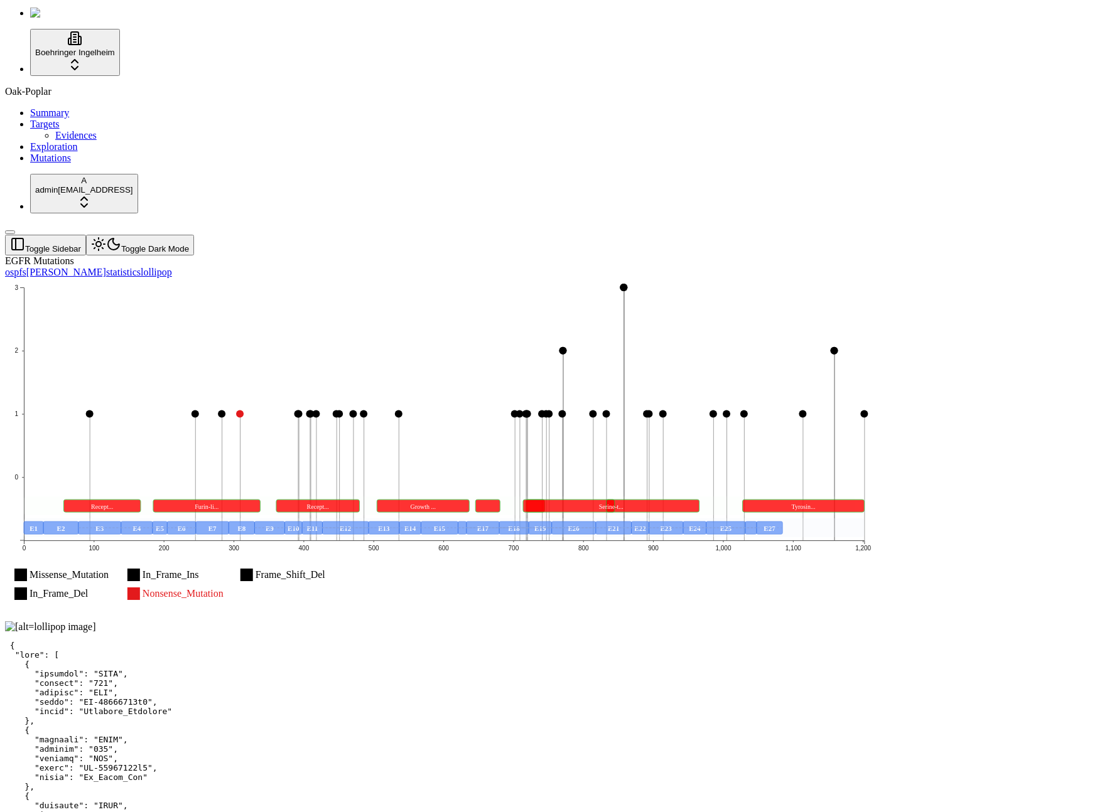
click at [869, 455] on icon "Missense_Mutation Missense_Mutation In_Frame_Ins In_Frame_Ins Frame_Shift_Del F…" at bounding box center [444, 448] width 878 height 341
click at [141, 500] on rect "Receptor L-domain" at bounding box center [102, 506] width 77 height 13
click at [883, 450] on icon "Missense_Mutation Missense_Mutation In_Frame_Ins In_Frame_Ins Frame_Shift_Del F…" at bounding box center [444, 448] width 878 height 341
click at [809, 448] on icon "Missense_Mutation Missense_Mutation In_Frame_Ins In_Frame_Ins Frame_Shift_Del F…" at bounding box center [444, 448] width 878 height 341
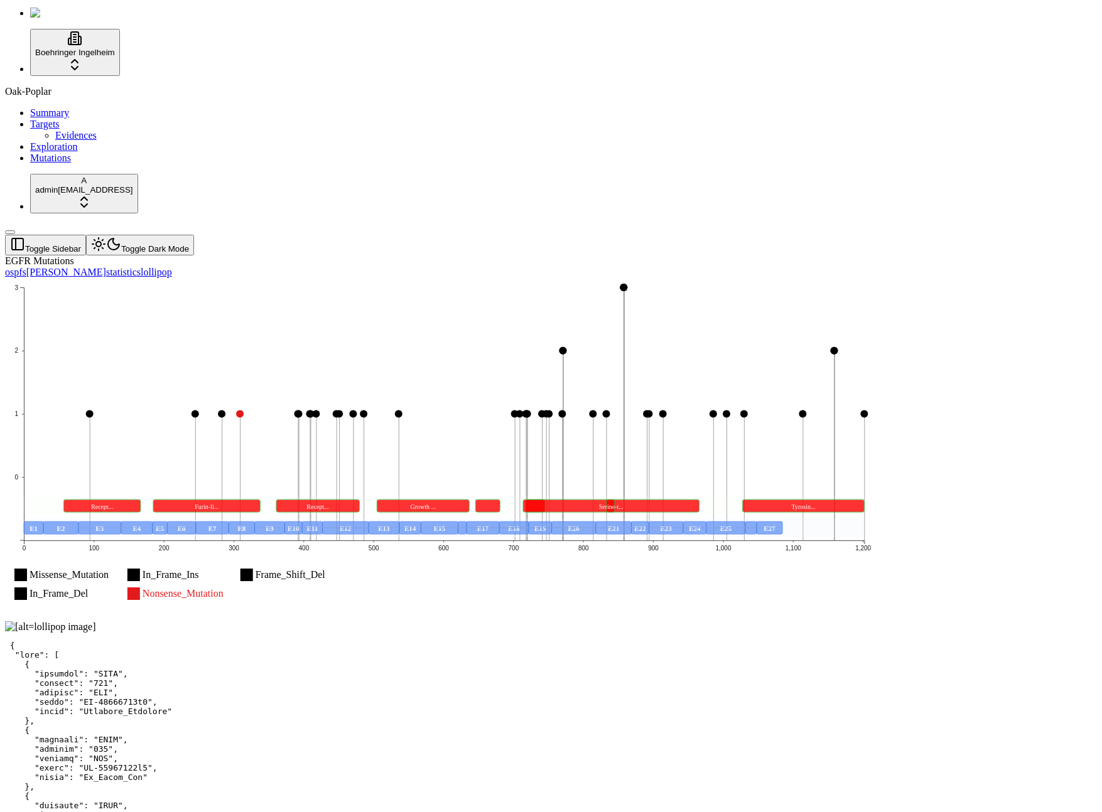
click at [779, 301] on icon "Missense_Mutation Missense_Mutation In_Frame_Ins In_Frame_Ins Frame_Shift_Del F…" at bounding box center [444, 448] width 878 height 341
click at [733, 278] on icon "Missense_Mutation Missense_Mutation In_Frame_Ins In_Frame_Ins Frame_Shift_Del F…" at bounding box center [444, 448] width 878 height 341
click at [865, 519] on g "E1 E2 E4 E3 E6 E5 E7 E8 E10 E9 E13 E14 E12 E11 E19 E21 E22 E23 E24 E25 E17 E27 …" at bounding box center [444, 528] width 841 height 19
click at [757, 522] on rect at bounding box center [751, 528] width 11 height 13
click at [783, 528] on line at bounding box center [641, 528] width 283 height 0
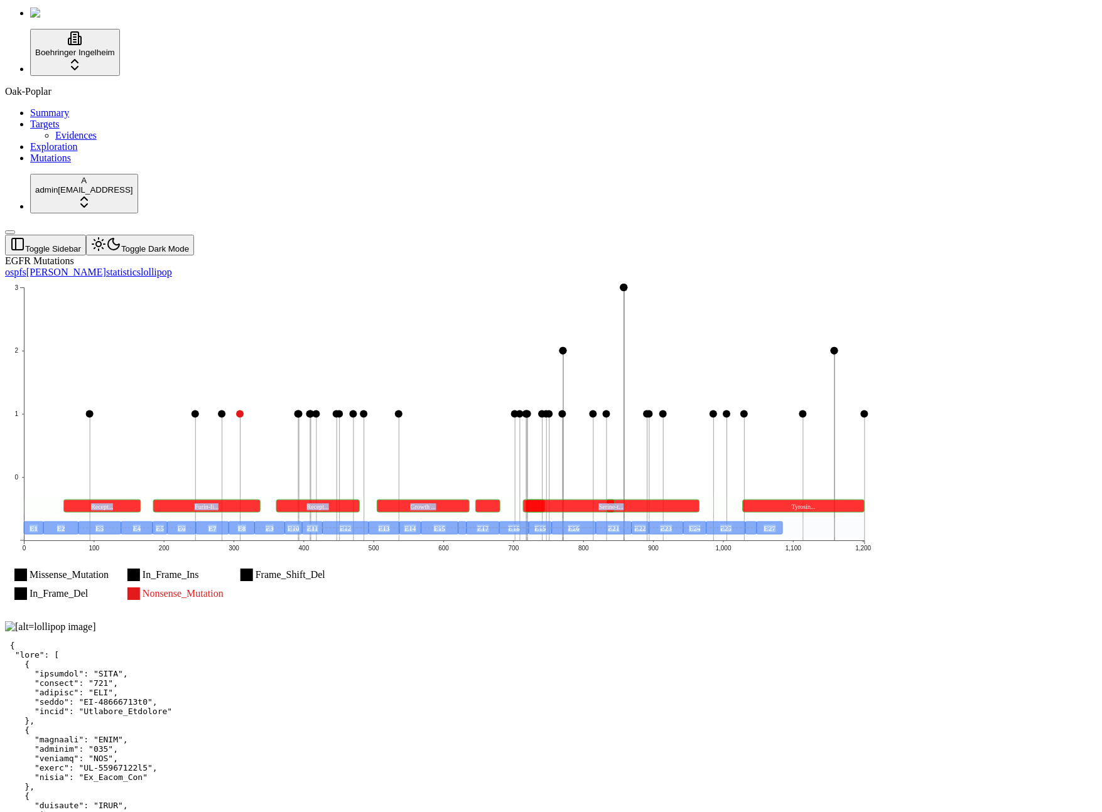
click at [871, 278] on icon "Missense_Mutation Missense_Mutation In_Frame_Ins In_Frame_Ins Frame_Shift_Del F…" at bounding box center [444, 448] width 878 height 341
click at [760, 278] on icon "Missense_Mutation Missense_Mutation In_Frame_Ins In_Frame_Ins Frame_Shift_Del F…" at bounding box center [444, 448] width 878 height 341
click at [700, 500] on rect "Serine-threonine/tyrosine-protein kinase, catalytic domain" at bounding box center [612, 506] width 176 height 13
click at [759, 519] on g "E1 E2 E4 E3 E6 E5 E7 E8 E10 E9 E13 E14 E12 E11 E19 E21 E22 E23 E24 E25 E17 E27 …" at bounding box center [444, 528] width 841 height 19
click at [632, 522] on rect at bounding box center [614, 528] width 36 height 13
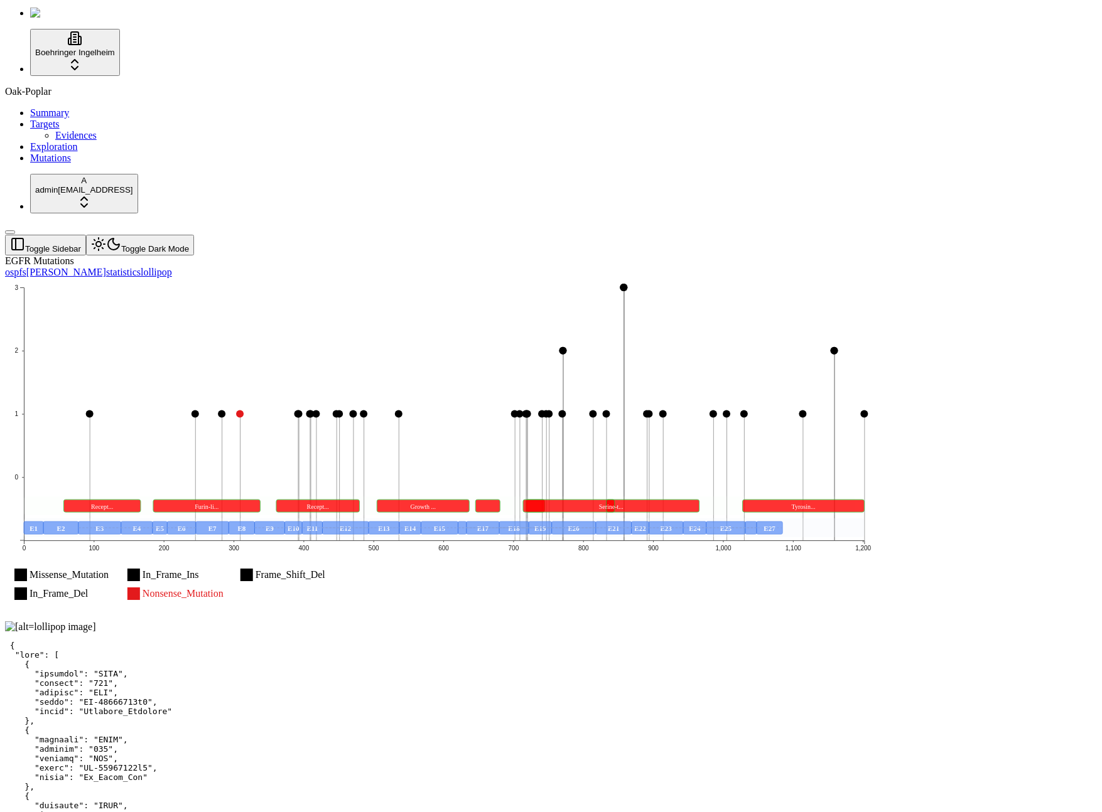
click at [600, 290] on icon "Missense_Mutation Missense_Mutation In_Frame_Ins In_Frame_Ins Frame_Shift_Del F…" at bounding box center [444, 448] width 878 height 341
click at [500, 500] on rect at bounding box center [488, 506] width 24 height 13
drag, startPoint x: 642, startPoint y: 312, endPoint x: 641, endPoint y: 342, distance: 29.5
click at [642, 312] on icon "Missense_Mutation Missense_Mutation In_Frame_Ins In_Frame_Ins Frame_Shift_Del F…" at bounding box center [444, 448] width 878 height 341
click at [500, 500] on rect at bounding box center [488, 506] width 24 height 13
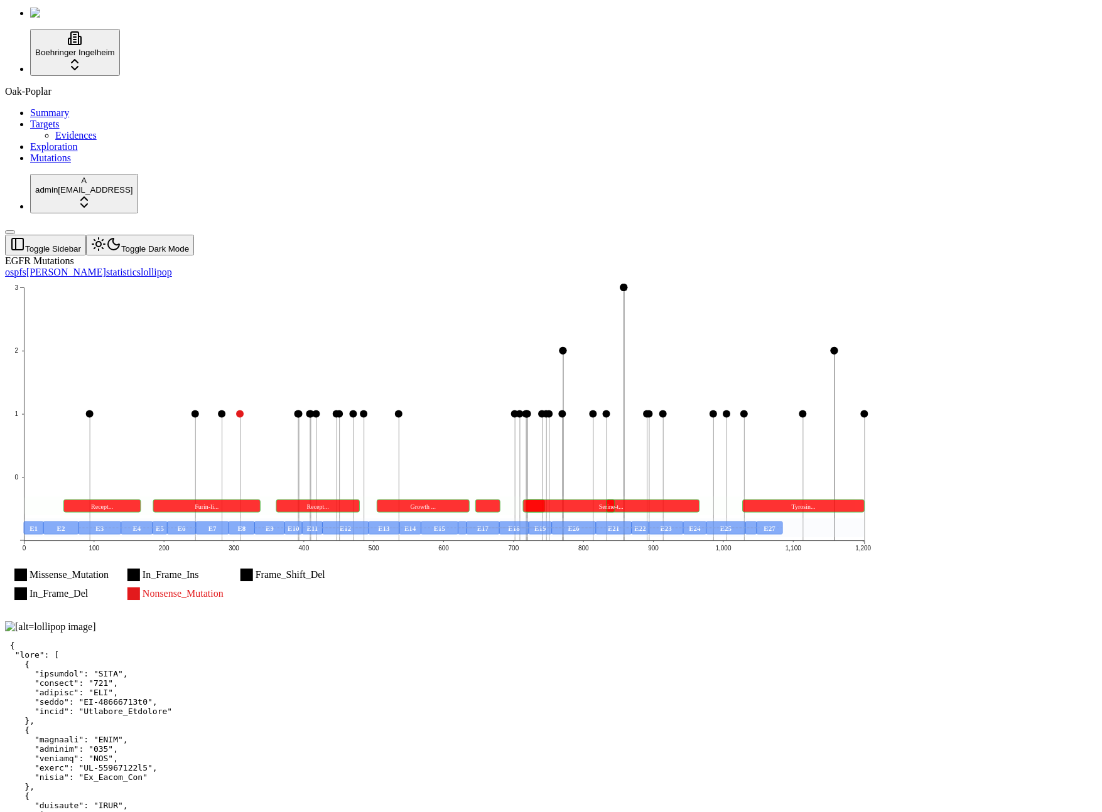
click at [828, 278] on icon "Missense_Mutation Missense_Mutation In_Frame_Ins In_Frame_Ins Frame_Shift_Del F…" at bounding box center [444, 448] width 878 height 341
click at [764, 278] on icon "Missense_Mutation Missense_Mutation In_Frame_Ins In_Frame_Ins Frame_Shift_Del F…" at bounding box center [444, 448] width 878 height 341
click at [806, 278] on icon "Missense_Mutation Missense_Mutation In_Frame_Ins In_Frame_Ins Frame_Shift_Del F…" at bounding box center [444, 448] width 878 height 341
click at [628, 284] on circle at bounding box center [624, 288] width 8 height 8
click at [772, 278] on icon "Missense_Mutation Missense_Mutation In_Frame_Ins In_Frame_Ins Frame_Shift_Del F…" at bounding box center [444, 448] width 878 height 341
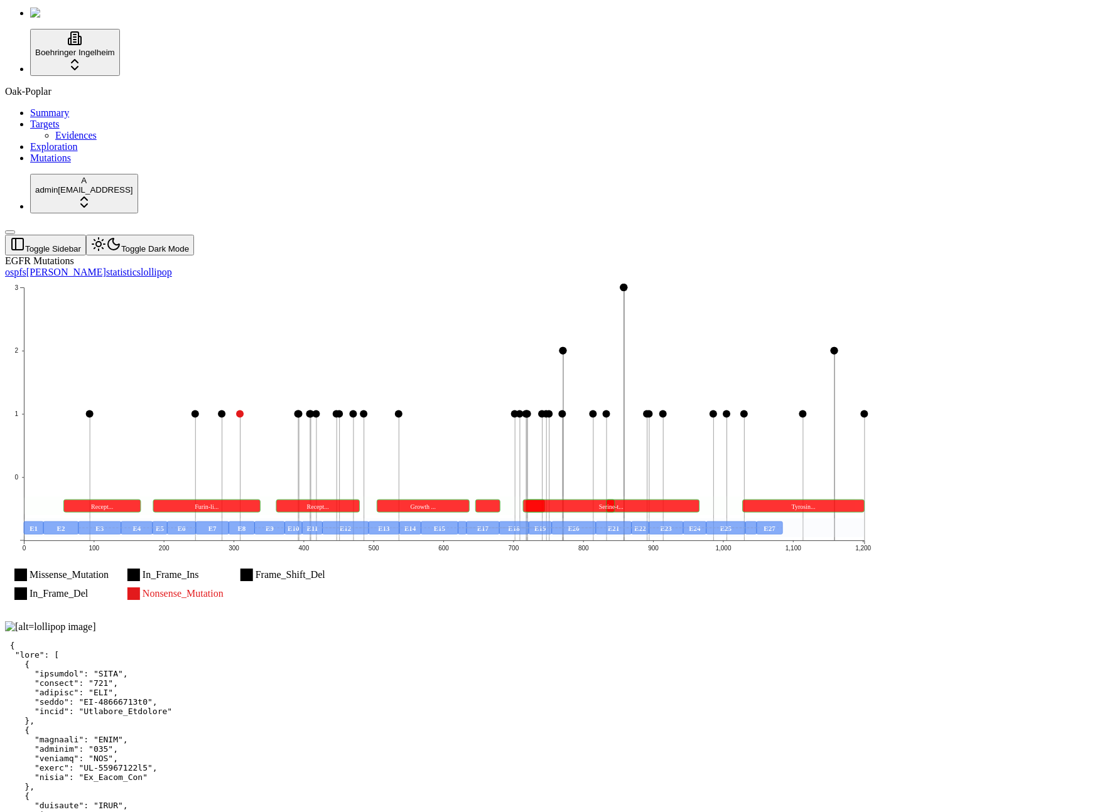
click at [697, 318] on icon "Missense_Mutation Missense_Mutation In_Frame_Ins In_Frame_Ins Frame_Shift_Del F…" at bounding box center [444, 448] width 878 height 341
click at [566, 411] on circle at bounding box center [563, 415] width 8 height 8
drag, startPoint x: 825, startPoint y: 373, endPoint x: 819, endPoint y: 372, distance: 6.4
click at [824, 519] on g "E1 E2 E4 E3 E6 E5 E7 E8 E10 E9 E13 E14 E12 E11 E19 E21 E22 E23 E24 E25 E17 E27 …" at bounding box center [444, 528] width 841 height 19
click at [777, 278] on icon "Missense_Mutation Missense_Mutation In_Frame_Ins In_Frame_Ins Frame_Shift_Del F…" at bounding box center [444, 448] width 878 height 341
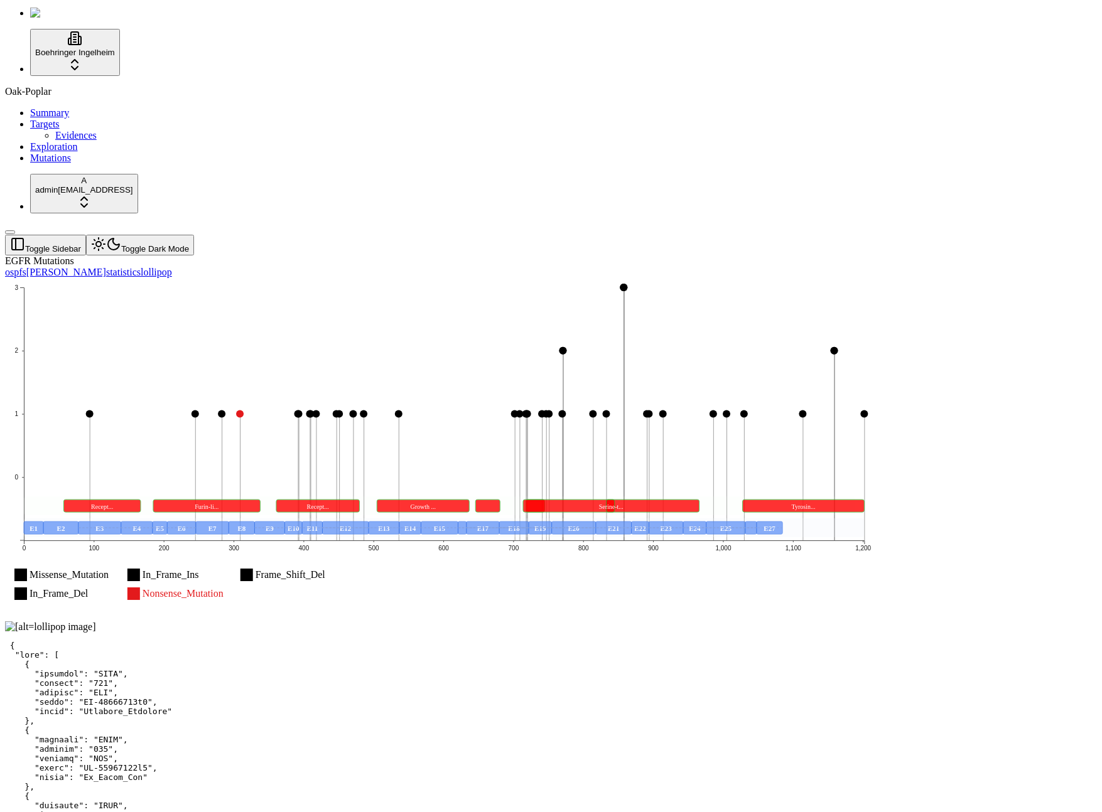
click at [424, 278] on icon "Missense_Mutation Missense_Mutation In_Frame_Ins In_Frame_Ins Frame_Shift_Del F…" at bounding box center [444, 448] width 878 height 341
click at [388, 278] on icon "Missense_Mutation Missense_Mutation In_Frame_Ins In_Frame_Ins Frame_Shift_Del F…" at bounding box center [444, 448] width 878 height 341
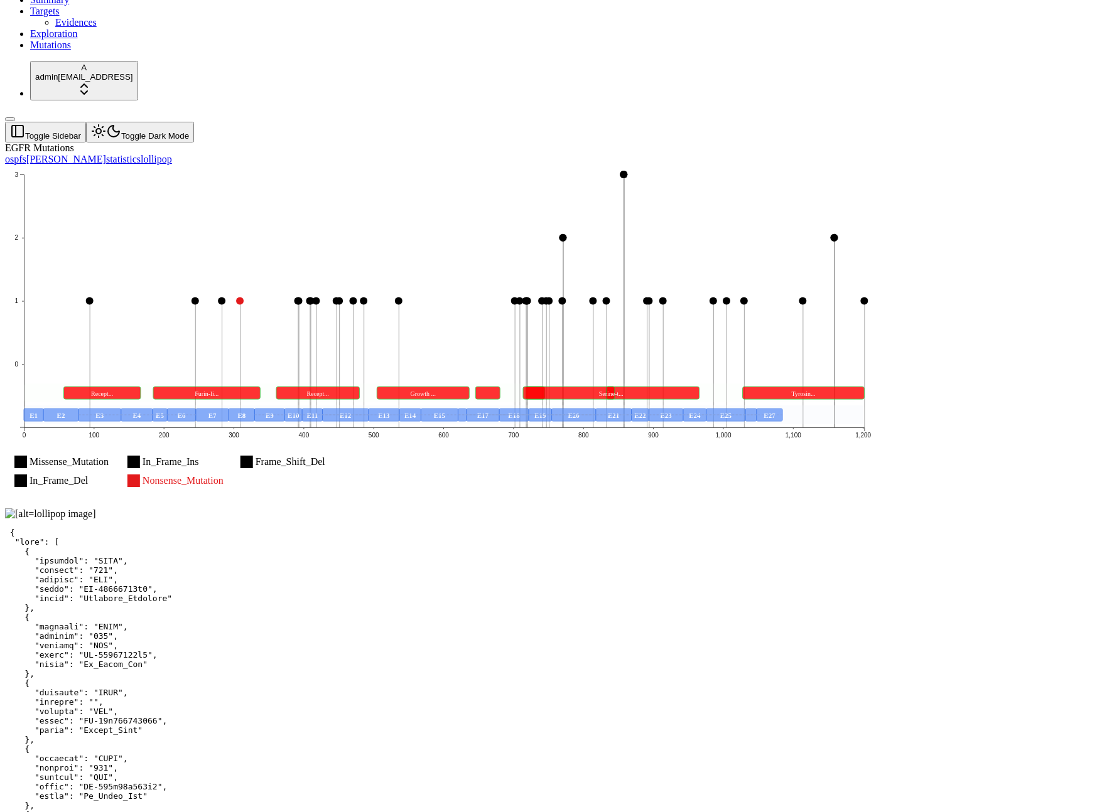
scroll to position [0, 0]
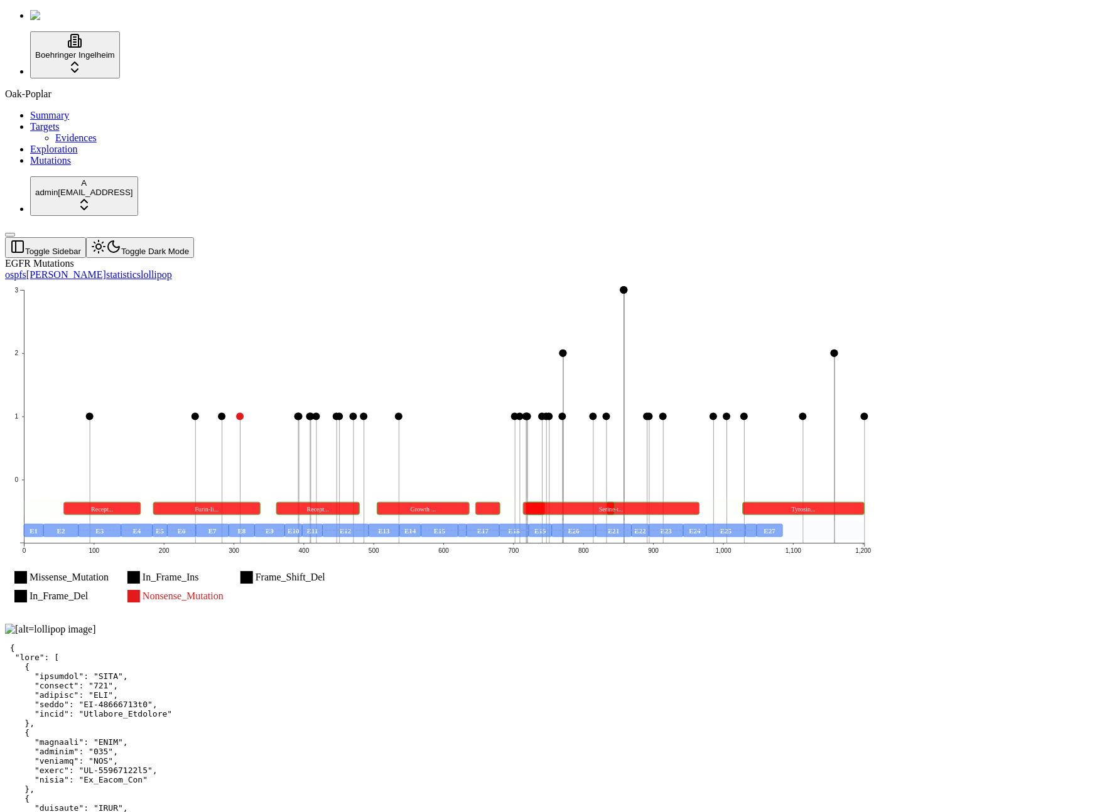
click at [741, 452] on icon "Missense_Mutation Missense_Mutation In_Frame_Ins In_Frame_Ins Frame_Shift_Del F…" at bounding box center [444, 451] width 878 height 341
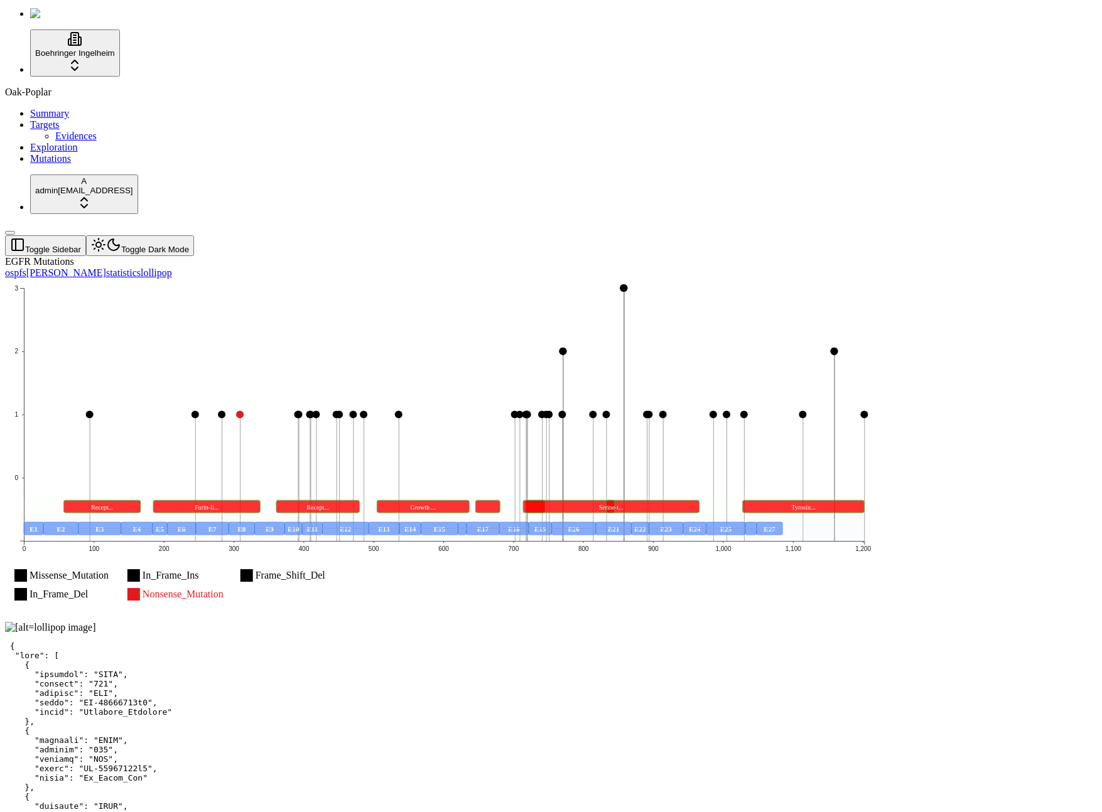
scroll to position [3, 0]
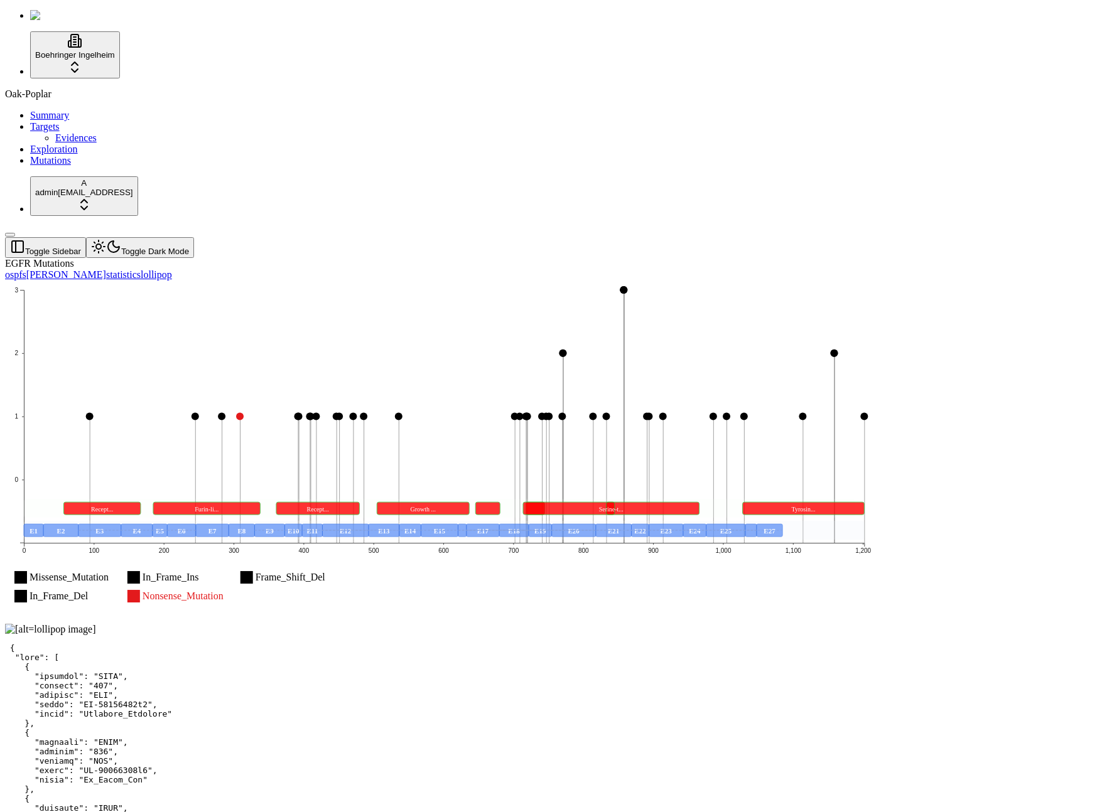
click at [47, 154] on link "Exploration" at bounding box center [54, 149] width 48 height 11
click at [51, 166] on ul "Summary Targets Evidences Exploration Mutations" at bounding box center [551, 138] width 1092 height 57
click at [63, 166] on link "Mutations" at bounding box center [50, 160] width 41 height 11
click at [61, 166] on link "Mutations" at bounding box center [50, 160] width 41 height 11
click at [67, 166] on div "Oak-Poplar Summary Targets Evidences Exploration Mutations" at bounding box center [551, 128] width 1092 height 78
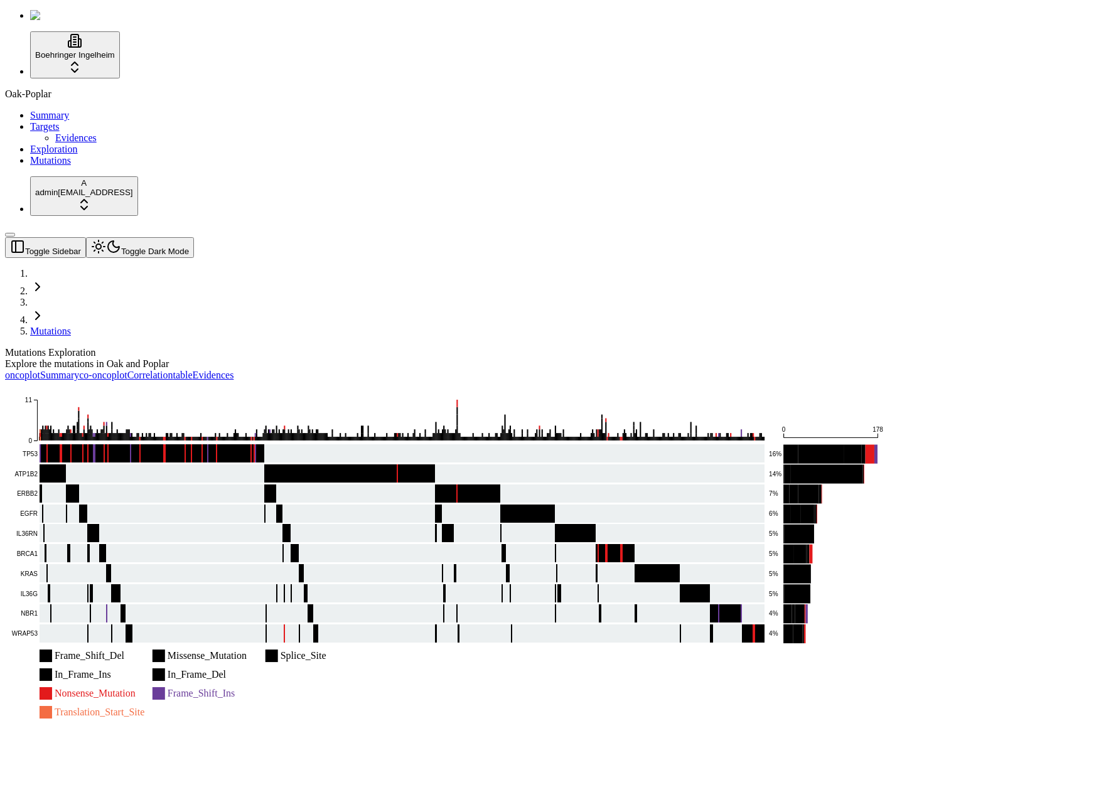
click at [67, 166] on div "Oak-Poplar Summary Targets Evidences Exploration Mutations" at bounding box center [555, 128] width 1101 height 78
click at [271, 445] on rect at bounding box center [388, 454] width 754 height 19
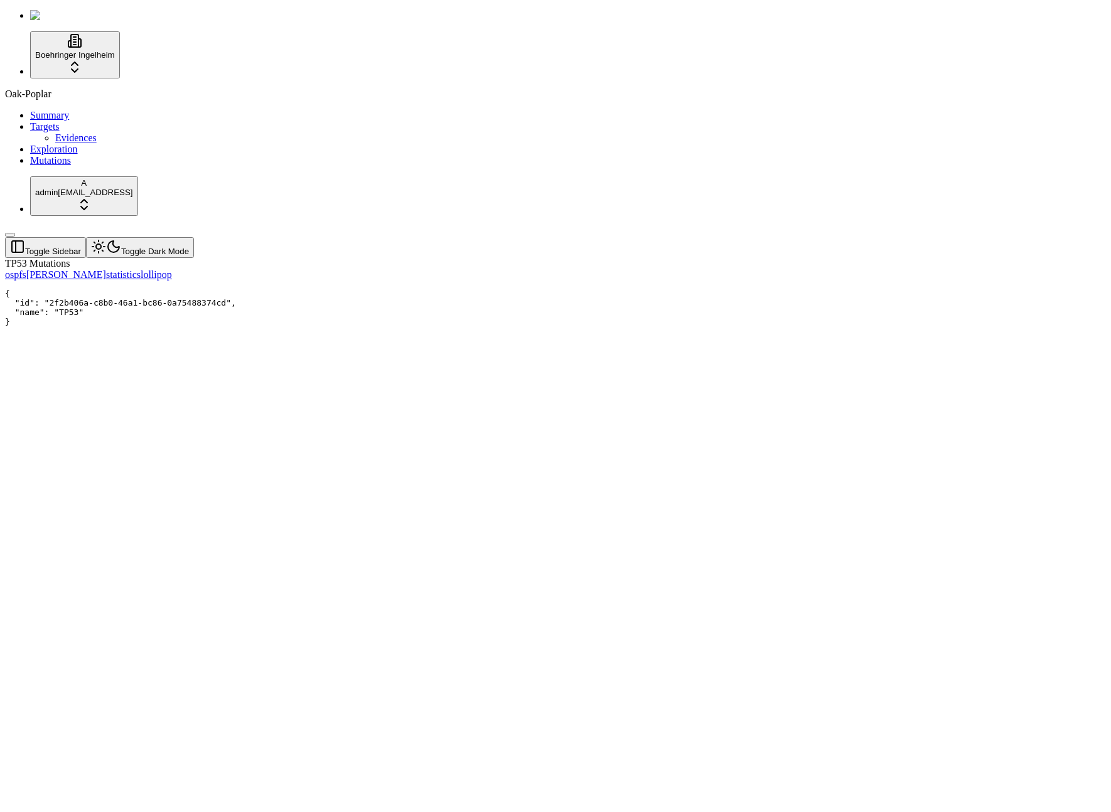
click at [537, 258] on div "TP53 Mutations" at bounding box center [495, 263] width 981 height 11
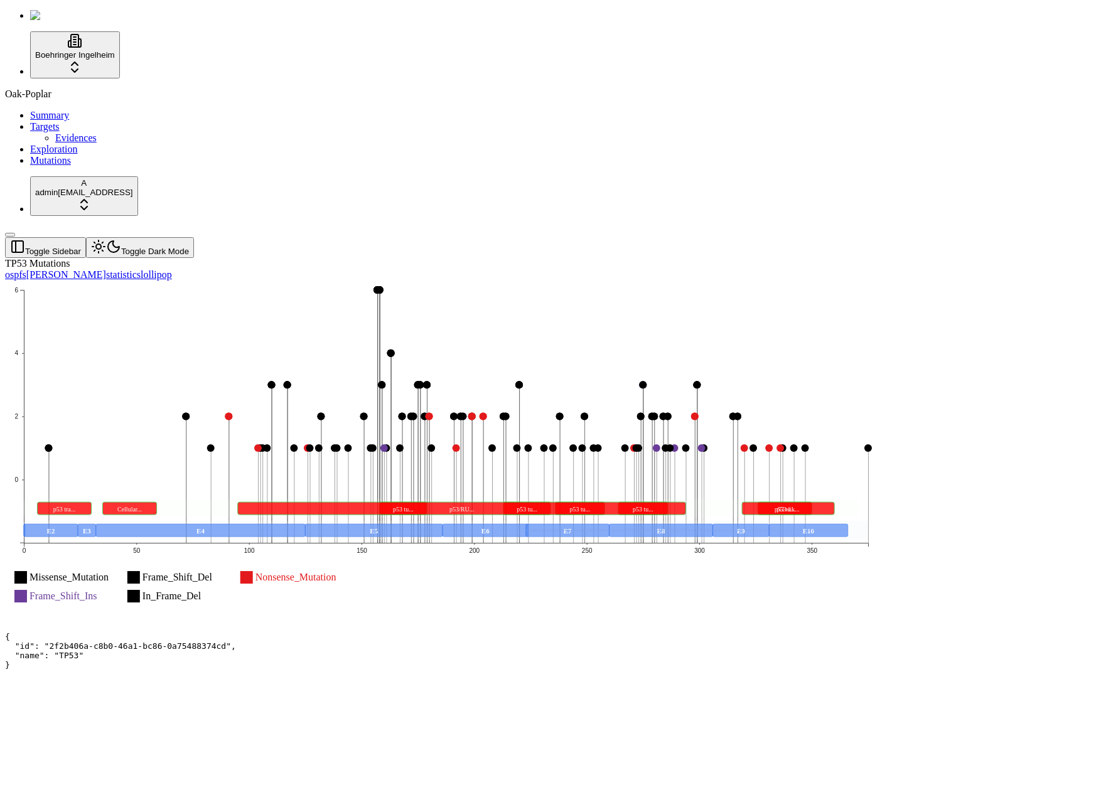
click at [554, 258] on div "TP53 Mutations" at bounding box center [495, 263] width 981 height 11
click at [40, 166] on div "Oak-Poplar Summary Targets Evidences Exploration Mutations" at bounding box center [555, 128] width 1101 height 78
click at [403, 237] on header "Toggle Sidebar Toggle Dark Mode" at bounding box center [495, 247] width 981 height 21
click at [36, 166] on div "Oak-Poplar Summary Targets Evidences Exploration Mutations" at bounding box center [555, 128] width 1101 height 78
click at [71, 166] on link "Mutations" at bounding box center [50, 160] width 41 height 11
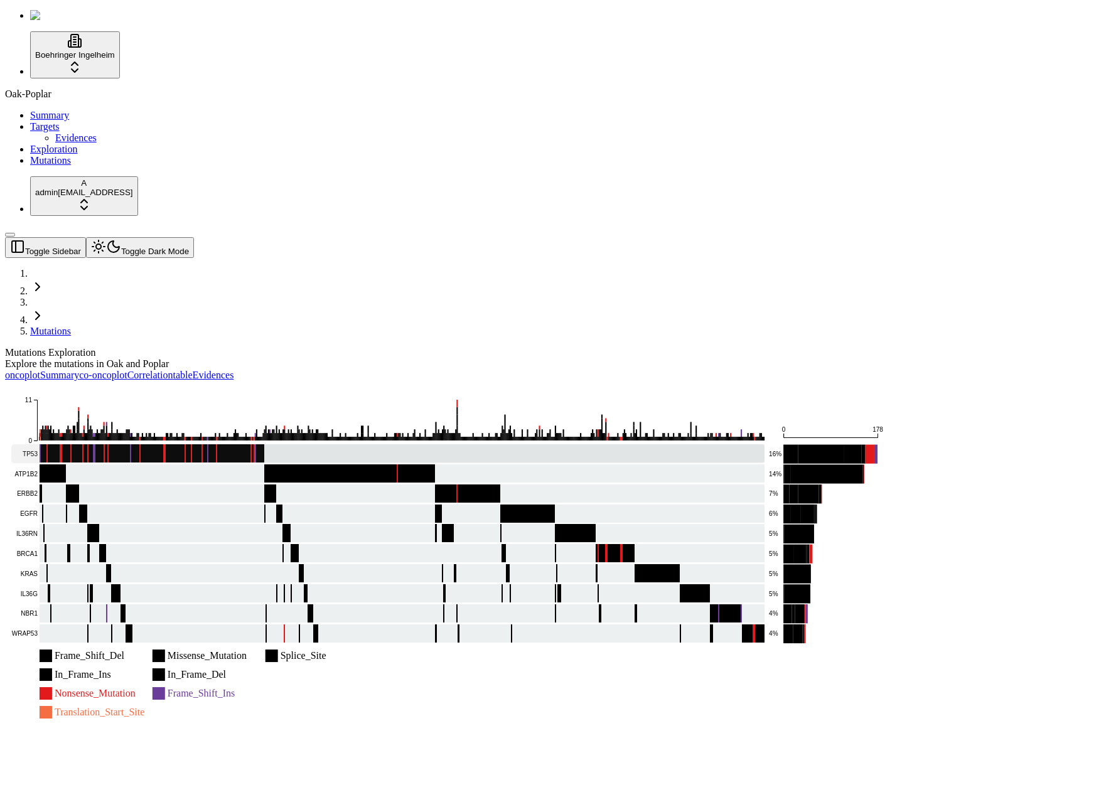
click at [245, 445] on rect at bounding box center [388, 454] width 754 height 19
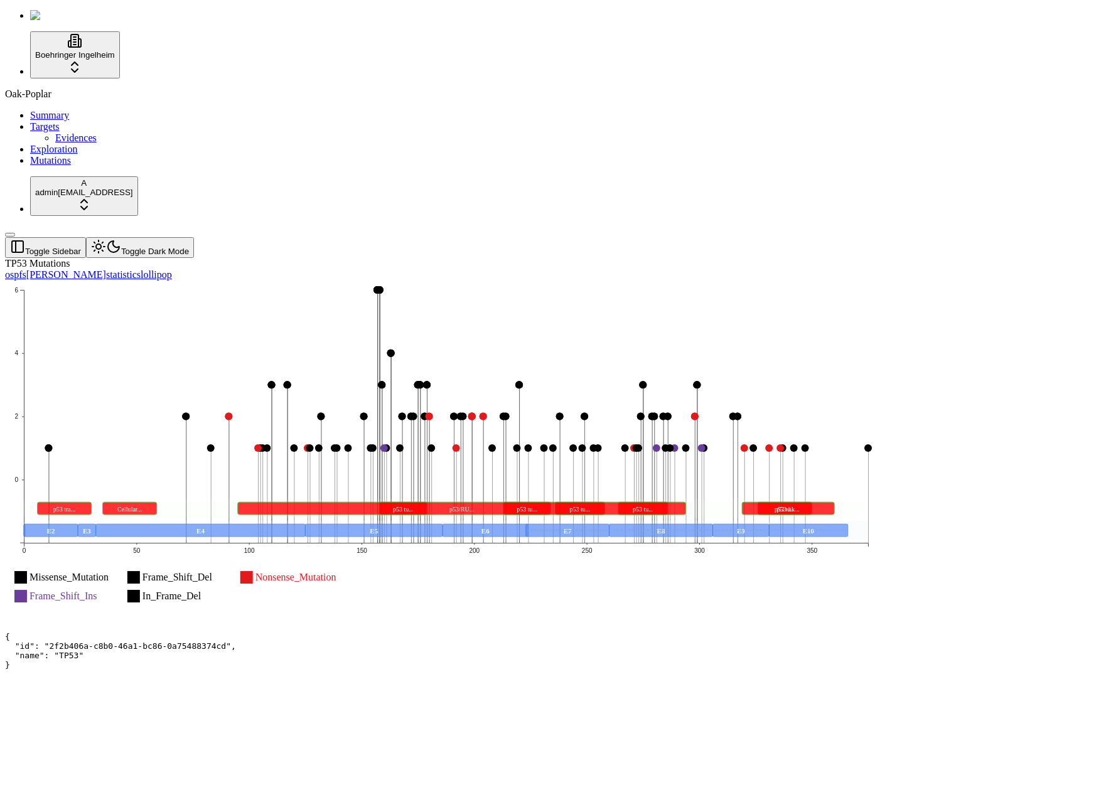
click at [71, 166] on link "Mutations" at bounding box center [50, 160] width 41 height 11
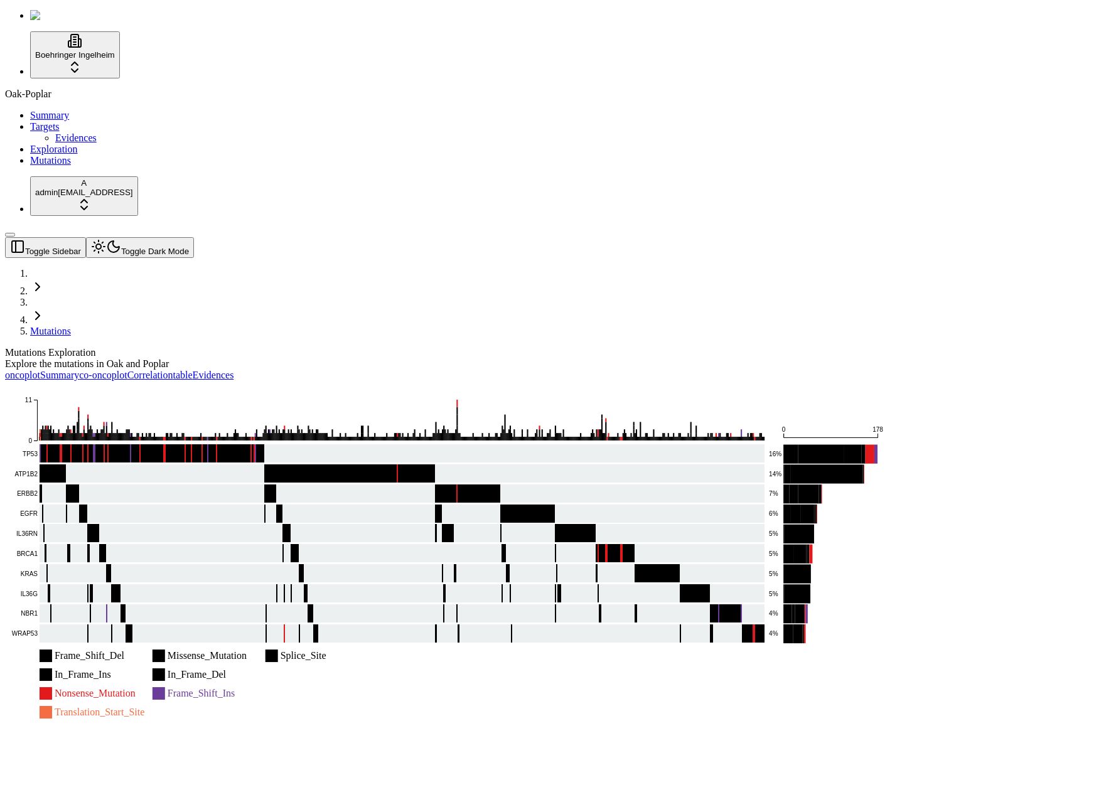
click at [381, 381] on icon "Frame_Shift_Del Missense_Mutation Splice_Site In_Frame_Ins In_Frame_Del Nonsens…" at bounding box center [446, 551] width 883 height 341
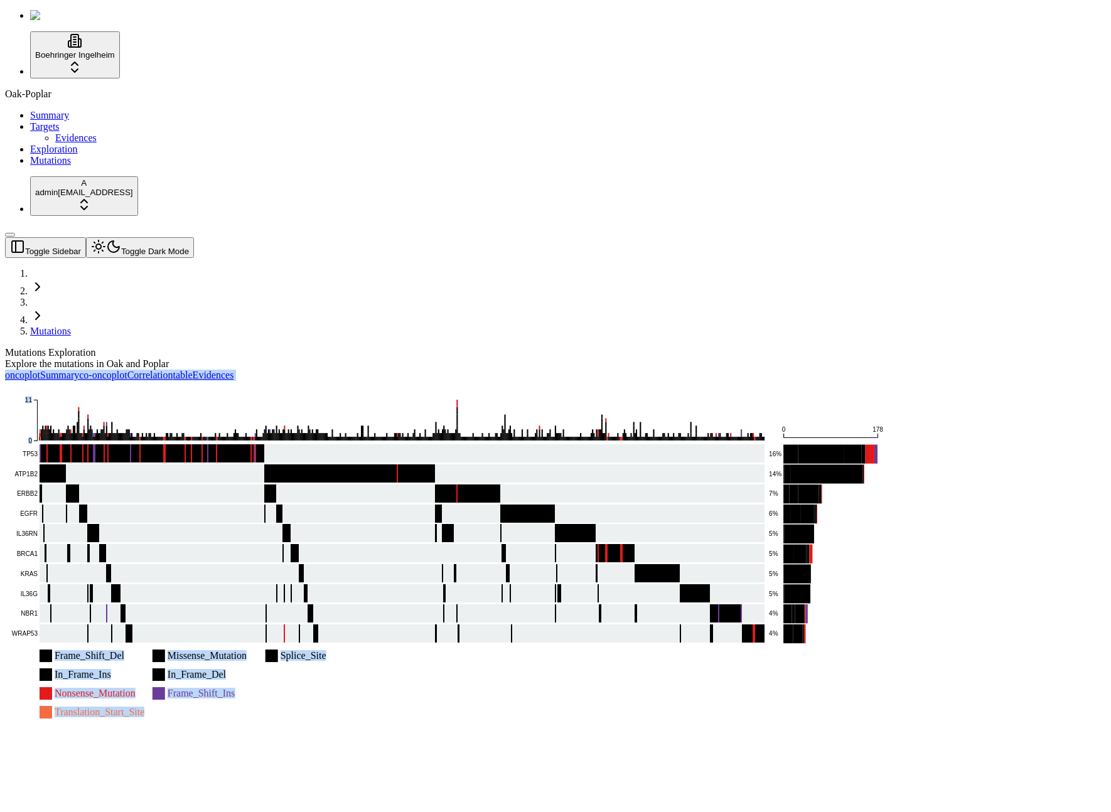
click at [396, 347] on div "Mutations Exploration Explore the mutations in Oak and Poplar oncoplot Summary …" at bounding box center [495, 535] width 981 height 377
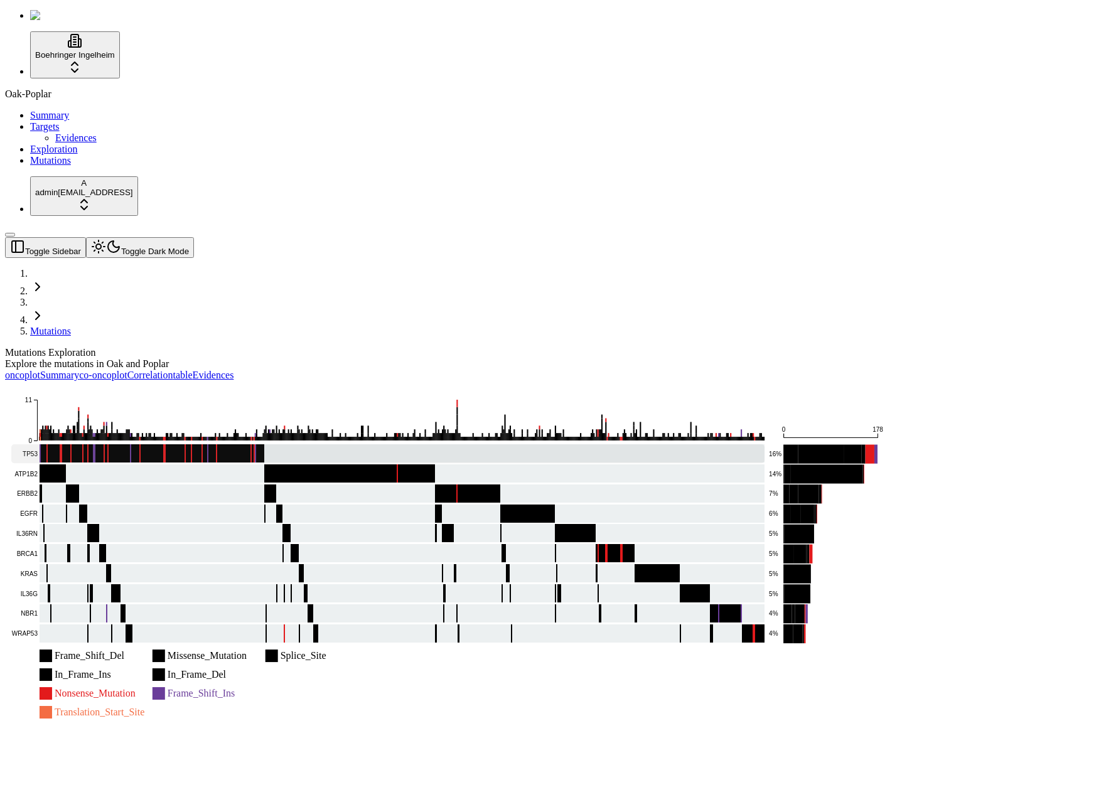
click at [546, 445] on rect at bounding box center [388, 454] width 754 height 19
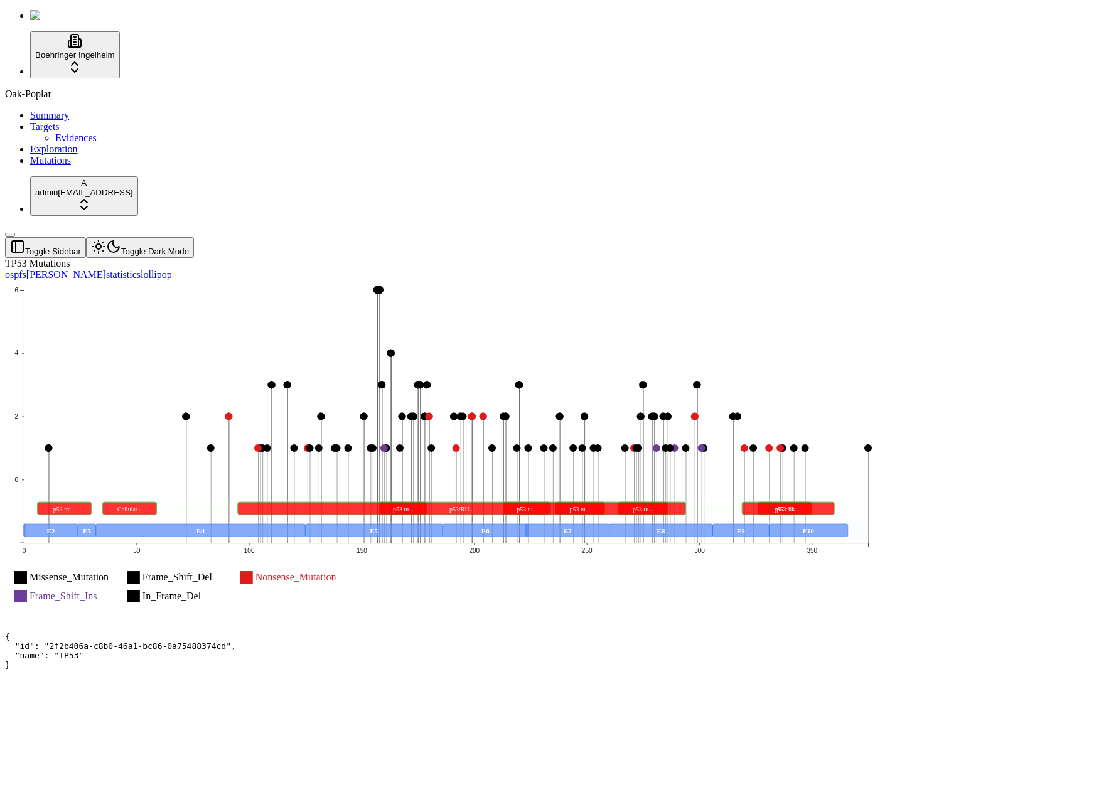
click at [738, 566] on div "TP53 Mutations os pfs [PERSON_NAME] statistics lollipop Missense_Mutation Misse…" at bounding box center [495, 441] width 981 height 366
click at [745, 565] on div "TP53 Mutations os pfs [PERSON_NAME] statistics lollipop Missense_Mutation Misse…" at bounding box center [495, 441] width 981 height 366
click at [551, 281] on div "Missense_Mutation Missense_Mutation Frame_Shift_Del Frame_Shift_Del Nonsense_Mu…" at bounding box center [495, 452] width 981 height 343
click at [566, 258] on div "TP53 Mutations" at bounding box center [495, 263] width 981 height 11
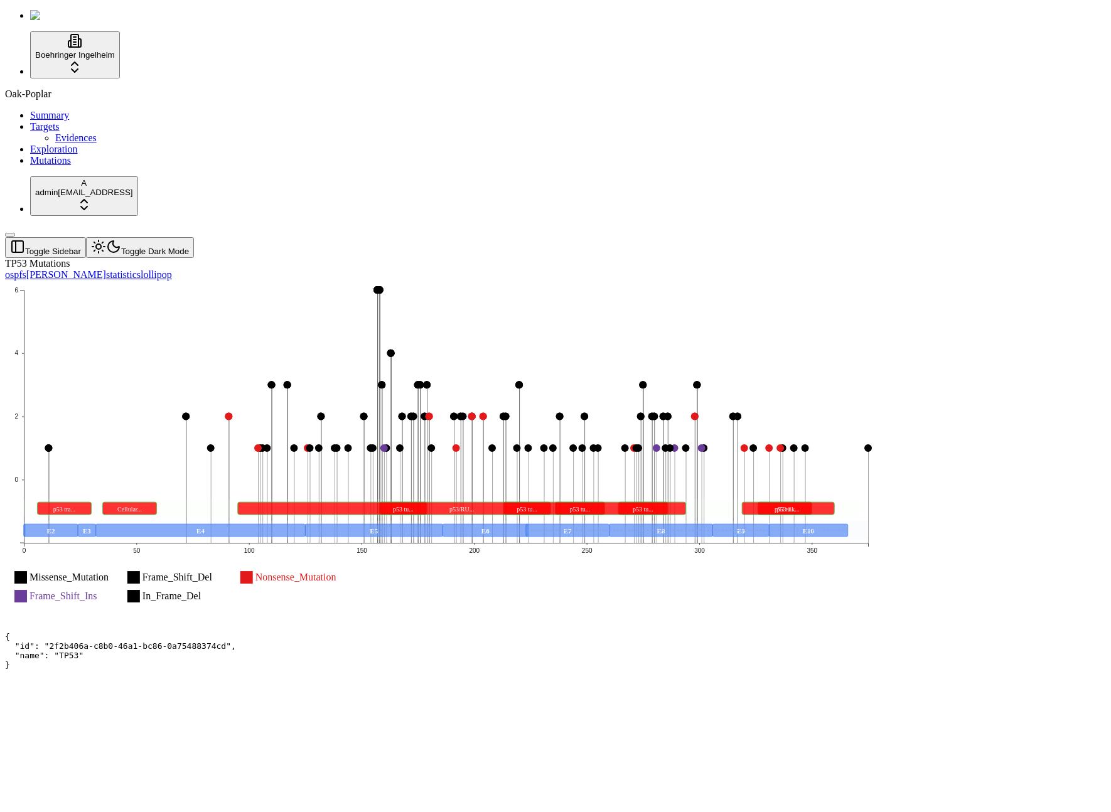
click at [468, 258] on div "TP53 Mutations" at bounding box center [495, 263] width 981 height 11
click at [469, 258] on div "TP53 Mutations" at bounding box center [495, 263] width 981 height 11
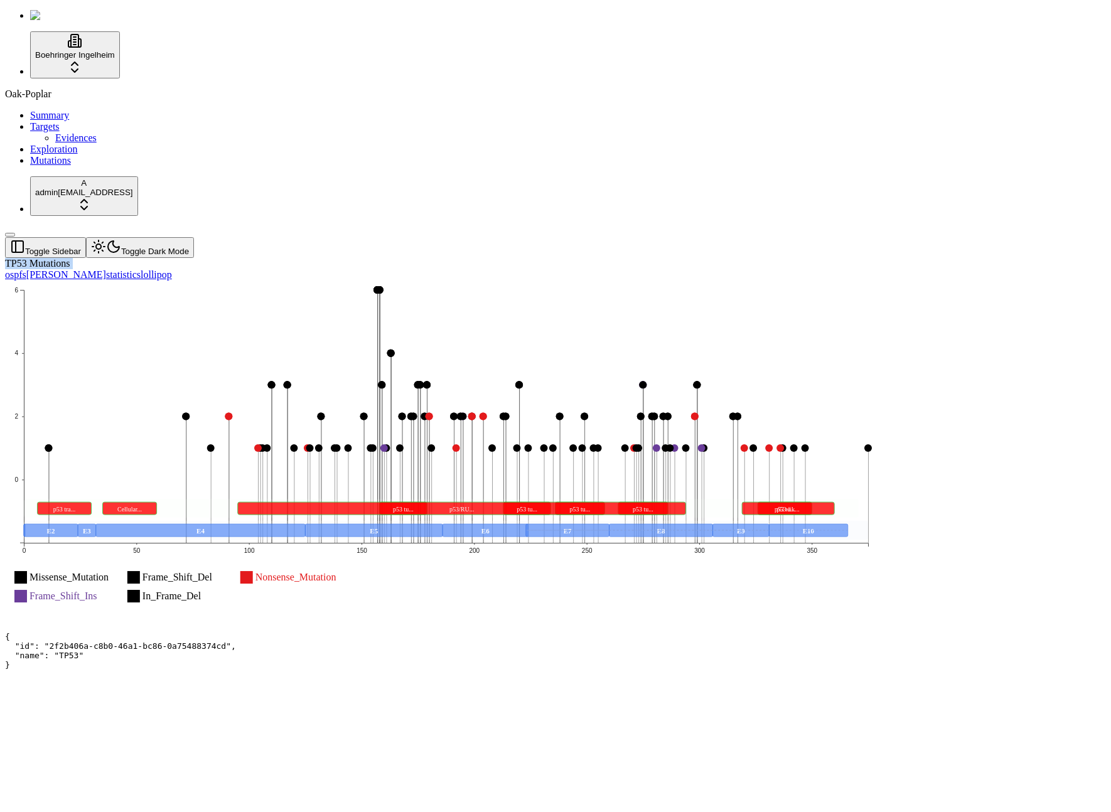
click at [162, 258] on div "TP53 Mutations" at bounding box center [495, 263] width 981 height 11
click at [170, 258] on div "TP53 Mutations" at bounding box center [495, 263] width 981 height 11
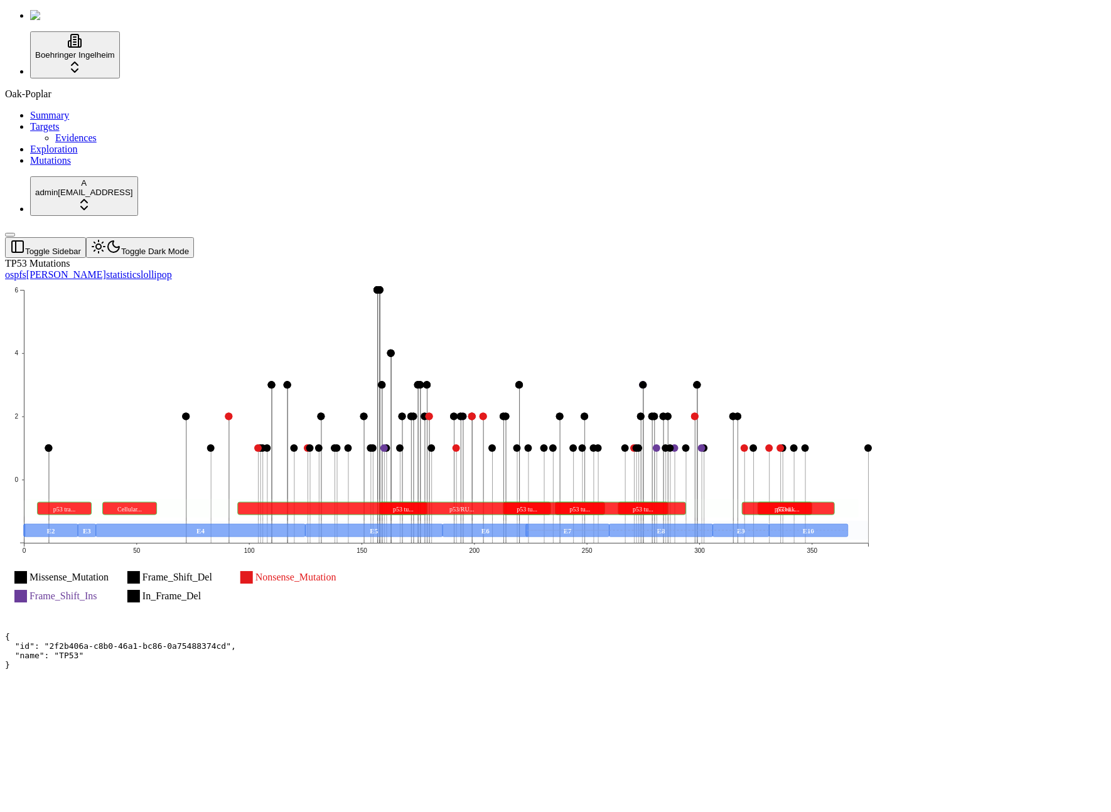
click at [321, 258] on div "TP53 Mutations" at bounding box center [495, 263] width 981 height 11
click at [575, 237] on header "Toggle Sidebar Toggle Dark Mode" at bounding box center [495, 247] width 981 height 21
click at [549, 258] on div "TP53 Mutations" at bounding box center [495, 263] width 981 height 11
drag, startPoint x: 723, startPoint y: 318, endPoint x: 732, endPoint y: 325, distance: 10.8
click at [724, 319] on icon "Missense_Mutation Missense_Mutation Frame_Shift_Del Frame_Shift_Del Nonsense_Mu…" at bounding box center [446, 451] width 883 height 341
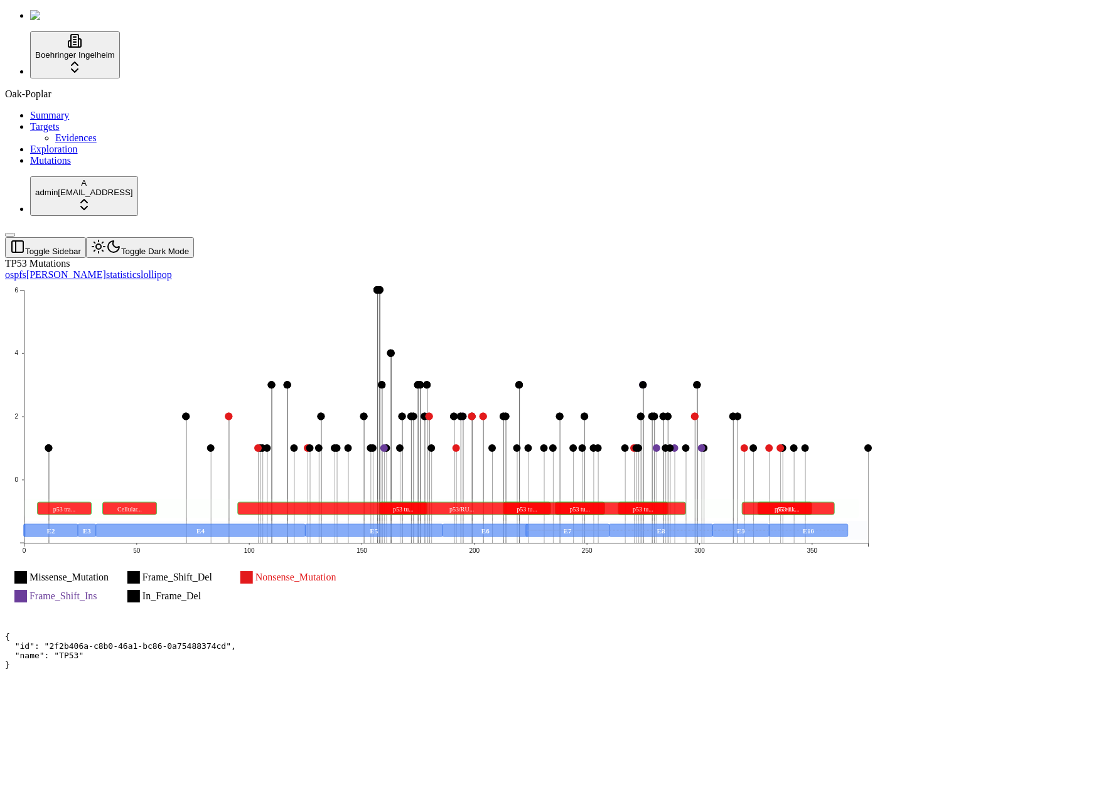
click at [500, 502] on rect at bounding box center [462, 508] width 448 height 13
click at [918, 237] on header "Toggle Sidebar Toggle Dark Mode" at bounding box center [495, 247] width 981 height 21
click at [335, 499] on rect at bounding box center [442, 508] width 836 height 19
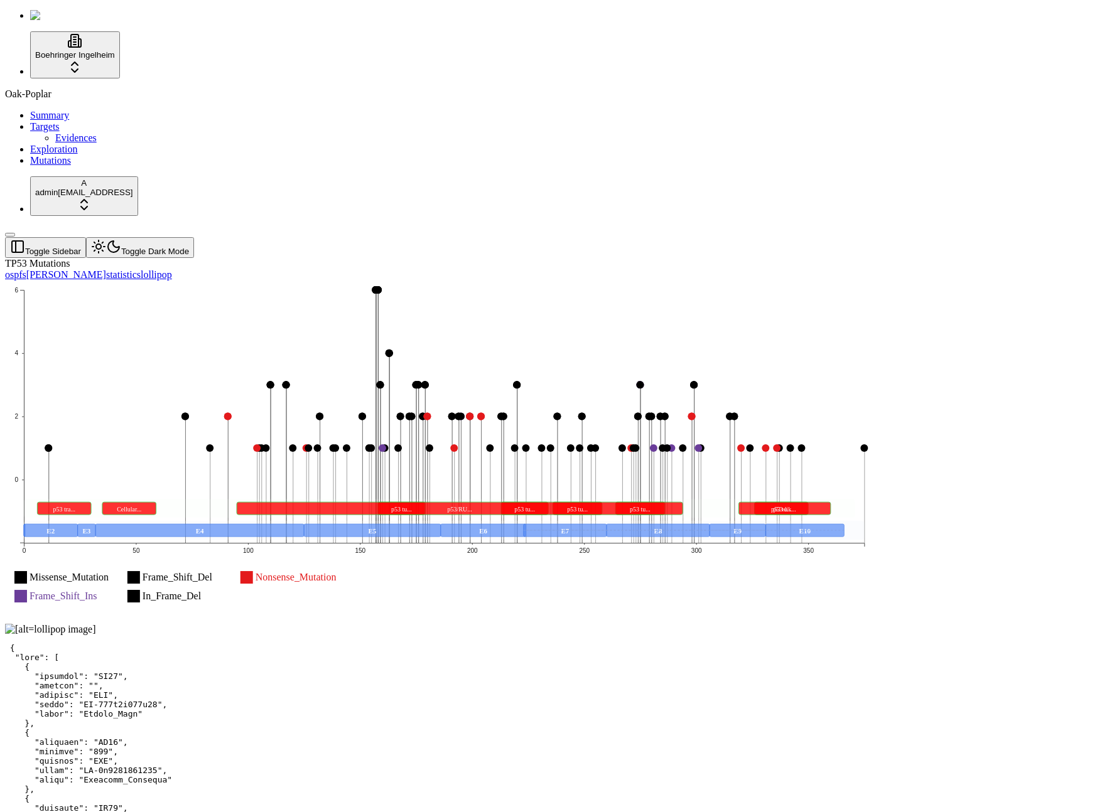
click at [883, 281] on icon "Missense_Mutation Missense_Mutation Frame_Shift_Del Frame_Shift_Del Nonsense_Mu…" at bounding box center [444, 451] width 878 height 341
click at [865, 521] on rect at bounding box center [444, 530] width 841 height 19
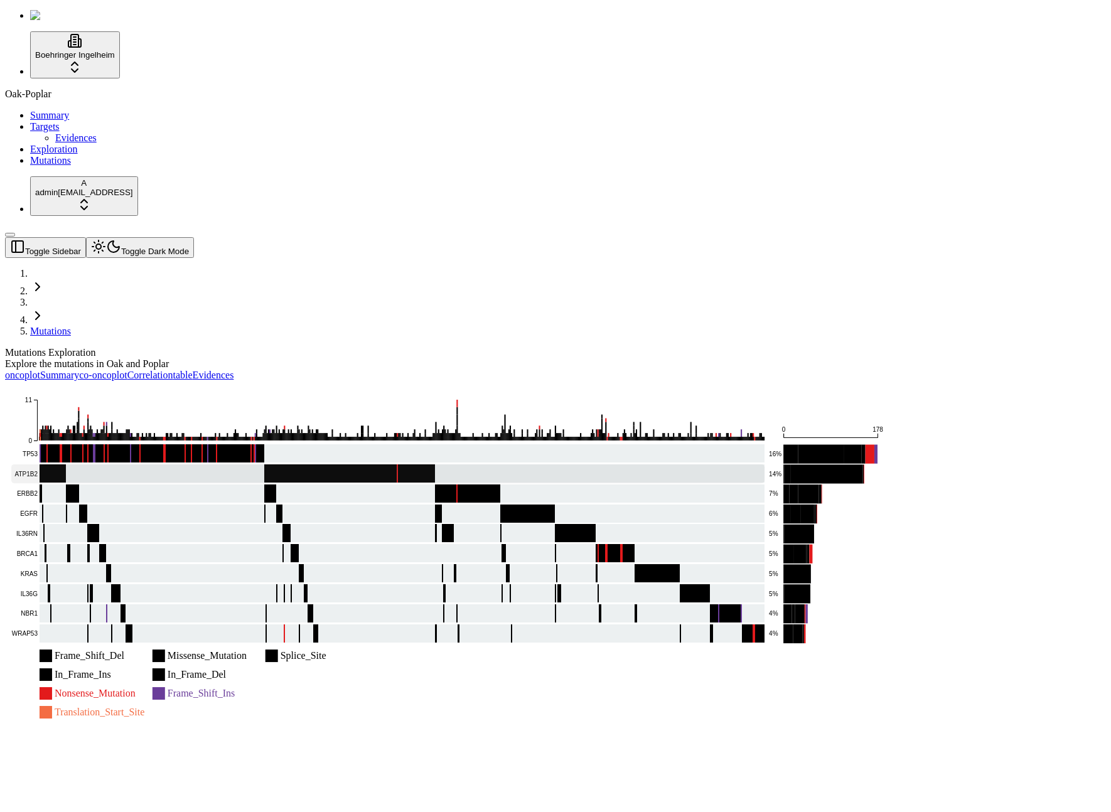
click at [586, 465] on rect at bounding box center [388, 474] width 754 height 19
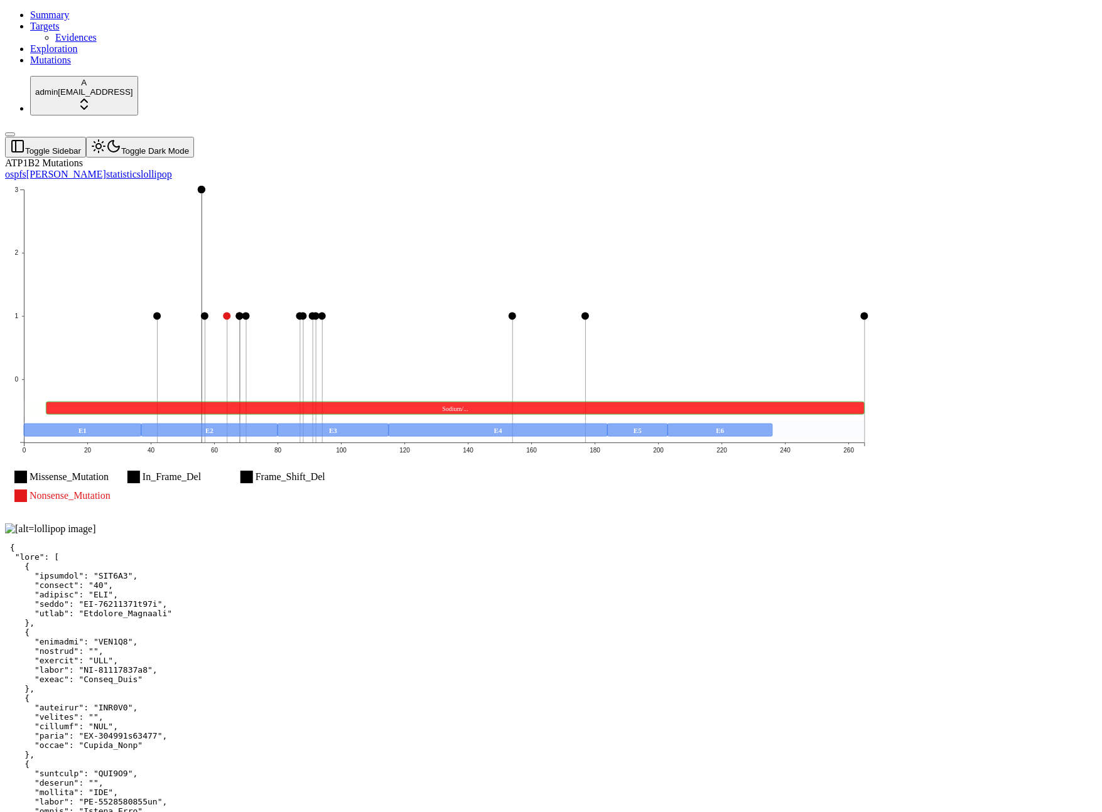
scroll to position [99, 0]
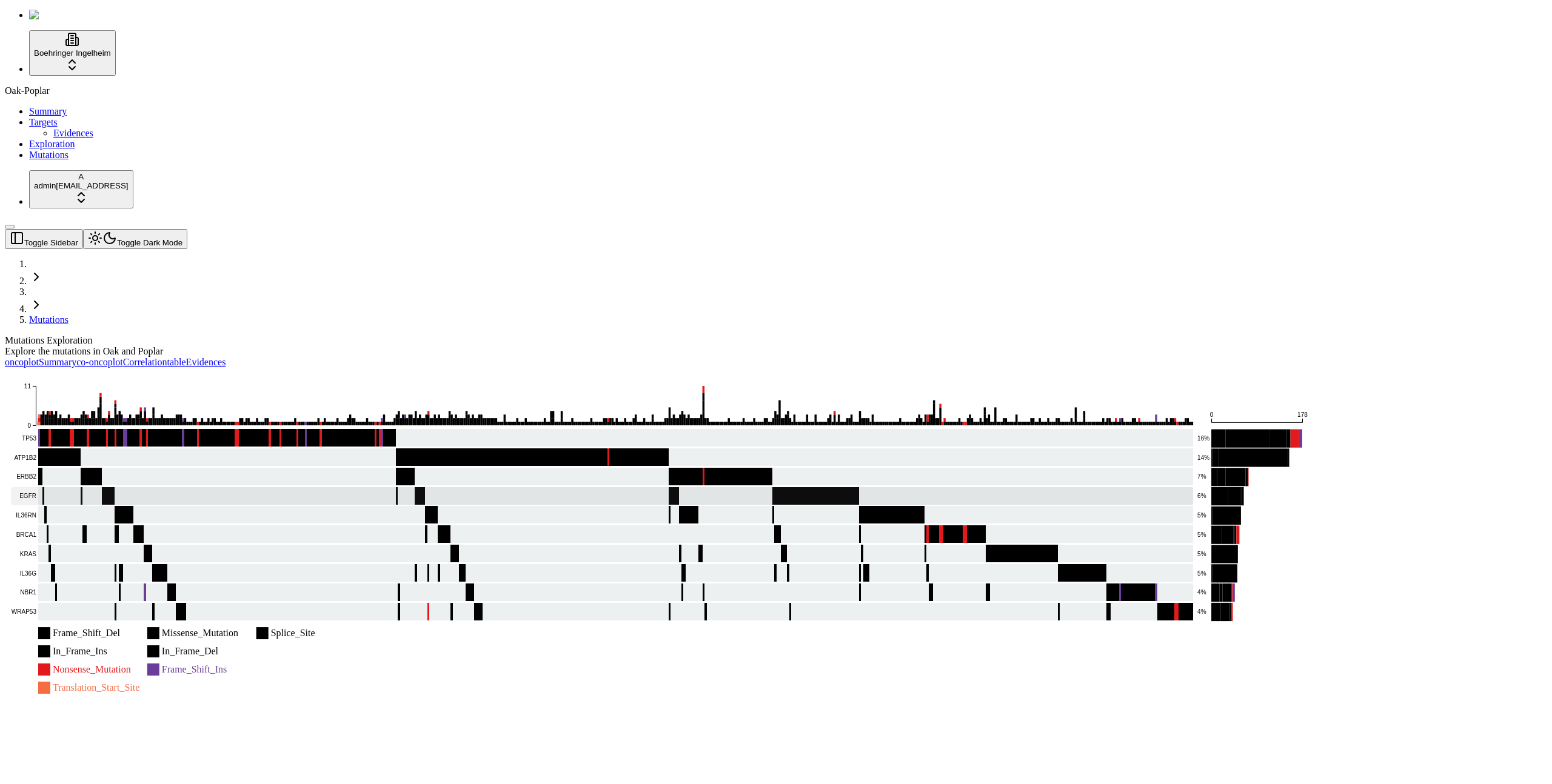
click at [451, 488] on rect at bounding box center [603, 496] width 1184 height 18
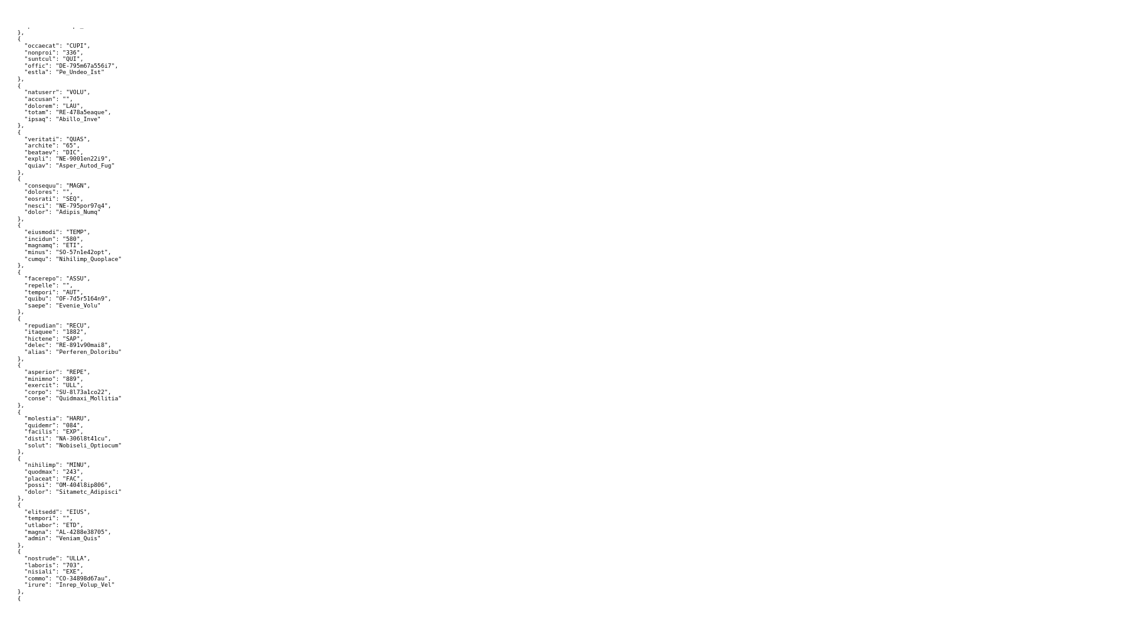
scroll to position [622, 0]
